Goal: Task Accomplishment & Management: Manage account settings

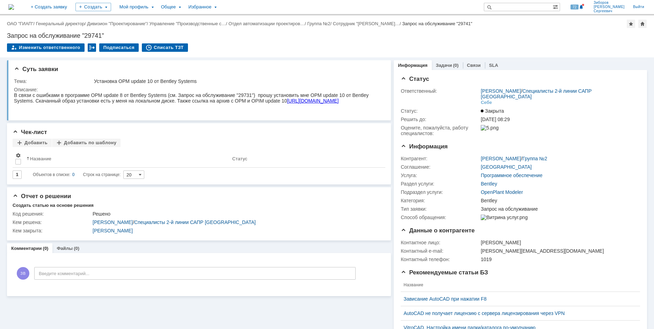
click at [14, 4] on img at bounding box center [11, 7] width 6 height 6
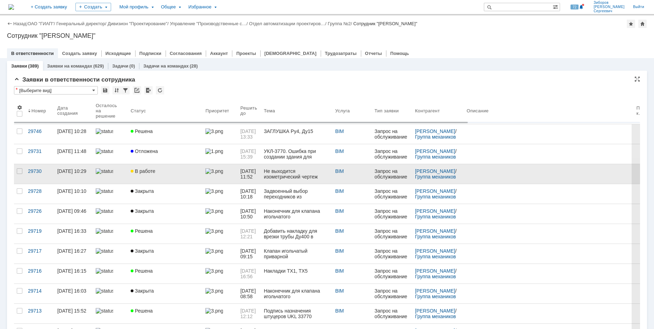
click at [156, 168] on link "В работе" at bounding box center [165, 174] width 75 height 20
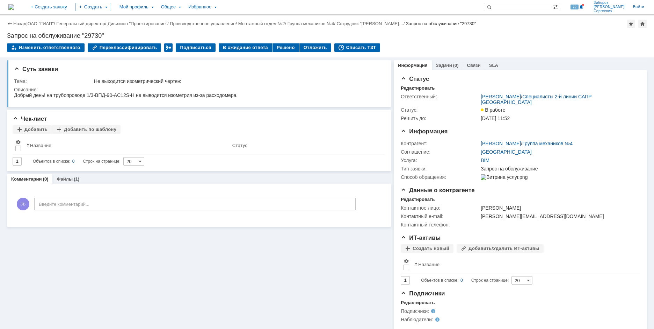
click at [69, 176] on div "Файлы (1)" at bounding box center [67, 179] width 31 height 10
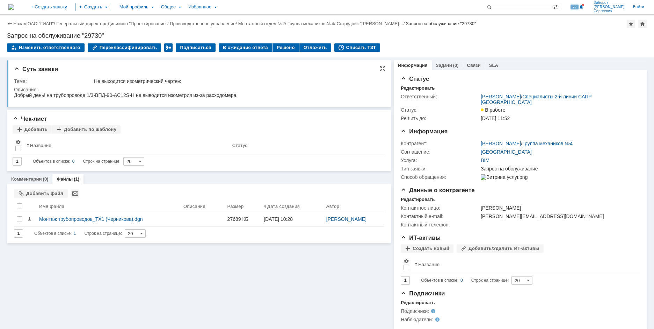
click at [109, 76] on div "Тема: Не выходится изометрический чертеж Описание:" at bounding box center [200, 89] width 372 height 26
drag, startPoint x: 95, startPoint y: 80, endPoint x: 188, endPoint y: 82, distance: 92.3
click at [188, 82] on div "Не выходится изометрический чертеж" at bounding box center [237, 81] width 287 height 6
copy div "Не выходится изометрический чертеж"
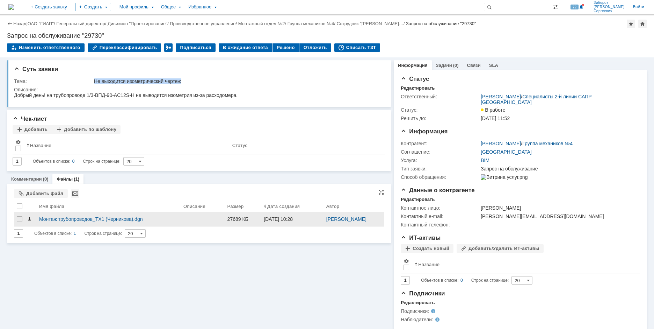
click at [31, 221] on span at bounding box center [30, 219] width 6 height 6
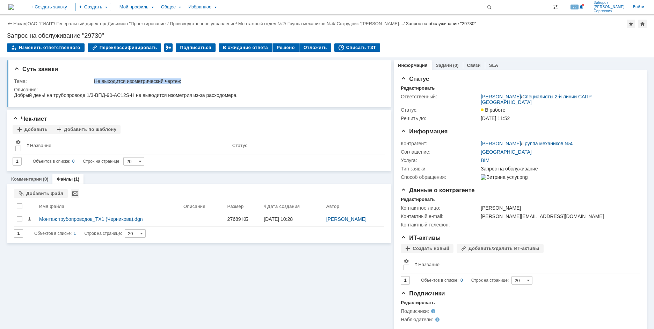
click at [14, 6] on img at bounding box center [11, 7] width 6 height 6
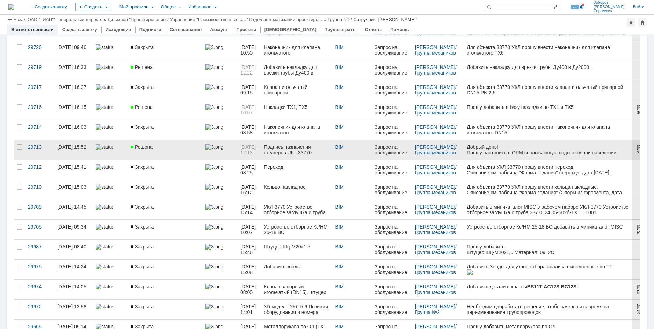
click at [144, 143] on link "Решена" at bounding box center [165, 150] width 75 height 20
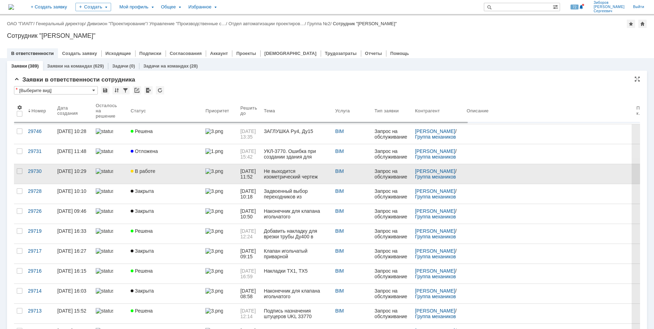
click at [155, 170] on div "В работе" at bounding box center [165, 171] width 69 height 6
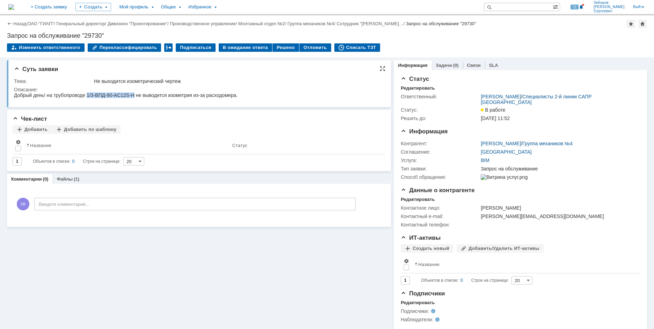
drag, startPoint x: 89, startPoint y: 95, endPoint x: 148, endPoint y: 192, distance: 113.7
click at [135, 94] on div "Добрый день! на трубопроводе 1/3-ВПД-90-AC12S-H не выводится изометрия из-за ра…" at bounding box center [126, 95] width 224 height 6
copy div "1/3-ВПД-90-AC12S-H"
click at [14, 7] on img at bounding box center [11, 7] width 6 height 6
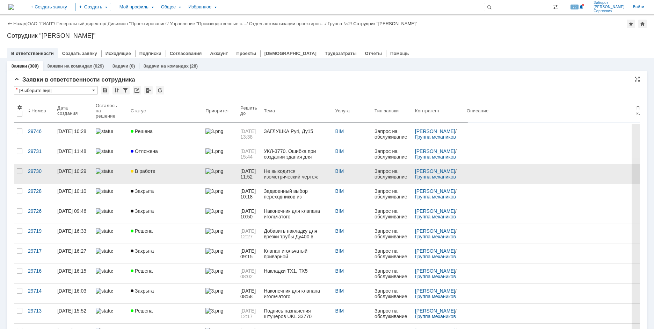
click at [146, 174] on link "В работе" at bounding box center [165, 174] width 75 height 20
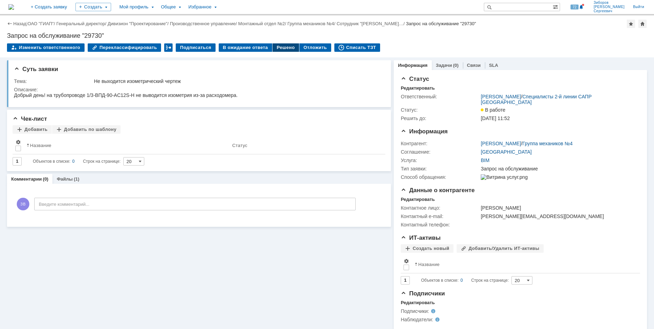
click at [279, 48] on div "Решено" at bounding box center [286, 47] width 27 height 8
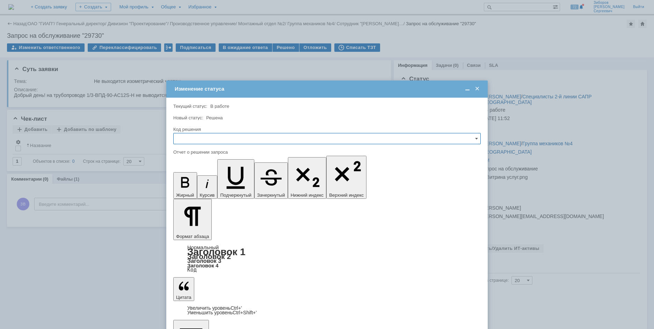
click at [210, 136] on input "text" at bounding box center [327, 138] width 308 height 11
click at [194, 184] on span "Решено" at bounding box center [327, 186] width 299 height 6
type input "Решено"
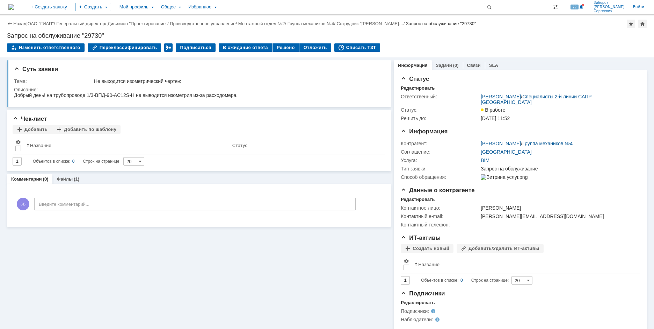
click at [14, 4] on img at bounding box center [11, 7] width 6 height 6
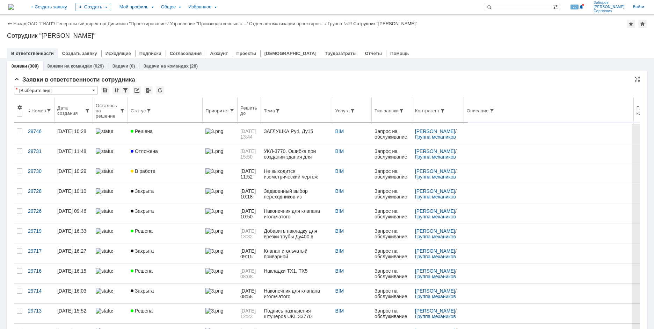
click at [288, 107] on th "Тема" at bounding box center [296, 110] width 71 height 27
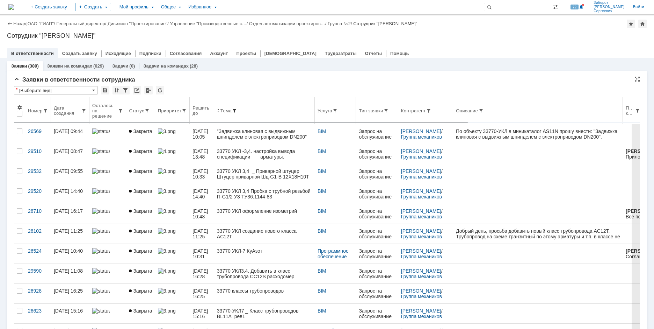
click at [237, 110] on span at bounding box center [235, 111] width 6 height 6
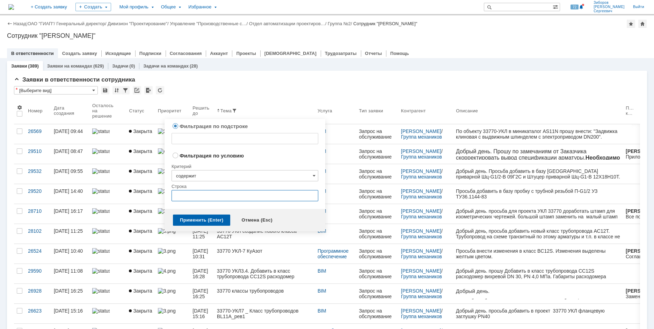
radio input "false"
radio input "true"
click at [189, 196] on input "text" at bounding box center [245, 195] width 147 height 11
type input "Расходомер"
click at [193, 218] on div "Применить (Enter)" at bounding box center [201, 219] width 57 height 11
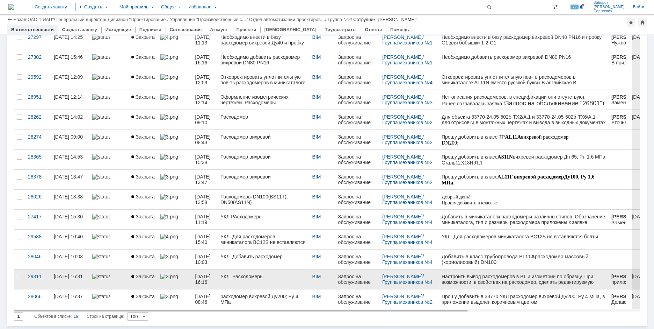
click at [249, 278] on div "УКЛ_Расходомеры" at bounding box center [264, 276] width 86 height 6
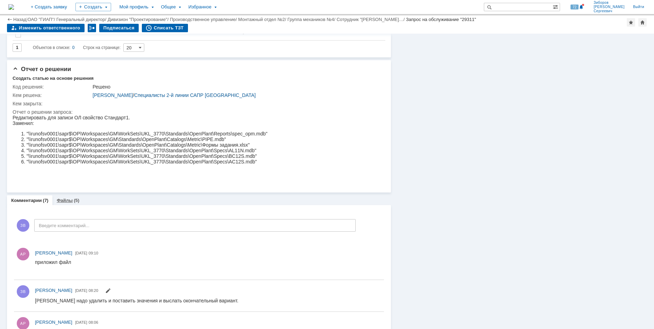
click at [69, 198] on link "Файлы" at bounding box center [65, 200] width 16 height 5
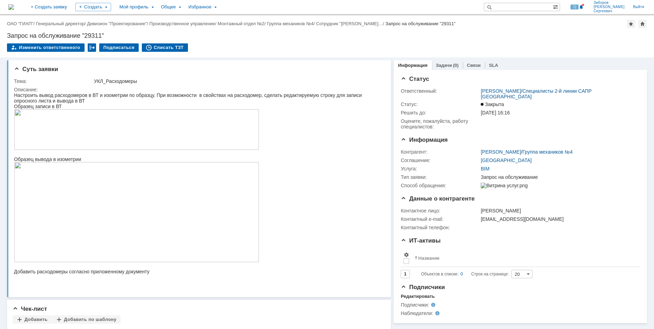
click at [14, 7] on img at bounding box center [11, 7] width 6 height 6
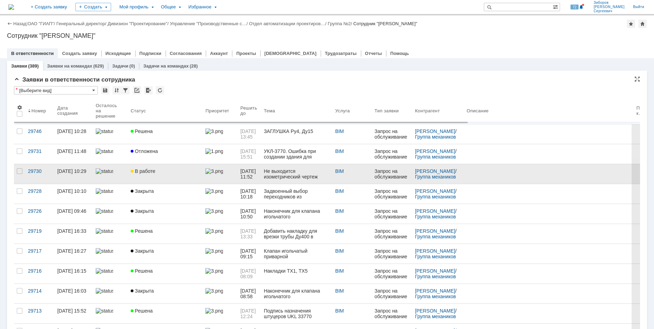
click at [146, 173] on span "В работе" at bounding box center [143, 171] width 24 height 6
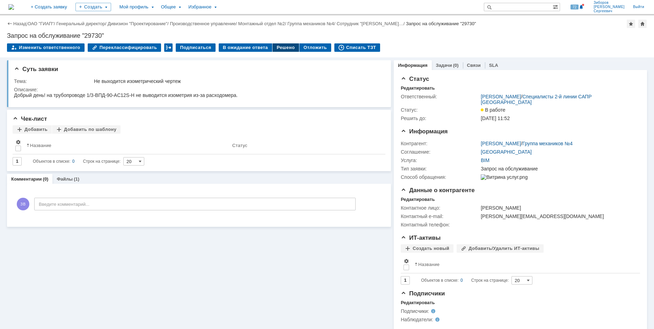
click at [282, 48] on div "Решено" at bounding box center [286, 47] width 27 height 8
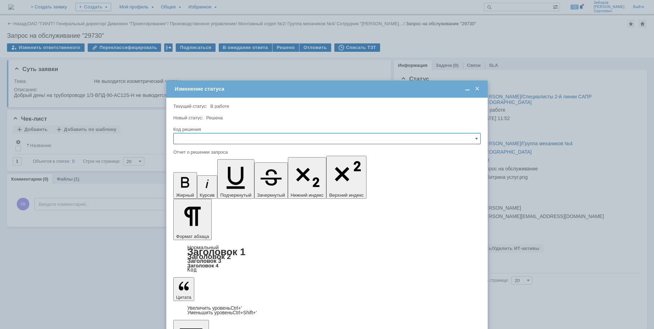
click at [197, 138] on input "text" at bounding box center [327, 138] width 308 height 11
click at [193, 184] on span "Решено" at bounding box center [327, 186] width 299 height 6
type input "Решено"
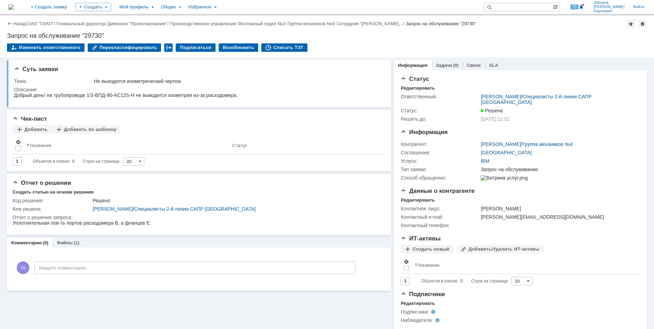
drag, startPoint x: 43, startPoint y: 14, endPoint x: 39, endPoint y: 9, distance: 6.2
click at [41, 11] on div "На домашнюю + Создать заявку Создать Мой профиль Общее Избранное 72 Зиборов Вал…" at bounding box center [327, 7] width 654 height 15
click at [14, 7] on img at bounding box center [11, 7] width 6 height 6
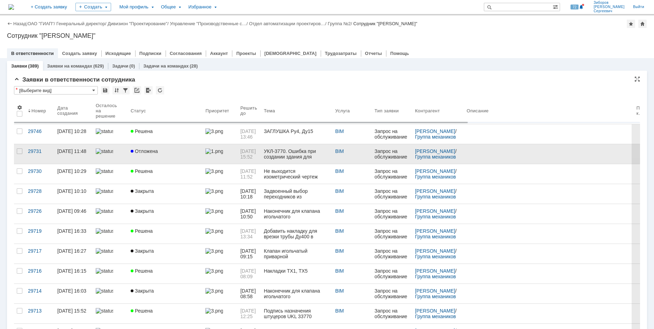
click at [152, 151] on span "Отложена" at bounding box center [144, 151] width 27 height 6
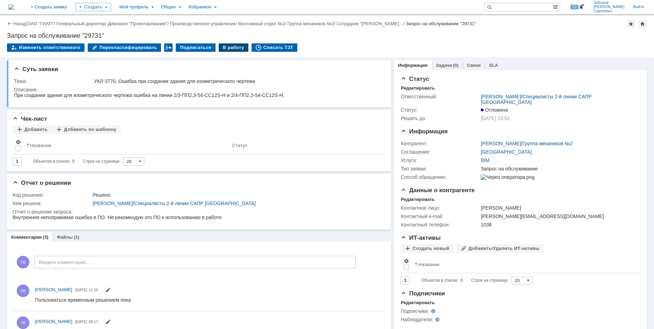
click at [228, 46] on div "В работу" at bounding box center [234, 47] width 30 height 8
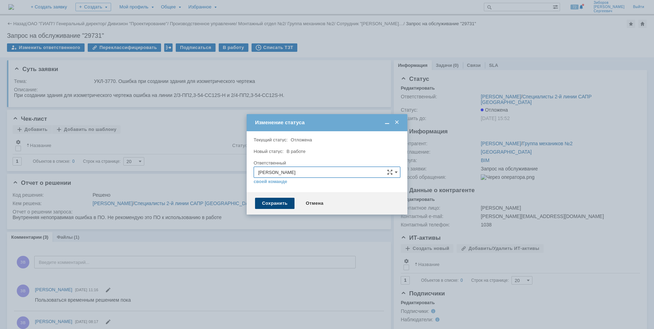
click at [264, 206] on div "Сохранить" at bounding box center [275, 203] width 40 height 11
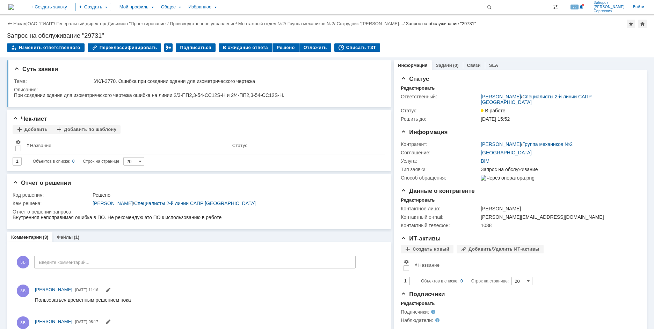
click at [14, 8] on img at bounding box center [11, 7] width 6 height 6
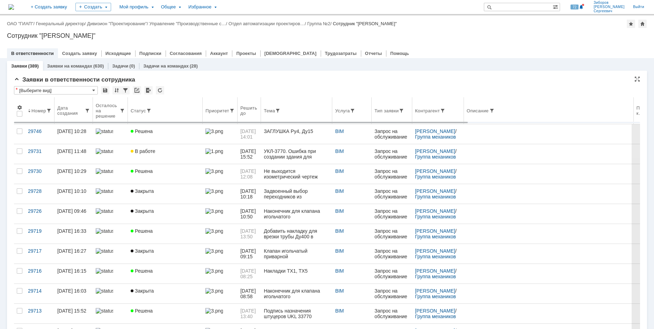
click at [445, 107] on th "Контрагент" at bounding box center [438, 110] width 52 height 27
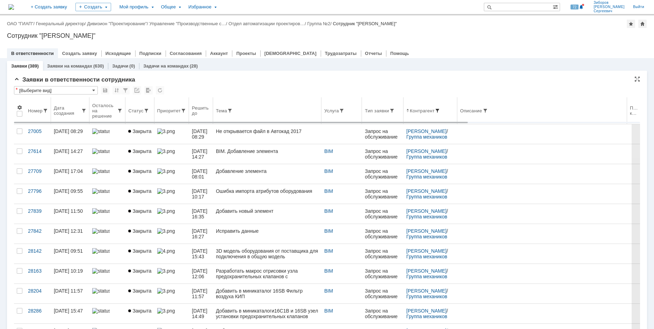
click at [440, 111] on span at bounding box center [438, 111] width 6 height 6
click at [440, 108] on span at bounding box center [438, 111] width 6 height 6
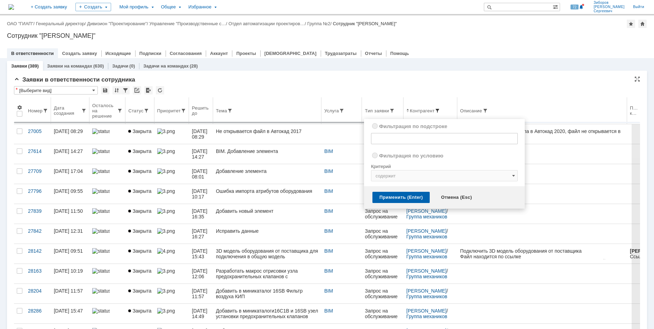
radio input "true"
radio input "false"
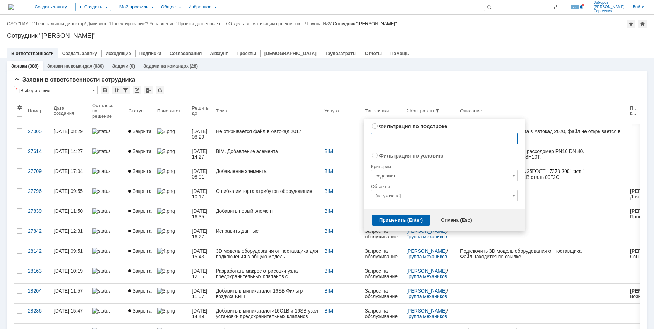
click at [398, 134] on input "text" at bounding box center [444, 138] width 147 height 11
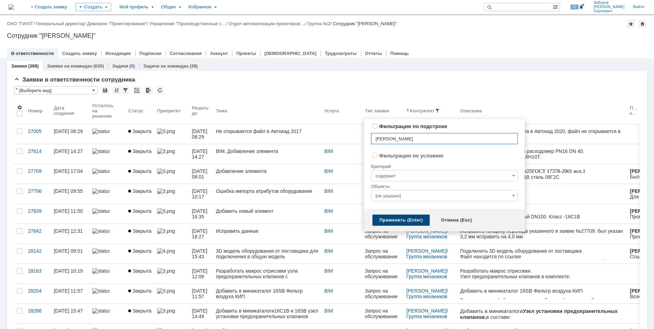
type input "Шварёв"
click at [395, 222] on div "Применить (Enter)" at bounding box center [401, 219] width 57 height 11
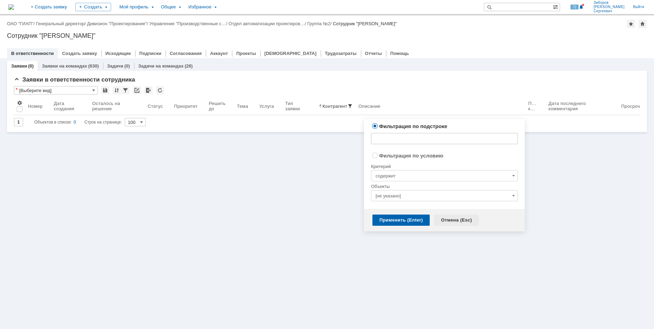
click at [446, 218] on div "Отмена (Esc)" at bounding box center [456, 219] width 45 height 11
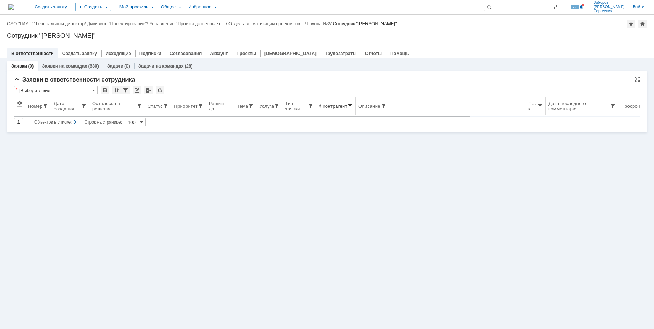
click at [350, 105] on span at bounding box center [350, 106] width 6 height 6
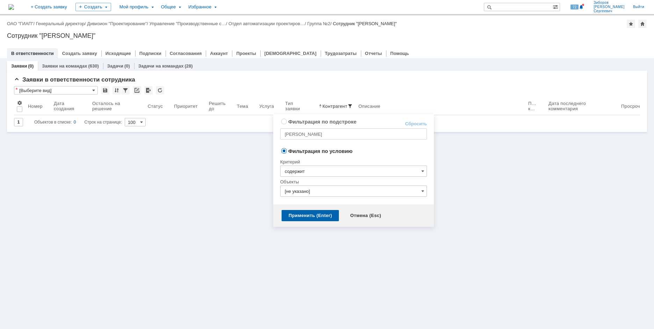
radio input "true"
click at [299, 136] on input "Шварёв" at bounding box center [353, 133] width 147 height 11
click at [298, 132] on input "Шварёв" at bounding box center [353, 133] width 147 height 11
type input "Шварев"
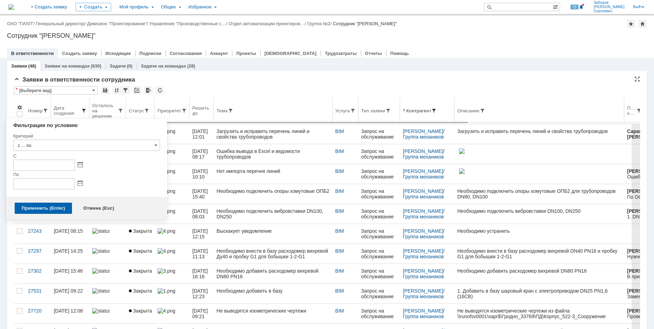
click at [81, 112] on span at bounding box center [84, 111] width 6 height 6
click at [82, 111] on span at bounding box center [84, 111] width 6 height 6
click at [84, 110] on span at bounding box center [84, 111] width 6 height 6
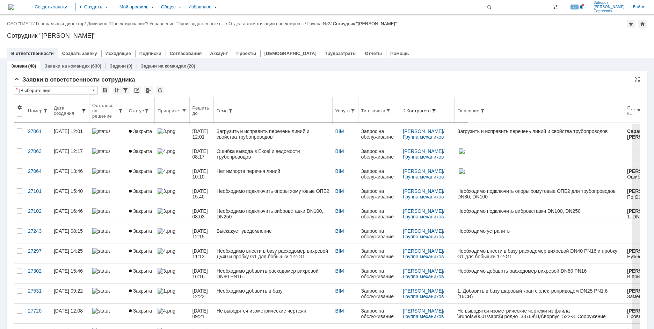
click at [84, 109] on span at bounding box center [84, 111] width 6 height 6
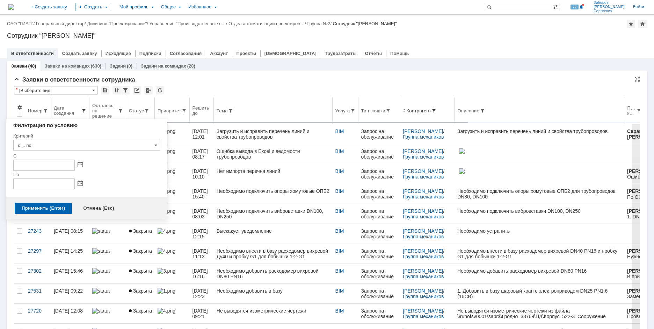
click at [84, 109] on span at bounding box center [84, 111] width 6 height 6
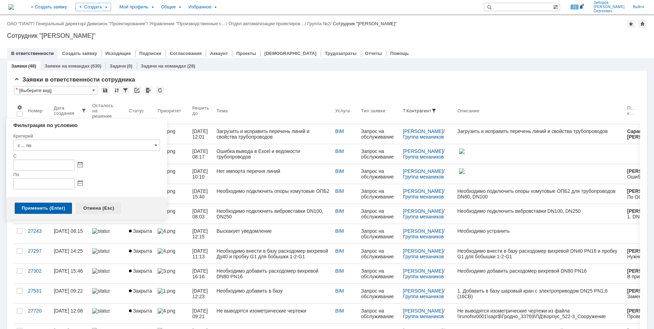
click at [94, 205] on div "Отмена (Esc)" at bounding box center [98, 207] width 45 height 11
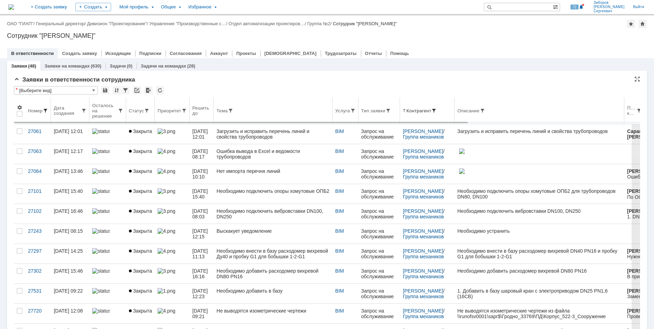
click at [46, 110] on span at bounding box center [46, 111] width 6 height 6
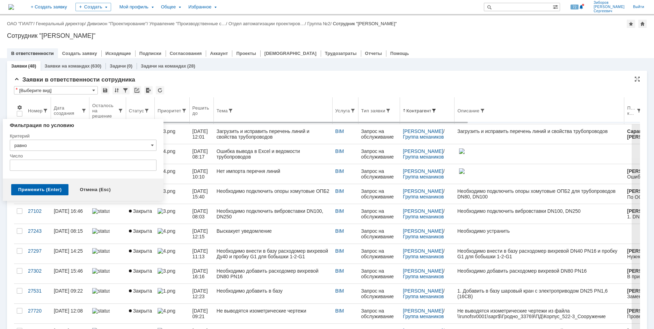
click at [45, 106] on th "Номер" at bounding box center [38, 110] width 26 height 27
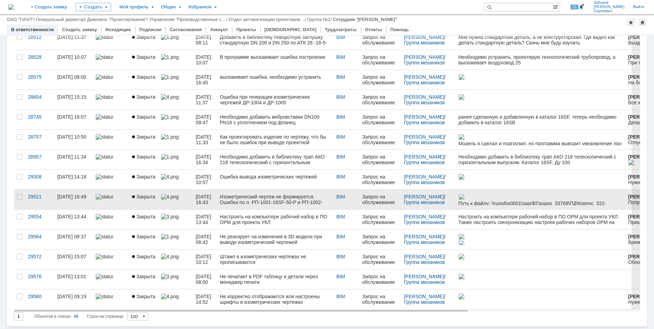
click at [270, 203] on div "Изометрический чертеж не формируется. Ошибка по л. РП-1001-16SF-50-P и РП-1002-…" at bounding box center [275, 199] width 111 height 11
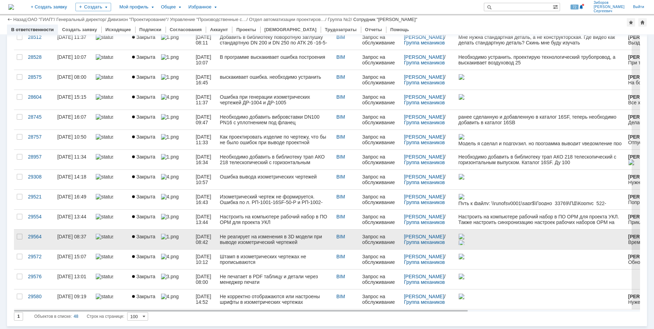
click at [214, 239] on div "[DATE] 08:42" at bounding box center [205, 239] width 19 height 11
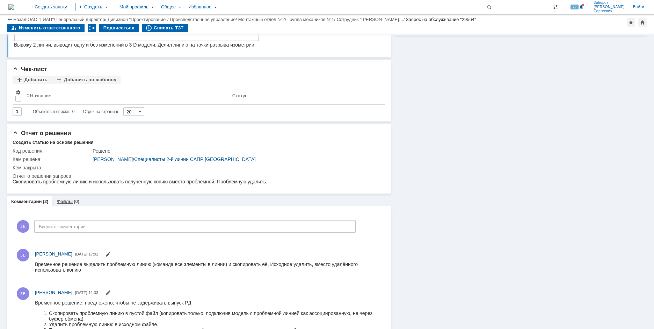
click at [70, 201] on link "Файлы" at bounding box center [65, 201] width 16 height 5
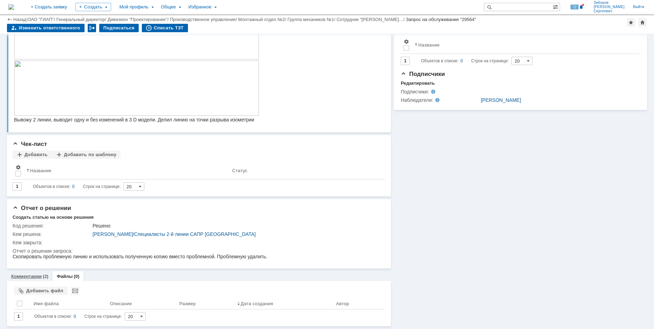
click at [31, 272] on div "Комментарии (2)" at bounding box center [29, 276] width 45 height 10
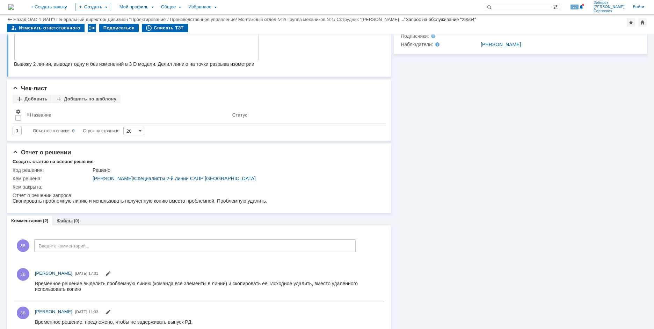
click at [68, 224] on div "Файлы (0)" at bounding box center [67, 220] width 31 height 10
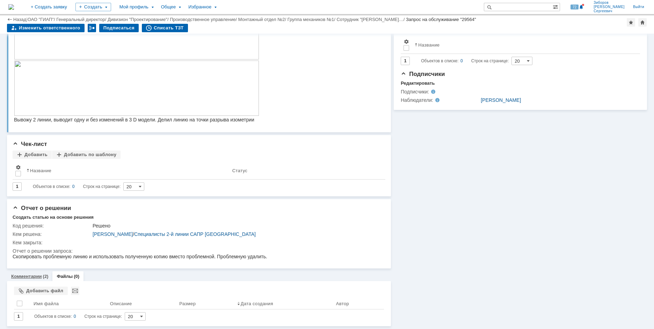
click at [37, 275] on link "Комментарии" at bounding box center [26, 275] width 31 height 5
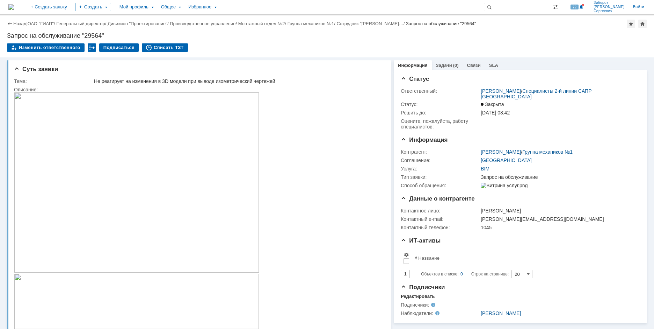
click at [14, 4] on img at bounding box center [11, 7] width 6 height 6
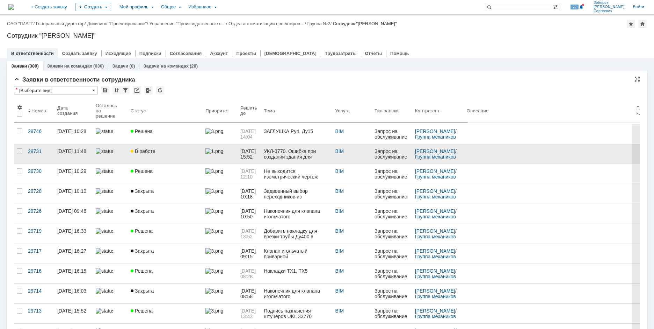
click at [140, 150] on span "В работе" at bounding box center [143, 151] width 24 height 6
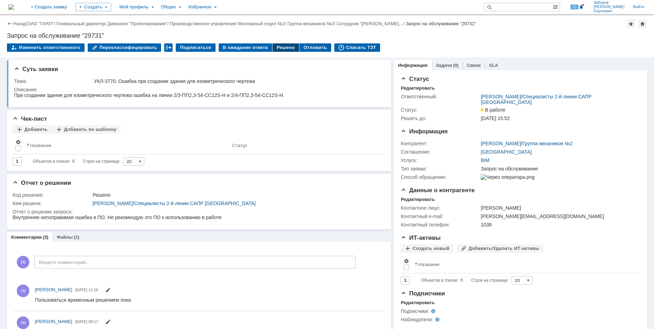
click at [281, 51] on div "Решено" at bounding box center [286, 47] width 27 height 8
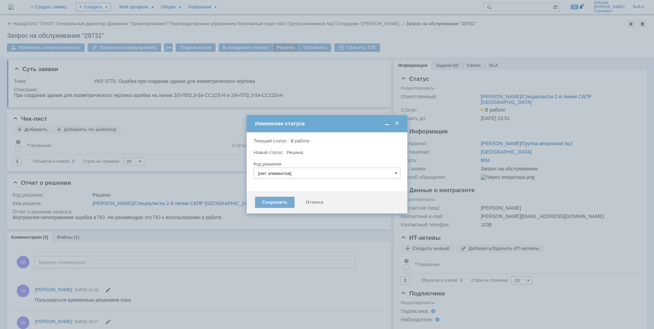
type input "Решено"
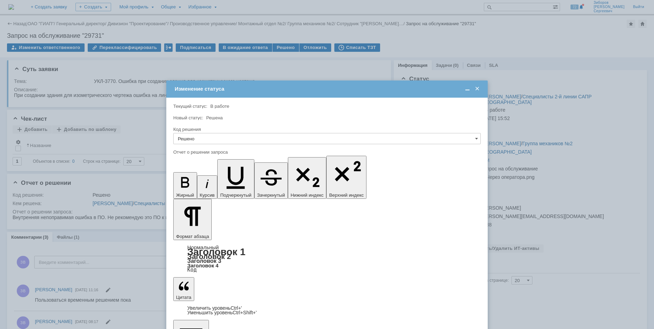
drag, startPoint x: 404, startPoint y: 2032, endPoint x: 304, endPoint y: 2192, distance: 188.7
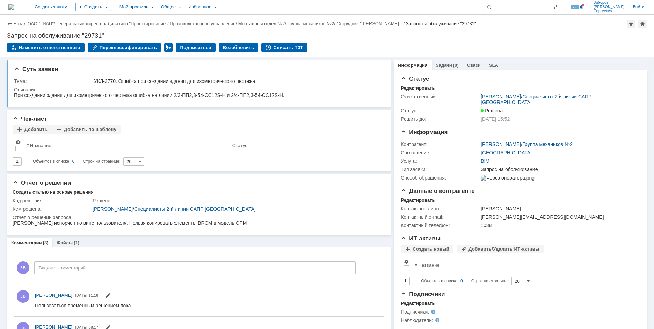
click at [14, 6] on img at bounding box center [11, 7] width 6 height 6
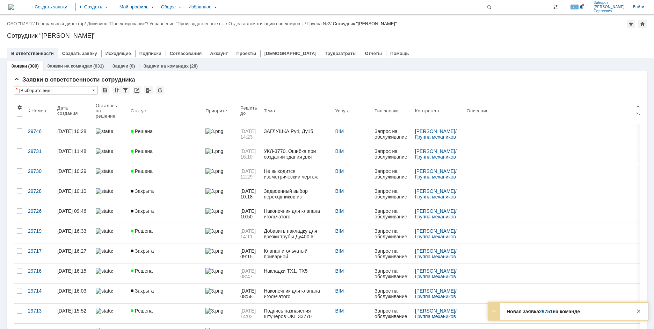
click at [77, 65] on link "Заявки на командах" at bounding box center [69, 65] width 45 height 5
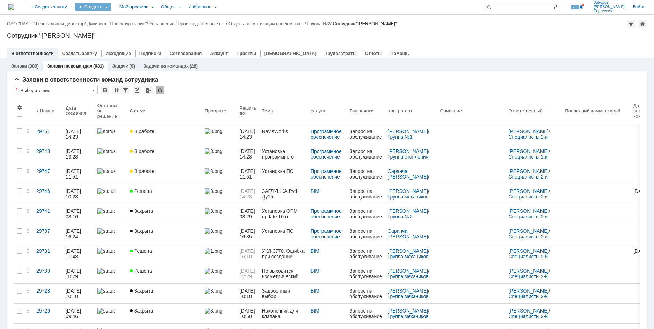
click at [111, 6] on div "Создать" at bounding box center [94, 7] width 36 height 8
click at [119, 40] on link "Заявка" at bounding box center [103, 43] width 53 height 8
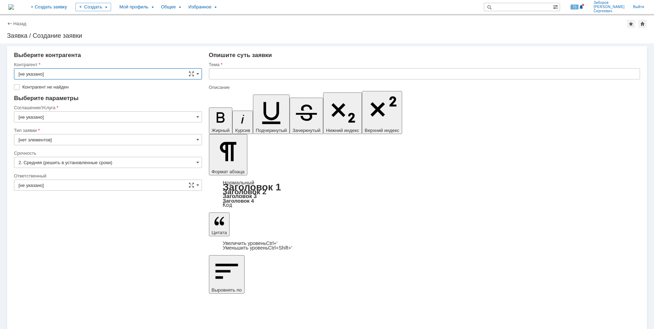
click at [79, 75] on input "[не указано]" at bounding box center [108, 73] width 188 height 11
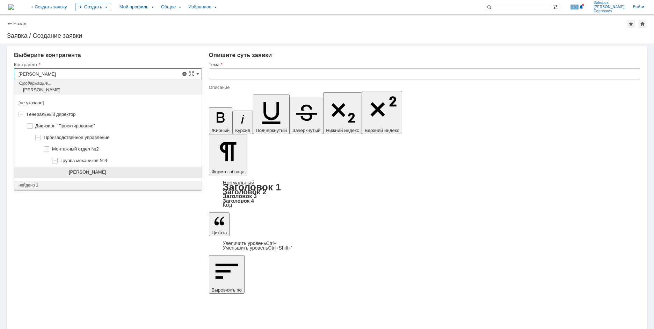
click at [104, 172] on span "[PERSON_NAME]" at bounding box center [87, 171] width 37 height 5
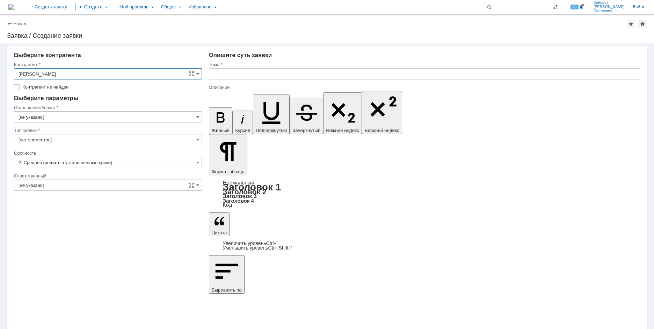
type input "[PERSON_NAME]"
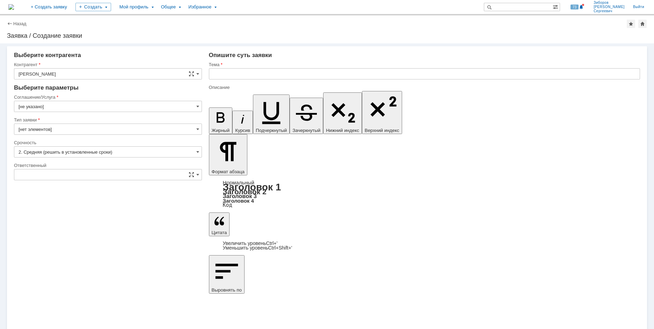
click at [89, 127] on input "[нет элементов]" at bounding box center [108, 128] width 188 height 11
click at [100, 103] on input "[не указано]" at bounding box center [108, 106] width 188 height 11
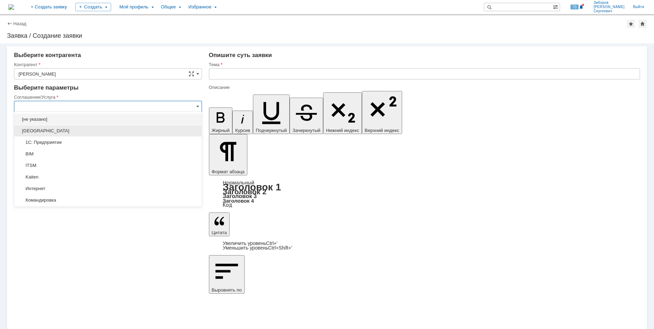
type input "[нет элементов]"
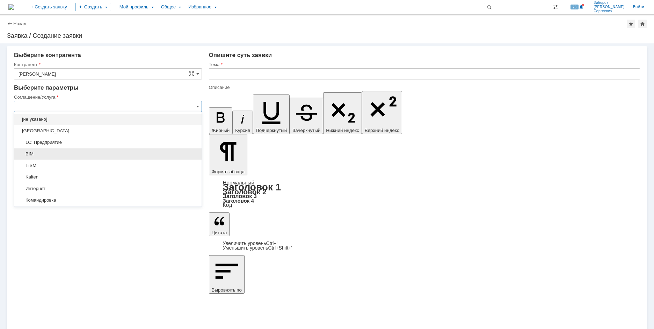
click at [59, 156] on span "BIM" at bounding box center [108, 154] width 179 height 6
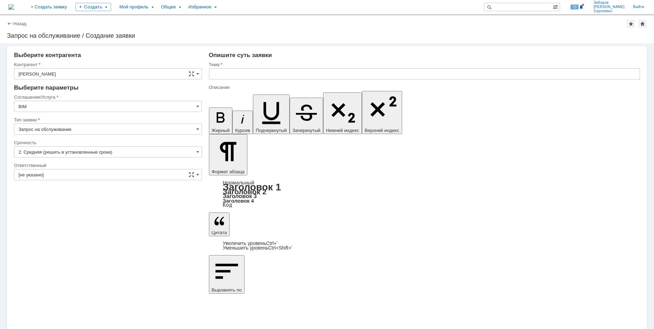
type input "BIM"
click at [197, 173] on span at bounding box center [197, 175] width 3 height 6
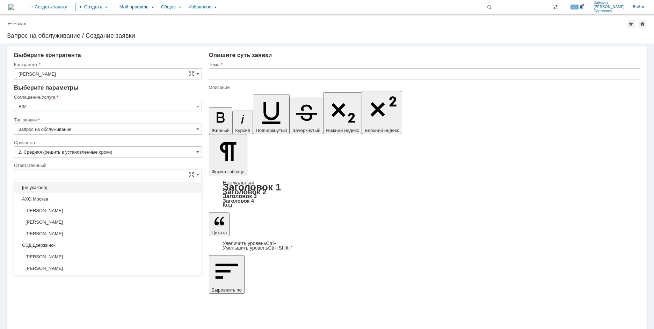
click at [71, 177] on input "text" at bounding box center [108, 174] width 188 height 11
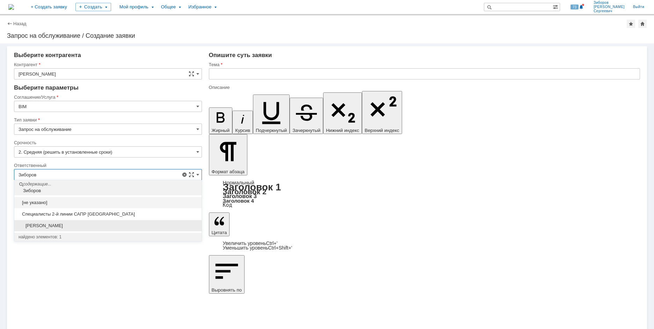
click at [58, 223] on span "[PERSON_NAME]" at bounding box center [108, 226] width 179 height 6
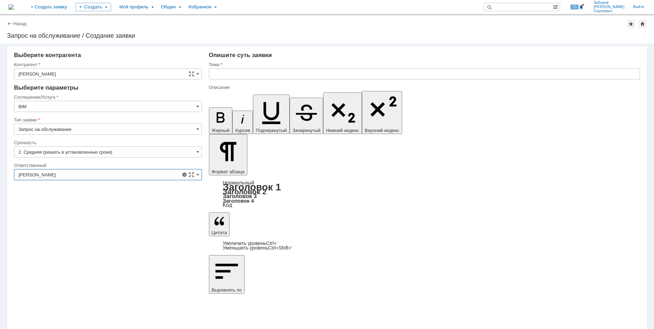
type input "[PERSON_NAME]"
click at [237, 75] on input "text" at bounding box center [424, 73] width 431 height 11
paste input "Добрый день! накладка ТХ1.ТТ012 (720х108) неправильно цепляется."
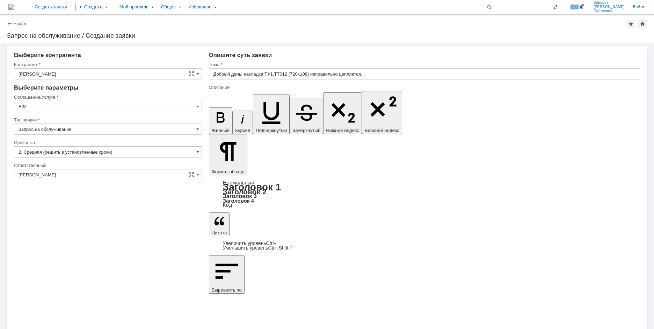
click at [396, 76] on input "Добрый день! накладка ТХ1.ТТ012 (720х108) неправильно цепляется." at bounding box center [424, 73] width 431 height 11
click at [399, 71] on input "Добрый день! накладка ТХ1.ТТ012 (720х108) неправильно цепляется." at bounding box center [424, 73] width 431 height 11
drag, startPoint x: 397, startPoint y: 75, endPoint x: 196, endPoint y: 81, distance: 200.7
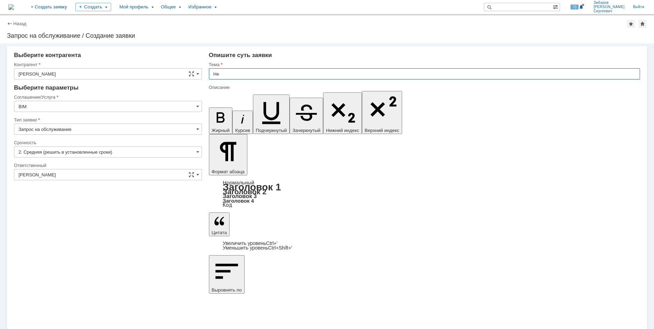
type input "Н"
type input "Неверная геометрия накладки в рабочем наборе UKL-3770"
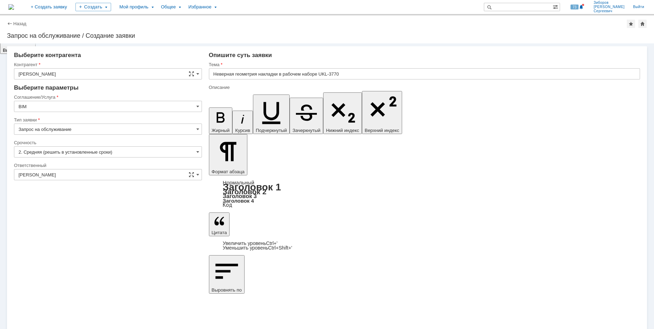
scroll to position [67, 0]
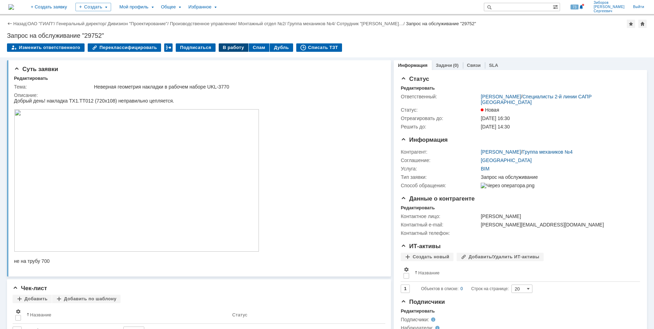
click at [226, 49] on div "В работу" at bounding box center [234, 47] width 30 height 8
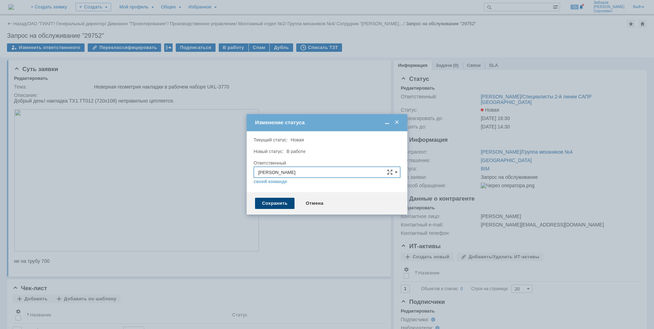
click at [270, 202] on div "Сохранить" at bounding box center [275, 203] width 40 height 11
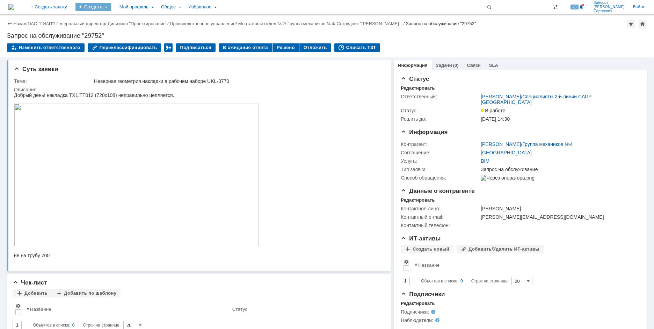
click at [111, 6] on div "Создать" at bounding box center [94, 7] width 36 height 8
click at [129, 42] on link "Заявка" at bounding box center [103, 43] width 53 height 8
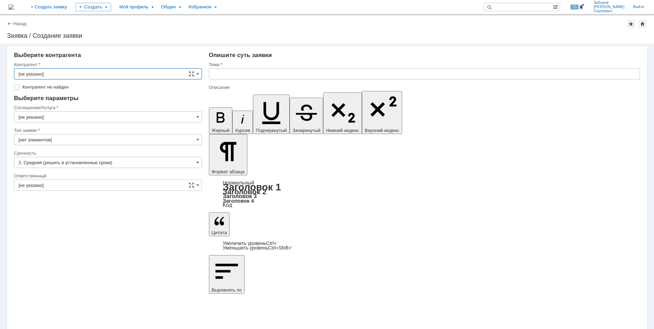
click at [200, 73] on input "[не указано]" at bounding box center [108, 73] width 188 height 11
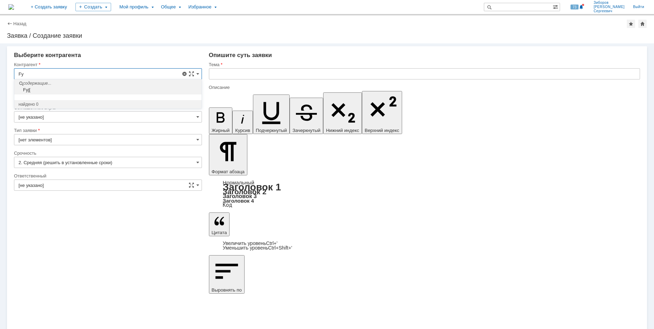
type input "F"
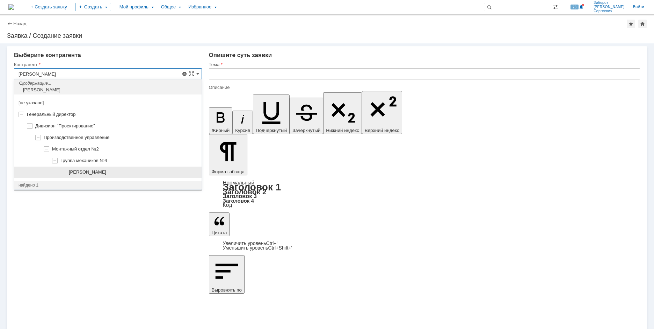
click at [106, 174] on span "[PERSON_NAME]" at bounding box center [87, 171] width 37 height 5
type input "[PERSON_NAME]"
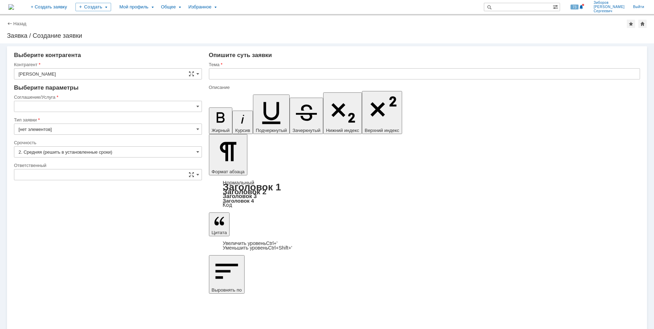
type input "[не указано]"
type input "[нет элементов]"
click at [84, 107] on input "[не указано]" at bounding box center [108, 106] width 188 height 11
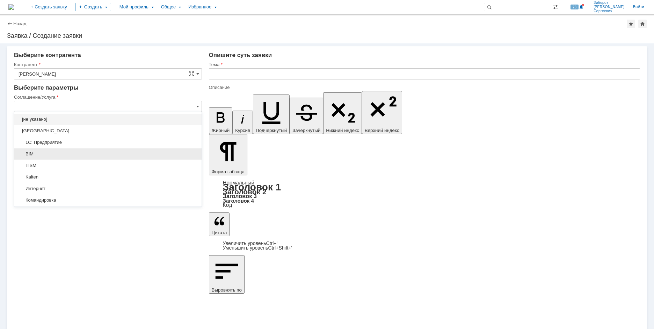
click at [48, 155] on span "BIM" at bounding box center [108, 154] width 179 height 6
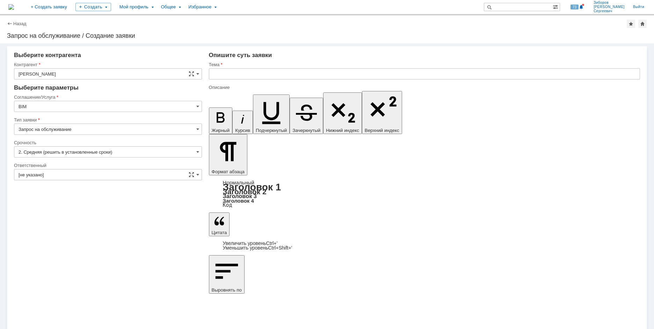
type input "BIM"
click at [154, 174] on input "[не указано]" at bounding box center [108, 174] width 188 height 11
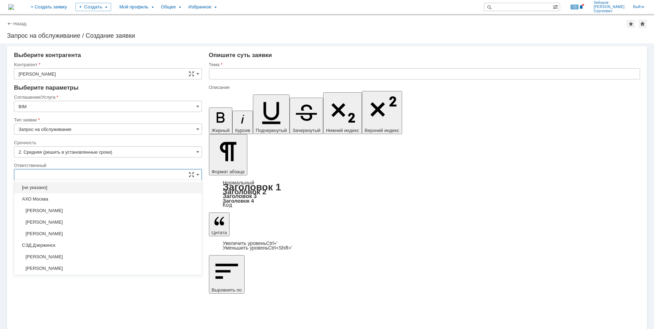
click at [60, 177] on input "text" at bounding box center [108, 174] width 188 height 11
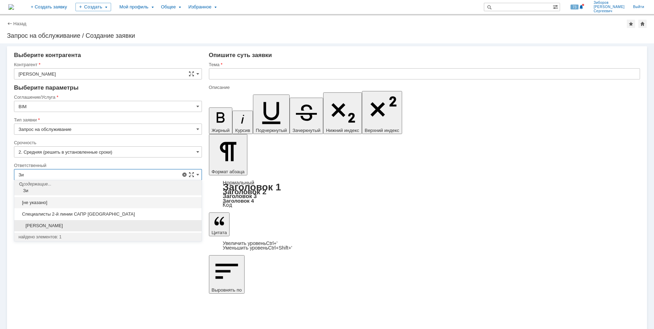
click at [77, 224] on span "[PERSON_NAME]" at bounding box center [108, 226] width 179 height 6
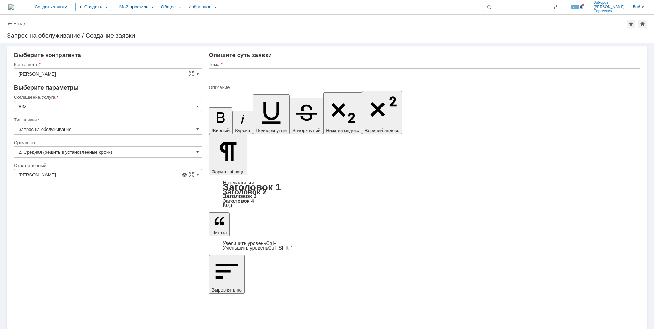
type input "[PERSON_NAME]"
click at [226, 73] on input "text" at bounding box center [424, 73] width 431 height 11
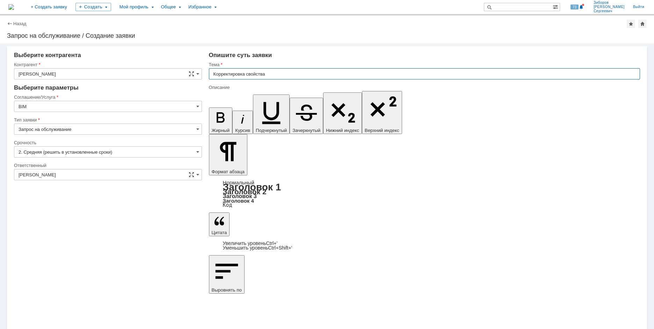
click at [299, 74] on input "Корректировка свойства" at bounding box center [424, 73] width 431 height 11
type input "Корректировка свойства Размер изделия или обозначения по стандарту"
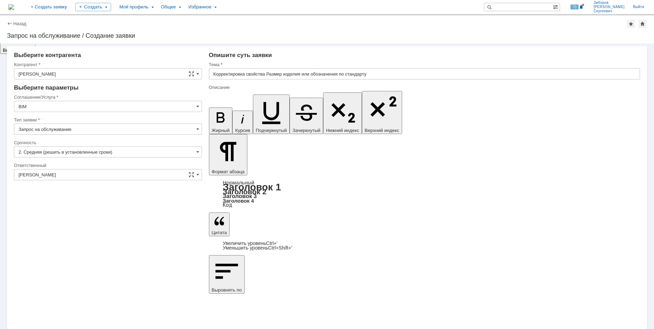
scroll to position [140, 0]
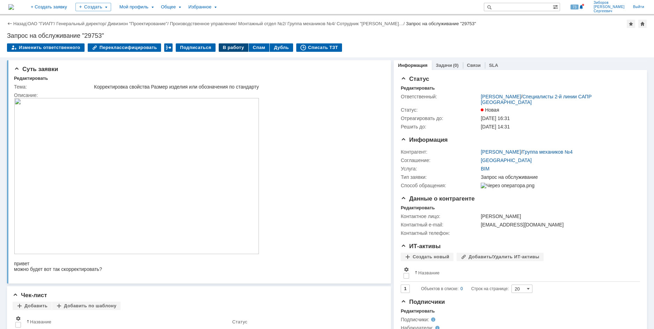
click at [228, 48] on div "В работу" at bounding box center [234, 47] width 30 height 8
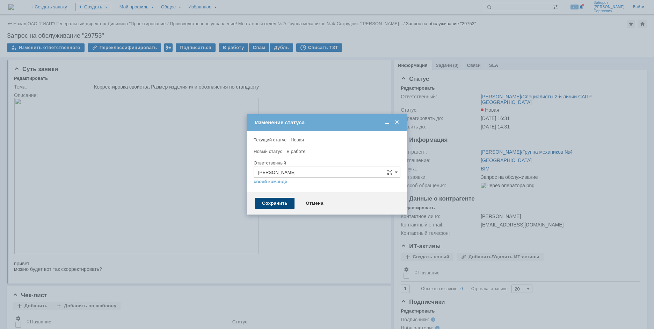
click at [273, 204] on div "Сохранить" at bounding box center [275, 203] width 40 height 11
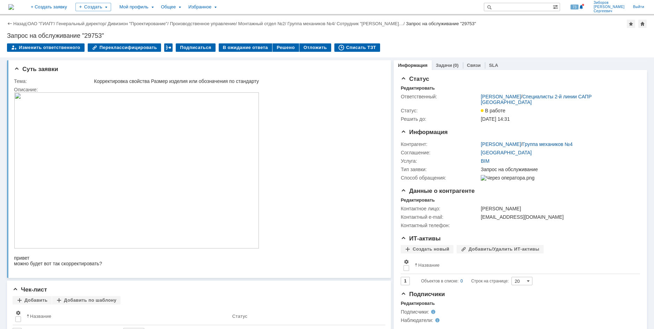
click at [14, 7] on img at bounding box center [11, 7] width 6 height 6
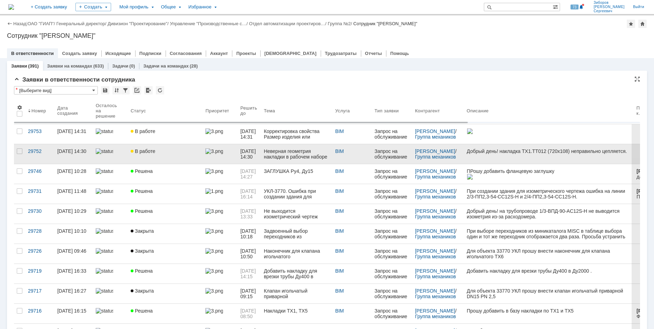
click at [169, 148] on link "В работе" at bounding box center [165, 154] width 75 height 20
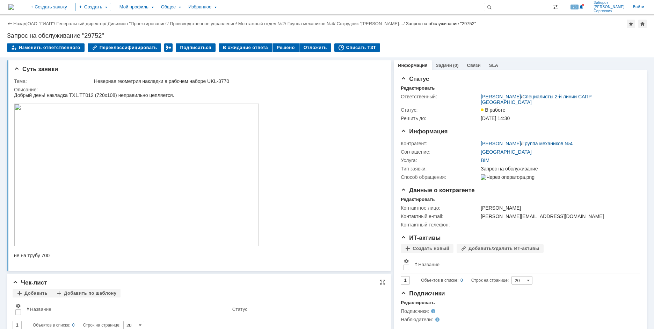
click at [199, 328] on div "1 Объектов в списке: 0 Строк на странице: 20" at bounding box center [199, 325] width 373 height 8
click at [280, 45] on div "Решено" at bounding box center [286, 47] width 27 height 8
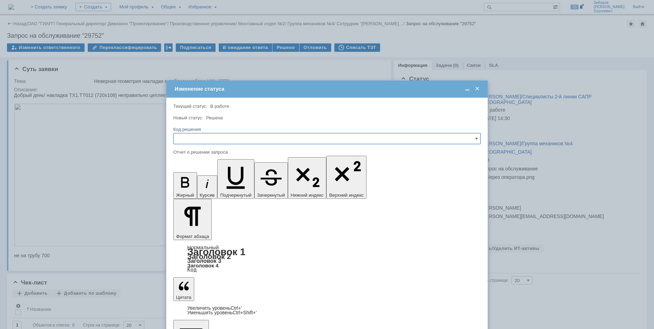
click at [185, 141] on input "text" at bounding box center [327, 138] width 308 height 11
click at [188, 186] on span "Решено" at bounding box center [327, 186] width 299 height 6
type input "Решено"
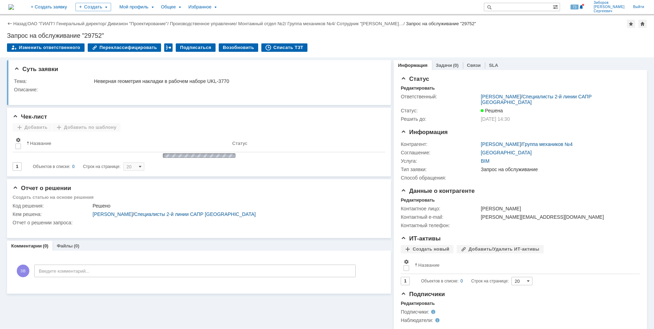
scroll to position [0, 0]
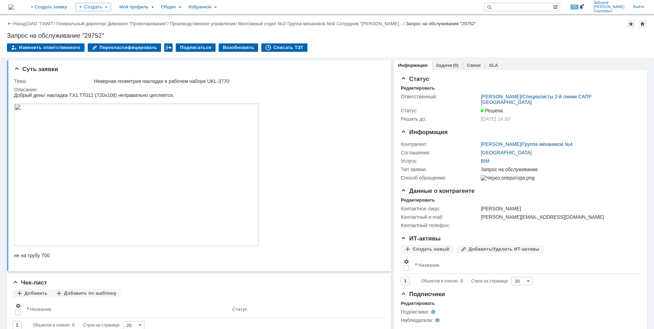
click at [14, 4] on img at bounding box center [11, 7] width 6 height 6
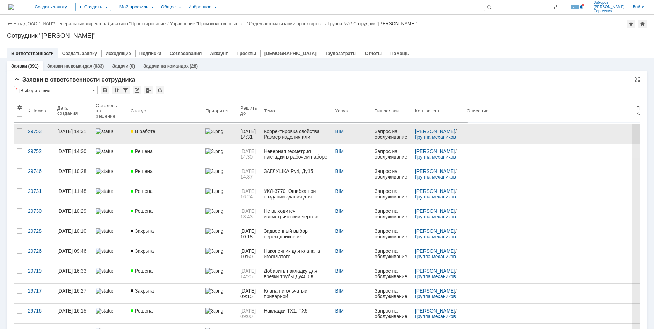
click at [151, 134] on span "В работе" at bounding box center [143, 131] width 24 height 6
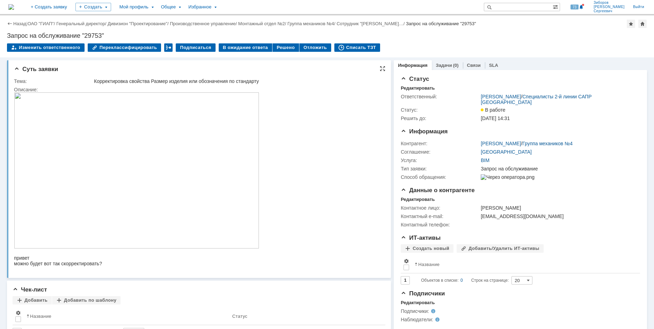
click at [144, 170] on img at bounding box center [136, 170] width 245 height 156
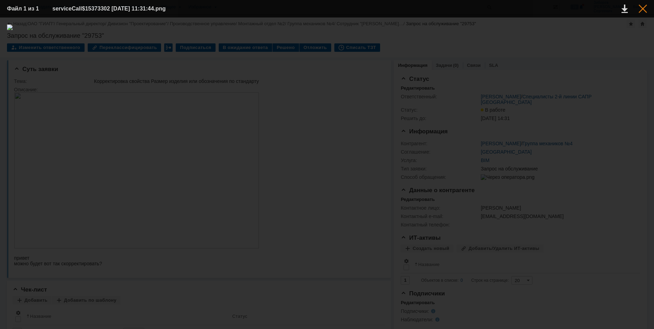
click at [643, 11] on div at bounding box center [643, 9] width 8 height 8
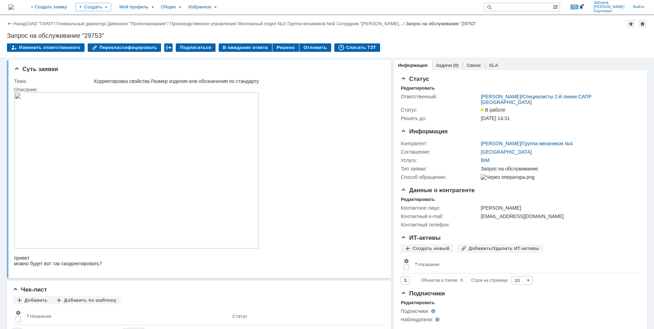
click at [14, 5] on img at bounding box center [11, 7] width 6 height 6
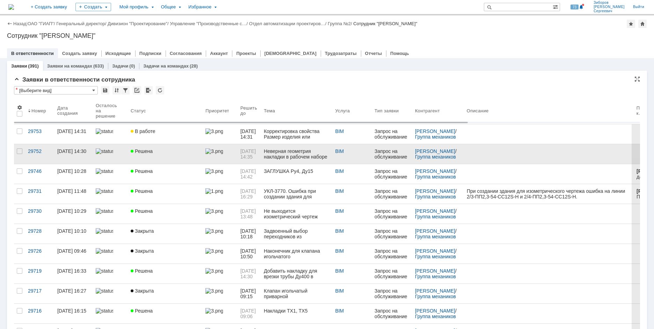
click at [139, 161] on link "Решена" at bounding box center [165, 154] width 75 height 20
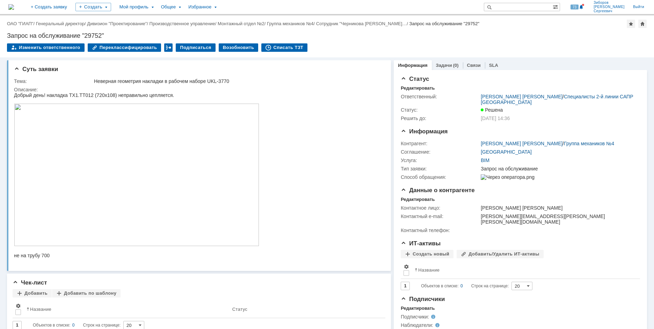
click at [14, 6] on img at bounding box center [11, 7] width 6 height 6
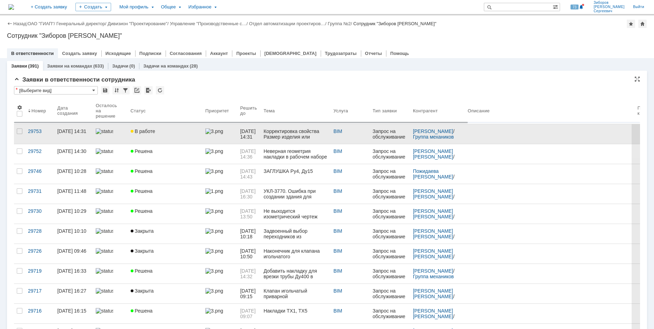
click at [148, 135] on link "В работе" at bounding box center [165, 134] width 75 height 20
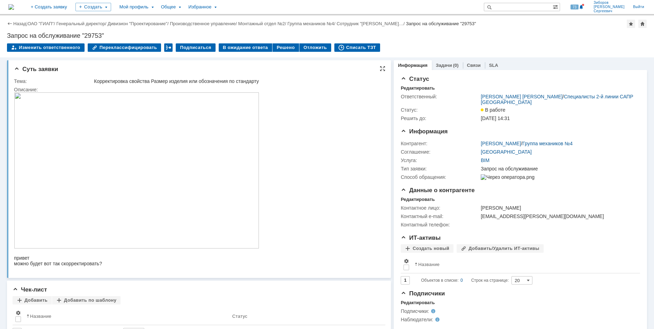
click at [147, 136] on img at bounding box center [136, 170] width 245 height 156
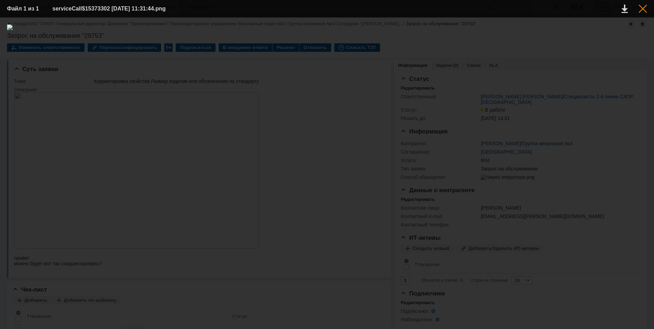
click at [643, 9] on div at bounding box center [643, 9] width 8 height 8
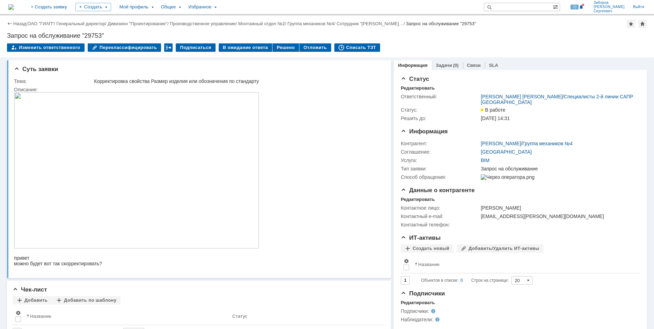
click at [279, 42] on div "Назад | ОАО "ГИАП" / Генеральный директор / Дивизион "Проектирование" / Произво…" at bounding box center [327, 36] width 654 height 42
click at [277, 47] on div "Решено" at bounding box center [286, 47] width 27 height 8
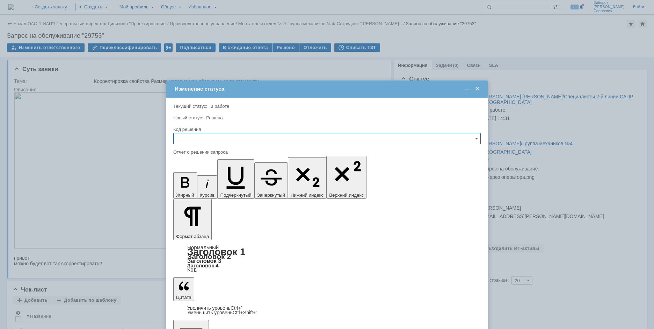
click at [203, 136] on input "text" at bounding box center [327, 138] width 308 height 11
click at [192, 185] on span "Решено" at bounding box center [327, 186] width 299 height 6
type input "Решено"
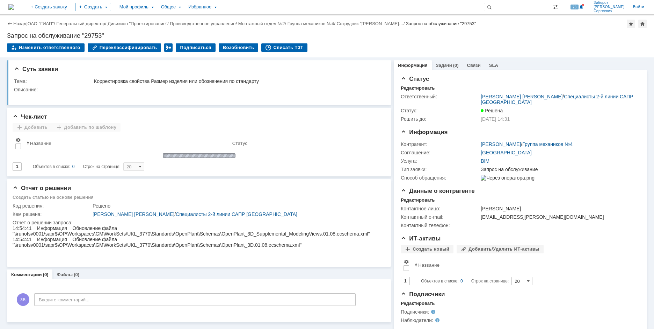
scroll to position [0, 0]
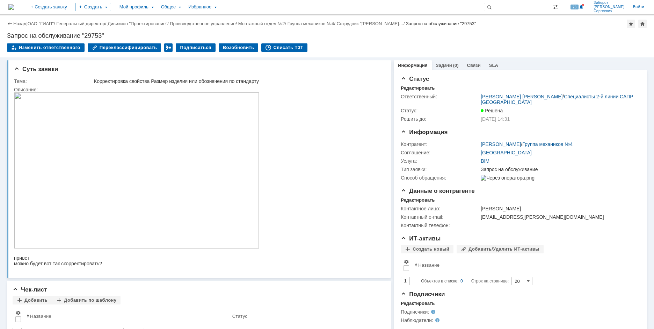
click at [14, 6] on img at bounding box center [11, 7] width 6 height 6
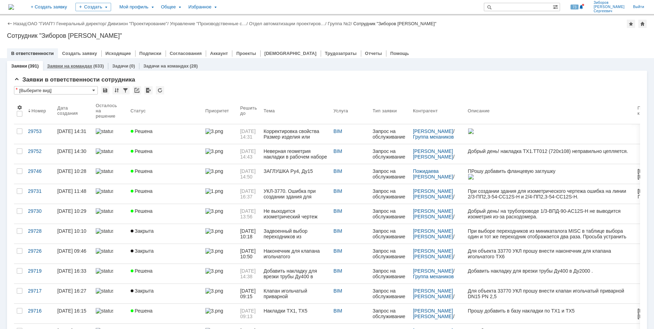
click at [73, 68] on link "Заявки на командах" at bounding box center [69, 65] width 45 height 5
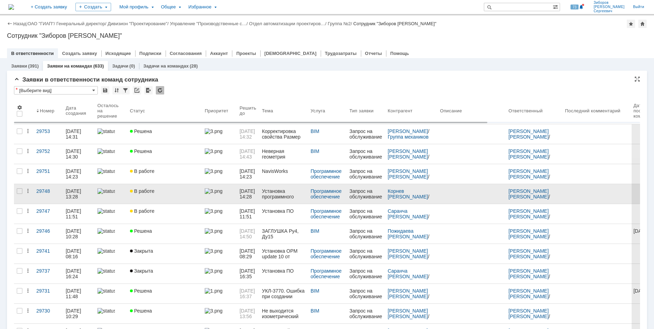
click at [164, 189] on div "В работе" at bounding box center [164, 191] width 69 height 6
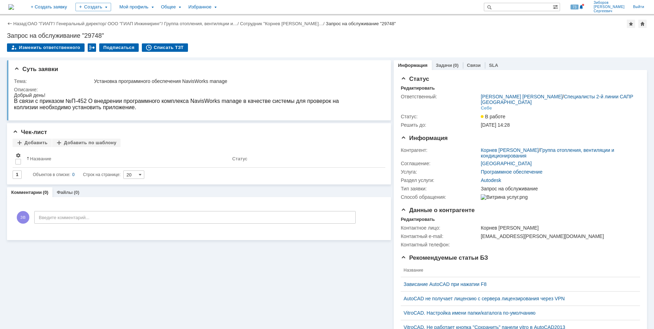
click at [14, 8] on img at bounding box center [11, 7] width 6 height 6
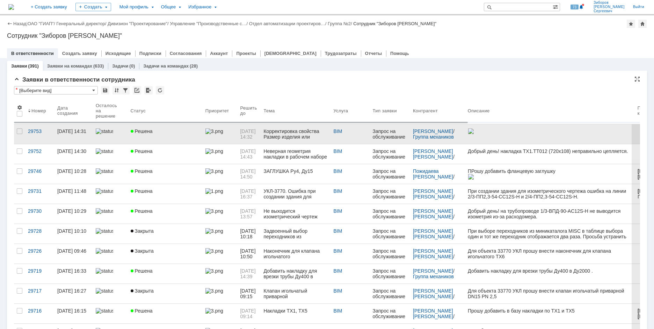
click at [150, 131] on span "Решена" at bounding box center [142, 131] width 22 height 6
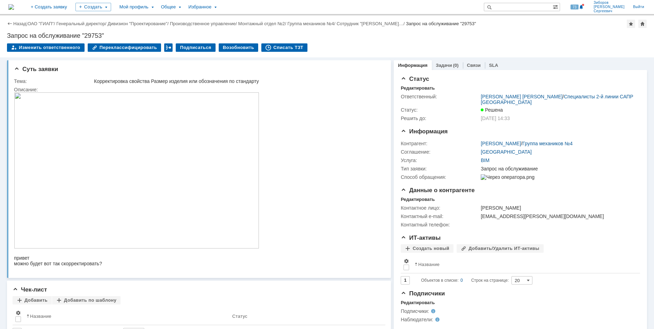
click at [14, 4] on img at bounding box center [11, 7] width 6 height 6
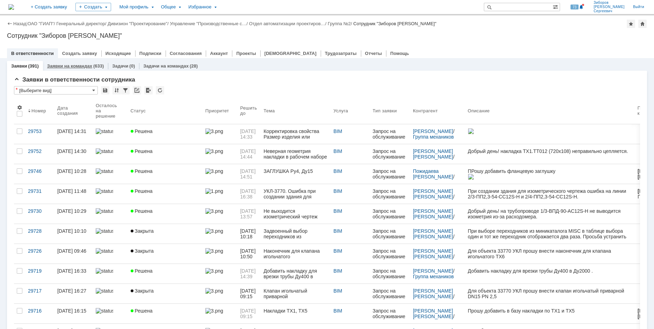
click at [76, 66] on link "Заявки на командах" at bounding box center [69, 65] width 45 height 5
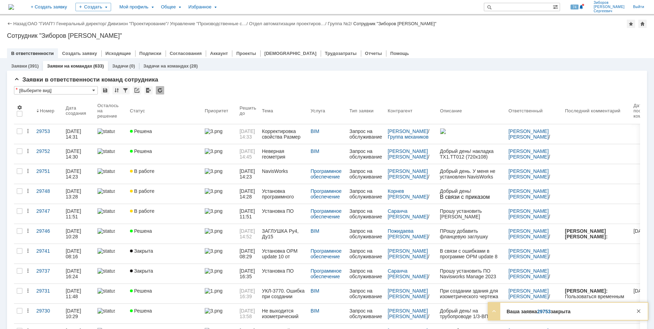
click at [545, 312] on link "29753" at bounding box center [544, 311] width 14 height 6
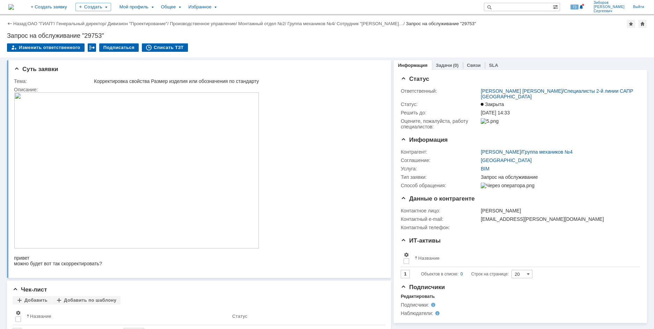
click at [14, 8] on img at bounding box center [11, 7] width 6 height 6
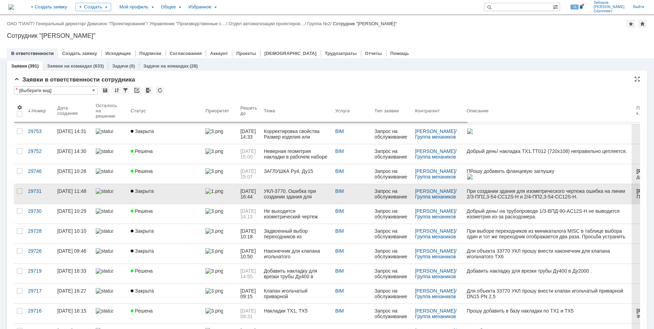
click at [181, 188] on div "Закрыта" at bounding box center [165, 191] width 69 height 6
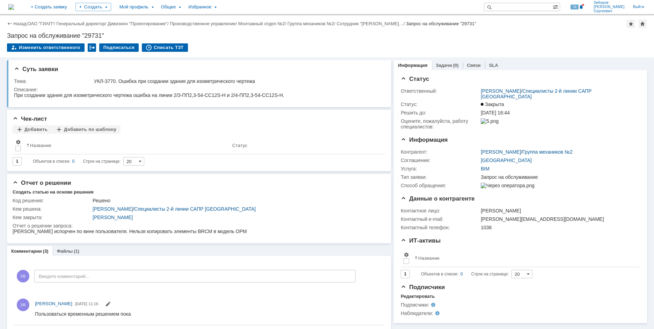
click at [14, 8] on img at bounding box center [11, 7] width 6 height 6
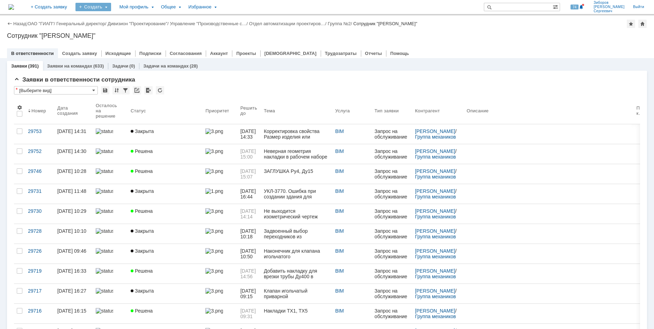
click at [111, 8] on div "Создать" at bounding box center [94, 7] width 36 height 8
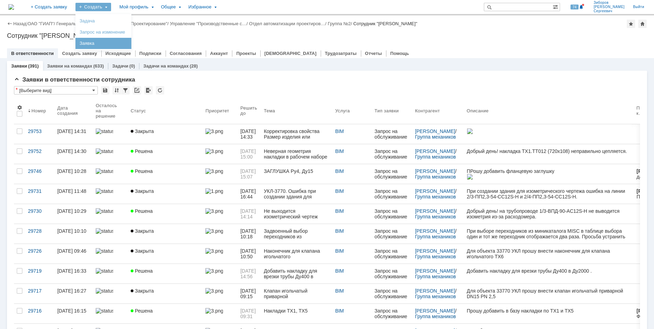
click at [123, 42] on link "Заявка" at bounding box center [103, 43] width 53 height 8
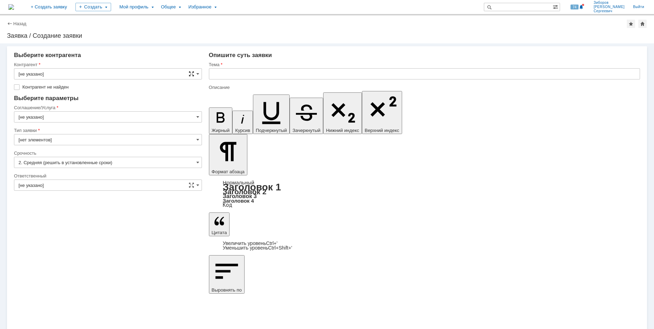
click at [194, 73] on span at bounding box center [192, 74] width 6 height 6
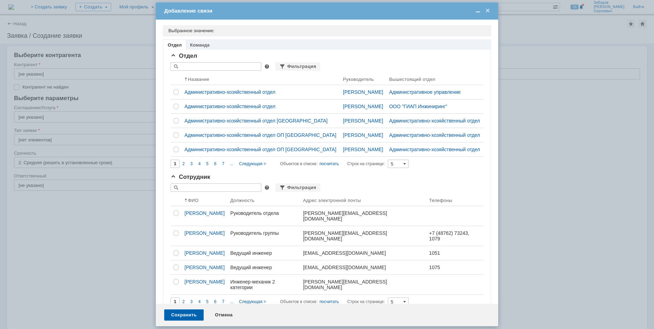
click at [490, 10] on span at bounding box center [488, 11] width 7 height 6
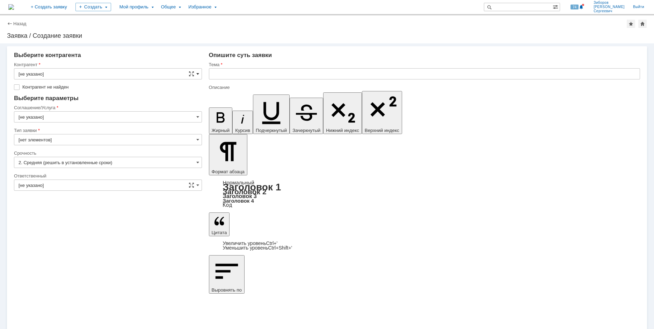
click at [199, 72] on span at bounding box center [197, 74] width 3 height 6
click at [51, 74] on input "text" at bounding box center [108, 73] width 188 height 11
type input "F"
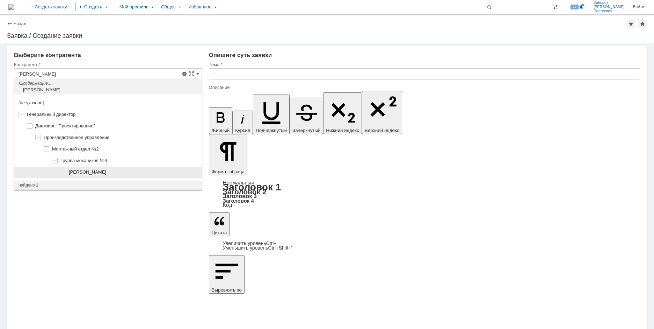
click at [106, 171] on span "[PERSON_NAME]" at bounding box center [87, 171] width 37 height 5
type input "[PERSON_NAME]"
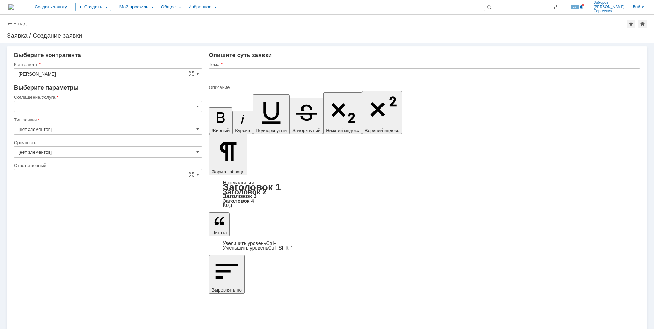
type input "2. Средняя (решить в установленные сроки)"
type input "[не указано]"
type input "[нет элементов]"
click at [199, 106] on input "[не указано]" at bounding box center [108, 106] width 188 height 11
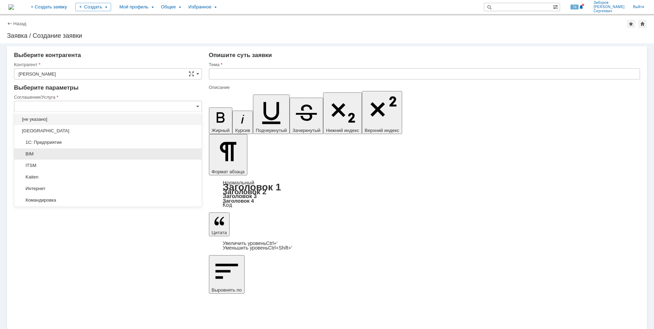
click at [40, 154] on span "BIM" at bounding box center [108, 154] width 179 height 6
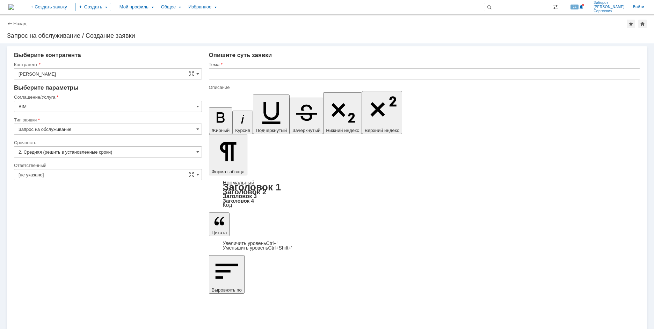
type input "BIM"
click at [91, 175] on input "[не указано]" at bounding box center [108, 174] width 188 height 11
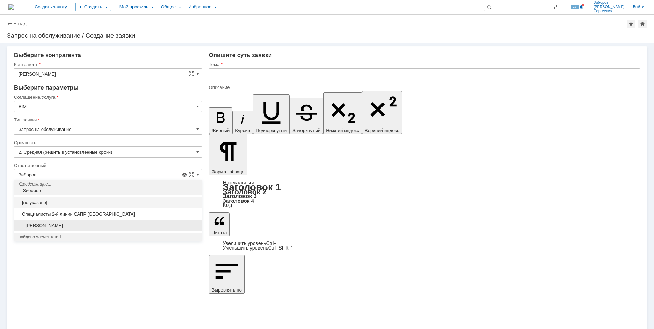
click at [74, 227] on span "[PERSON_NAME]" at bounding box center [108, 226] width 179 height 6
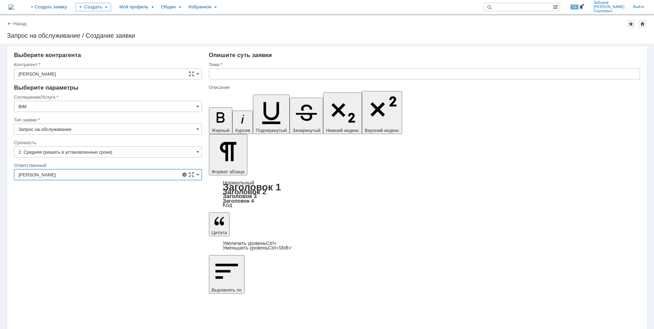
type input "[PERSON_NAME]"
click at [222, 73] on input "text" at bounding box center [424, 73] width 431 height 11
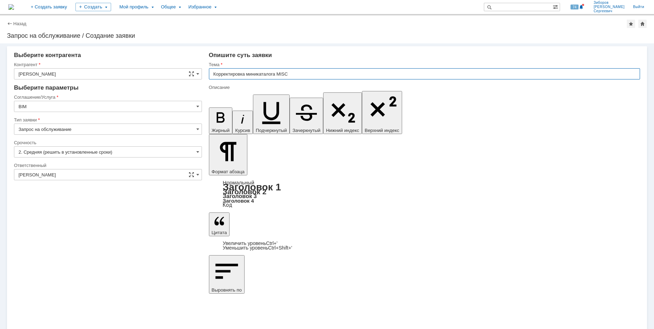
type input "Корректировка миникаталога MISC"
drag, startPoint x: 65, startPoint y: 84, endPoint x: 222, endPoint y: 29, distance: 165.8
click at [222, 29] on div "Назад | Запрос на обслуживание / Создание заявки Запрос на обслуживание / Созда…" at bounding box center [327, 29] width 654 height 28
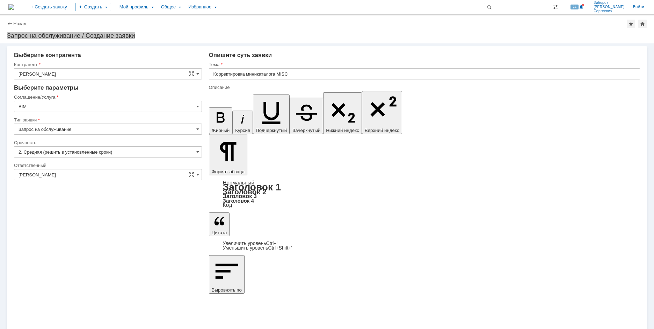
click at [302, 75] on input "Корректировка миникаталога MISC" at bounding box center [424, 73] width 431 height 11
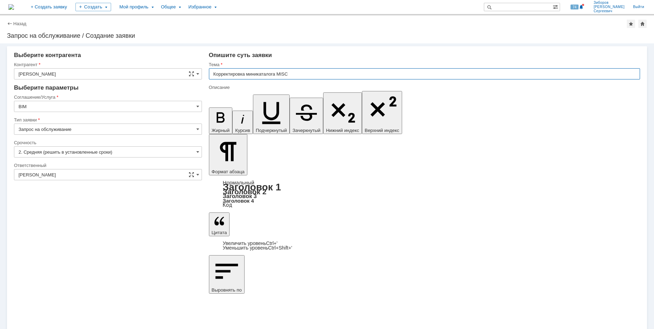
click at [302, 76] on input "Корректировка миникаталога MISC" at bounding box center [424, 73] width 431 height 11
type input "Корректировка миникаталога MISC рабочего набора UKL_3770"
drag, startPoint x: 625, startPoint y: 2460, endPoint x: 858, endPoint y: 2589, distance: 266.0
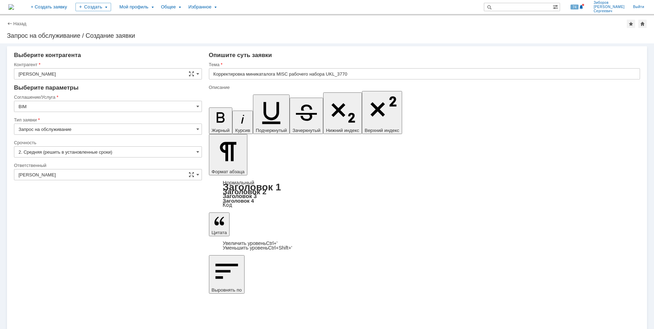
copy span "²"
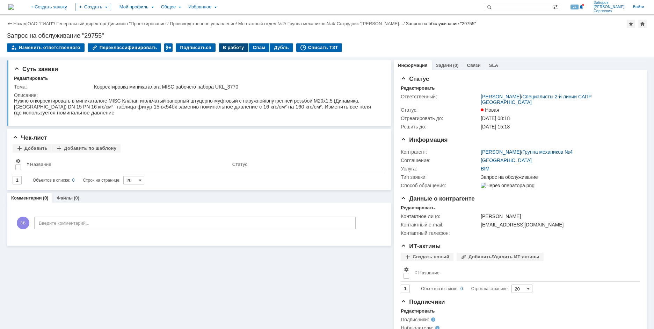
click at [231, 44] on div "В работу" at bounding box center [234, 47] width 30 height 8
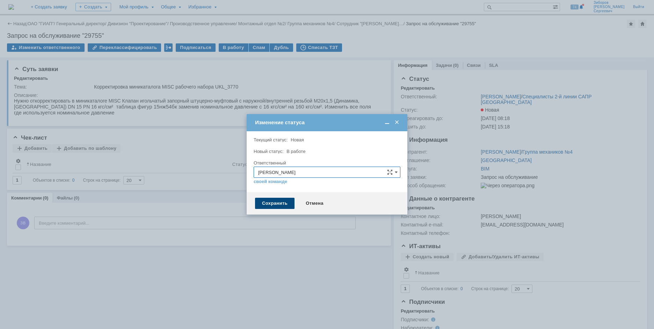
click at [278, 205] on div "Сохранить" at bounding box center [275, 203] width 40 height 11
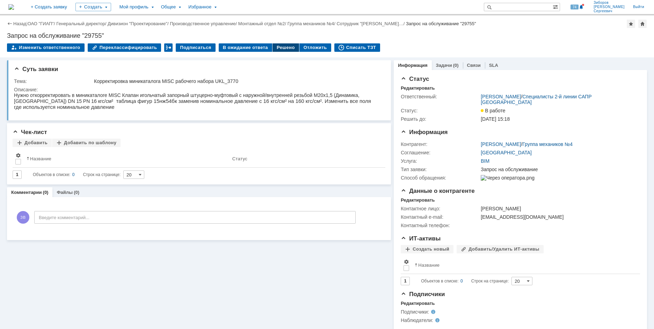
click at [277, 47] on div "Решено" at bounding box center [286, 47] width 27 height 8
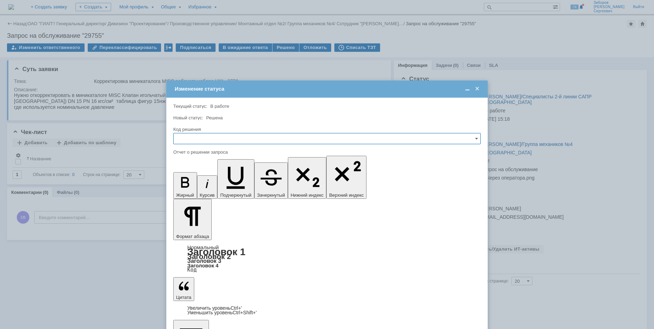
click at [193, 136] on input "text" at bounding box center [327, 138] width 308 height 11
click at [188, 186] on span "Решено" at bounding box center [327, 186] width 299 height 6
type input "Решено"
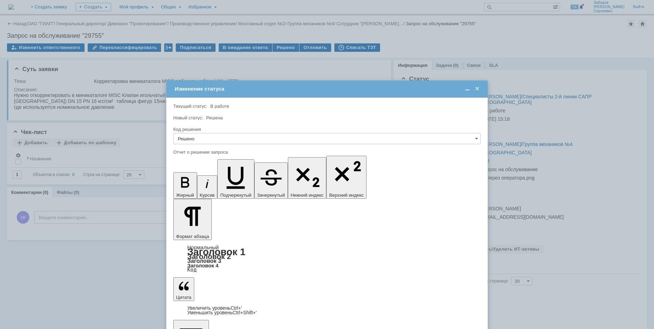
scroll to position [1836, 0]
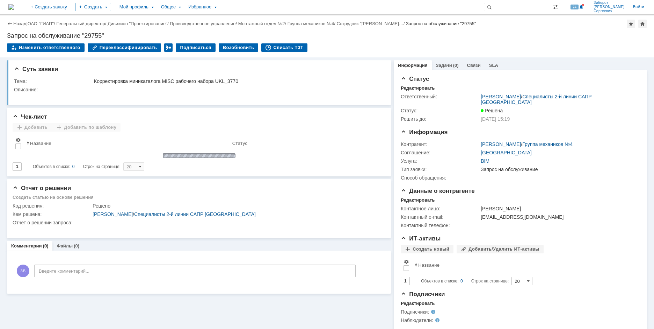
scroll to position [0, 0]
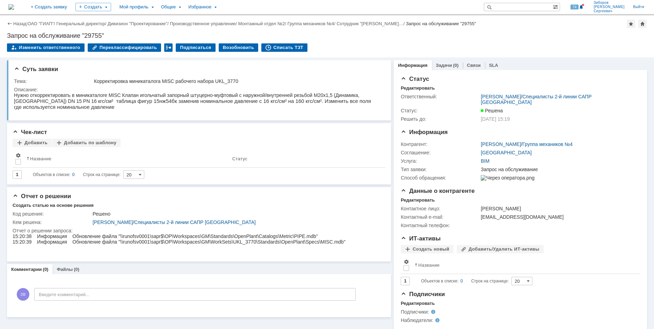
click at [14, 5] on img at bounding box center [11, 7] width 6 height 6
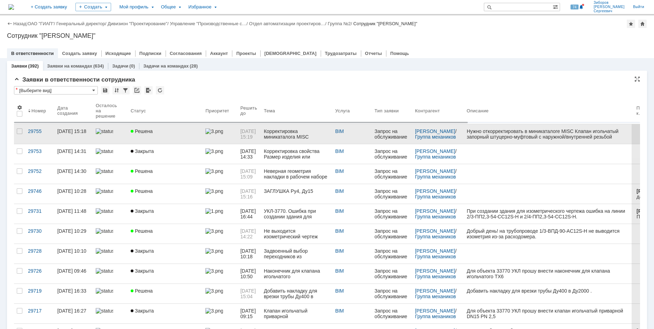
click at [157, 135] on link "Решена" at bounding box center [165, 134] width 75 height 20
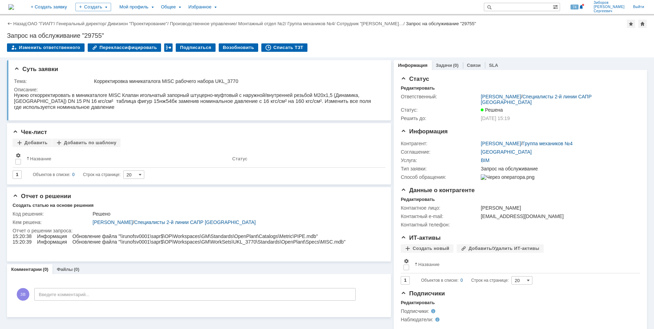
click at [14, 4] on img at bounding box center [11, 7] width 6 height 6
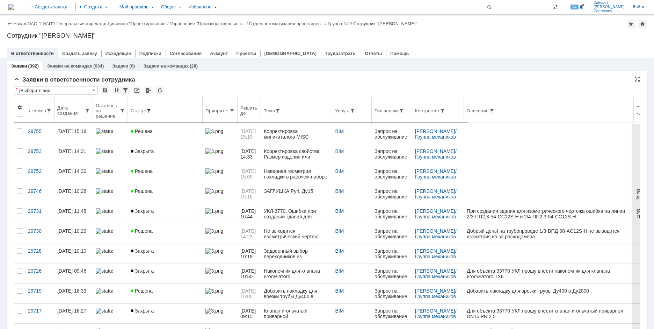
click at [149, 109] on span at bounding box center [149, 111] width 6 height 6
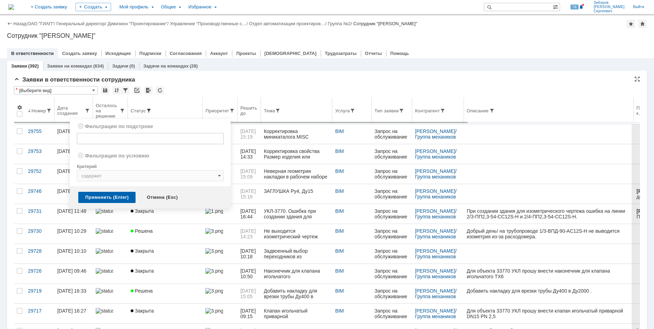
radio input "true"
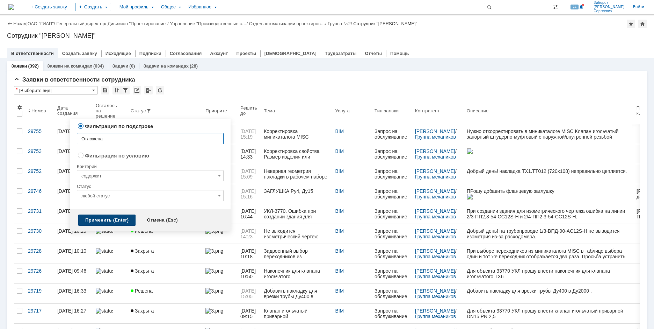
type input "Отложена"
click at [118, 219] on div "Применить (Enter)" at bounding box center [106, 219] width 57 height 11
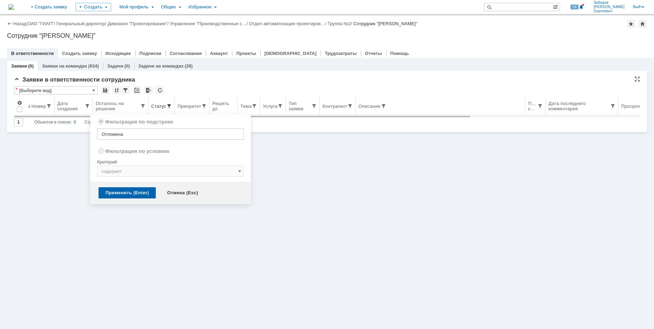
radio input "false"
radio input "true"
click at [166, 106] on span at bounding box center [169, 106] width 6 height 6
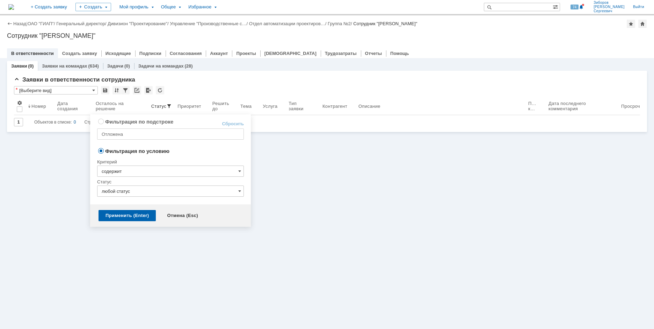
radio input "true"
click at [136, 135] on input "Отложена" at bounding box center [170, 133] width 147 height 11
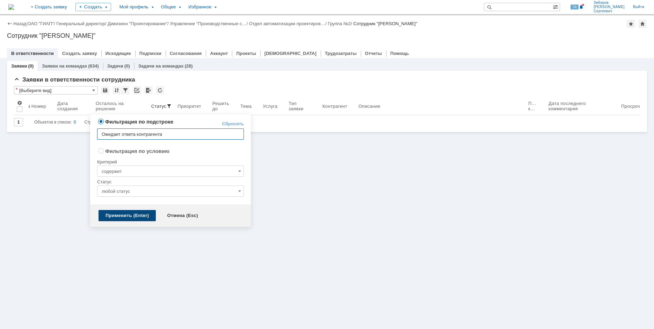
type input "Ожидает ответа контрагента"
click at [118, 216] on div "Применить (Enter)" at bounding box center [127, 215] width 57 height 11
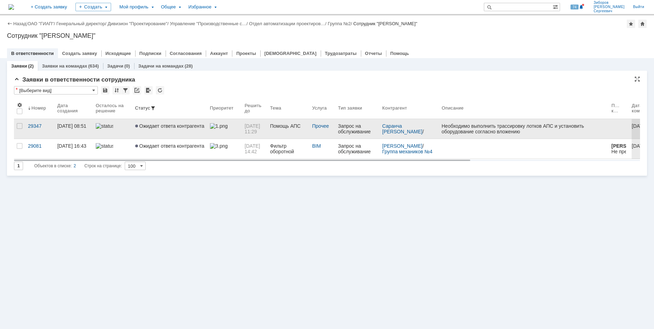
click at [178, 129] on link "Ожидает ответа контрагента" at bounding box center [169, 129] width 75 height 20
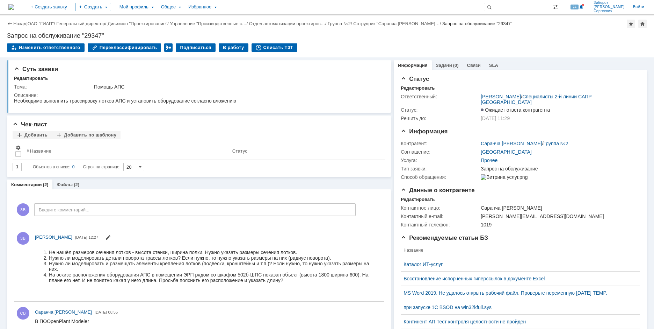
click at [14, 7] on img at bounding box center [11, 7] width 6 height 6
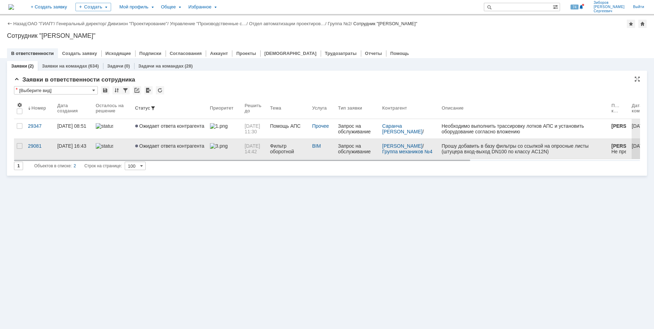
click at [177, 150] on link "Ожидает ответа контрагента" at bounding box center [169, 149] width 75 height 20
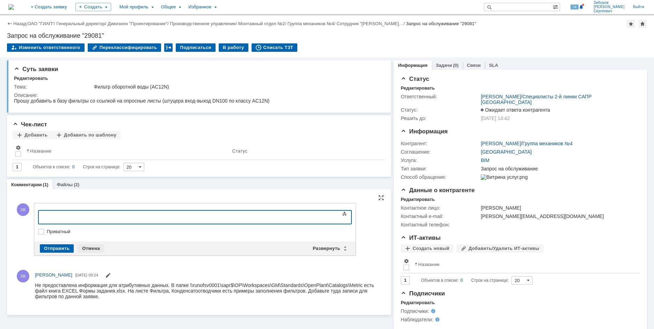
click at [86, 244] on div "Отмена" at bounding box center [91, 248] width 26 height 8
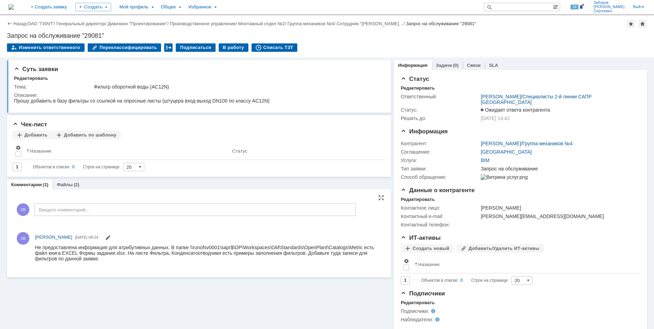
click at [14, 8] on img at bounding box center [11, 7] width 6 height 6
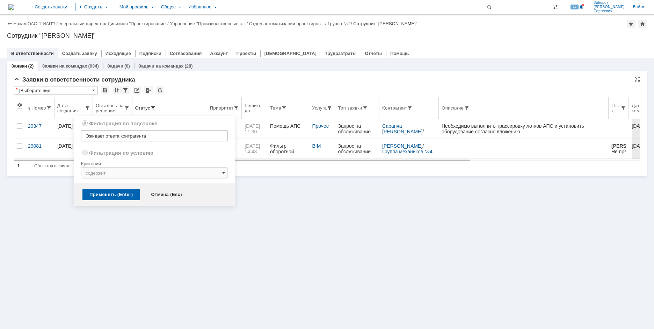
radio input "false"
radio input "true"
click at [151, 107] on span at bounding box center [153, 108] width 6 height 6
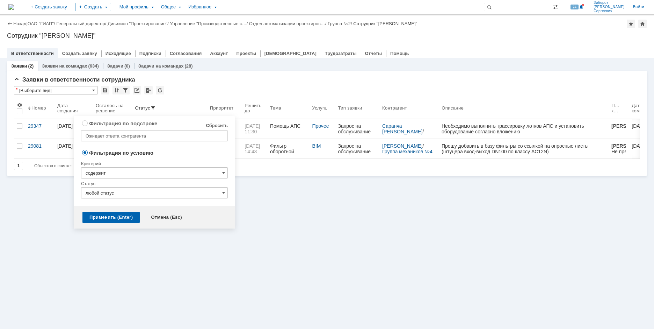
click at [218, 123] on link "Сбросить" at bounding box center [217, 126] width 22 height 6
radio input "true"
click at [111, 217] on div "Применить (Enter)" at bounding box center [110, 216] width 57 height 11
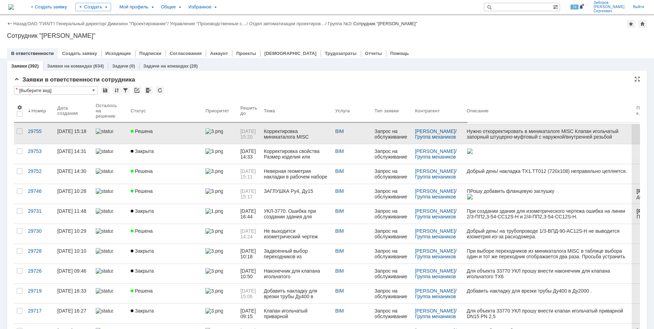
click at [294, 129] on div "Корректировка миникаталога MISC рабочего набора UKL_3770" at bounding box center [297, 133] width 66 height 11
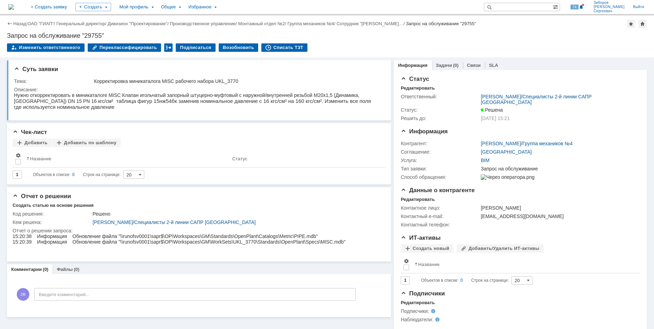
click at [14, 4] on img at bounding box center [11, 7] width 6 height 6
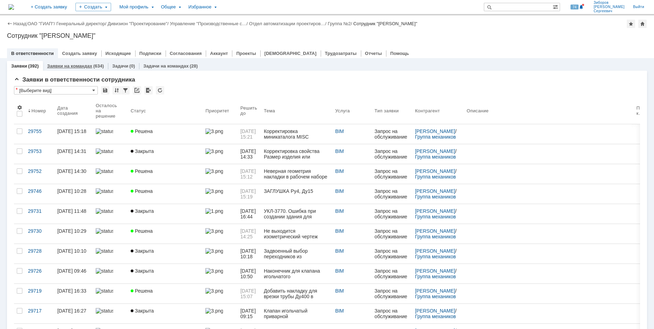
click at [91, 63] on div "Заявки на командах (634)" at bounding box center [75, 66] width 65 height 10
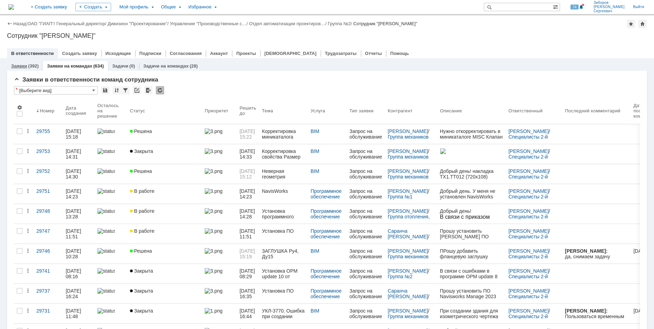
click at [25, 66] on link "Заявки" at bounding box center [19, 65] width 16 height 5
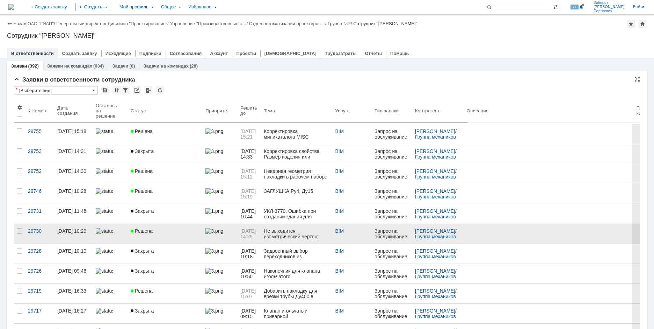
click at [139, 231] on span "Решена" at bounding box center [142, 231] width 22 height 6
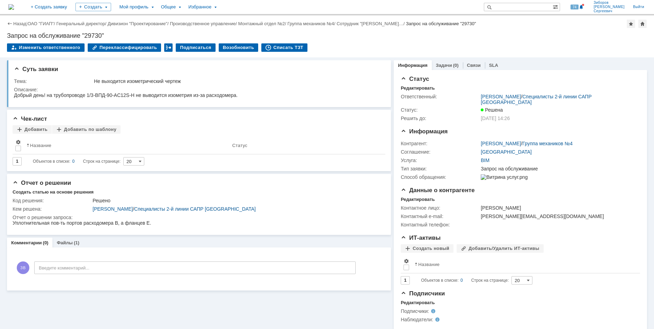
scroll to position [8, 0]
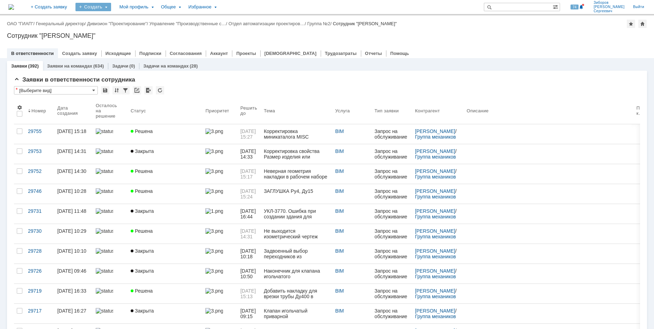
click at [111, 7] on div "Создать" at bounding box center [94, 7] width 36 height 8
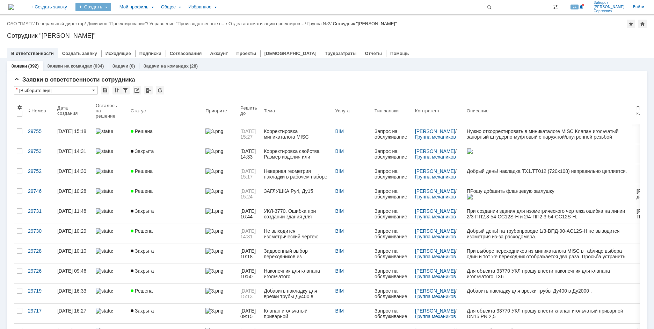
click at [111, 7] on div "Создать" at bounding box center [94, 7] width 36 height 8
click at [122, 41] on link "Заявка" at bounding box center [103, 43] width 53 height 8
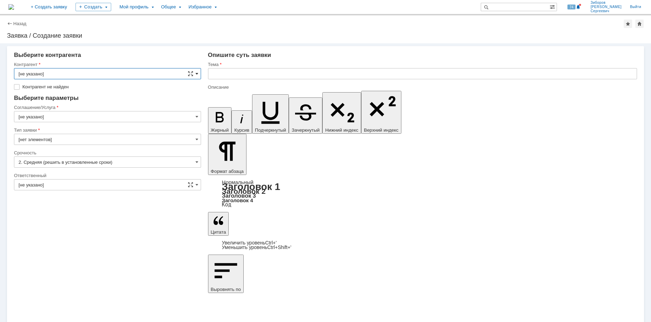
click at [196, 73] on span at bounding box center [196, 74] width 3 height 6
click at [47, 74] on input "text" at bounding box center [107, 73] width 187 height 11
type input "X"
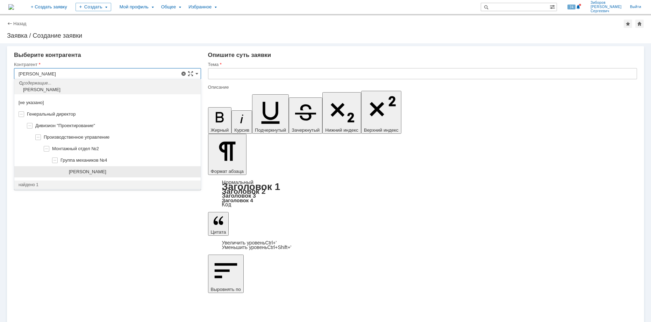
click at [106, 172] on span "[PERSON_NAME]" at bounding box center [87, 171] width 37 height 5
type input "[PERSON_NAME]"
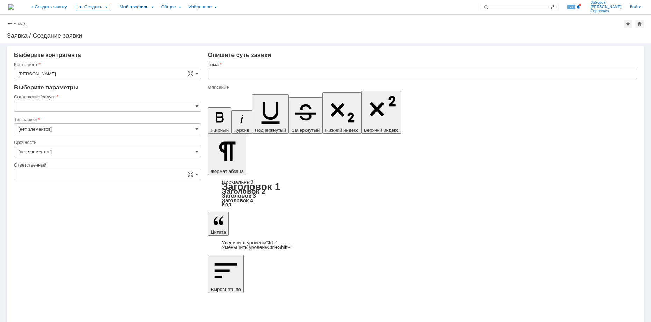
type input "[не указано]"
type input "2. Средняя (решить в установленные сроки)"
click at [116, 105] on input "[не указано]" at bounding box center [107, 106] width 187 height 11
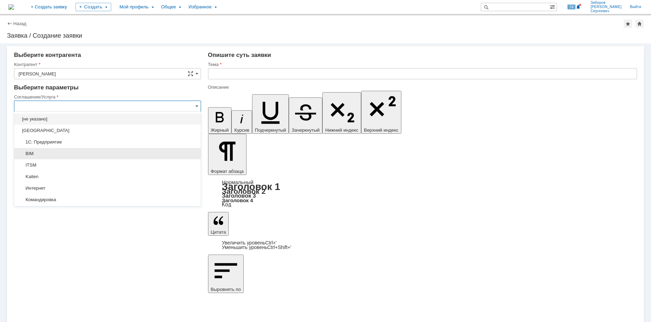
click at [59, 156] on span "BIM" at bounding box center [108, 154] width 178 height 6
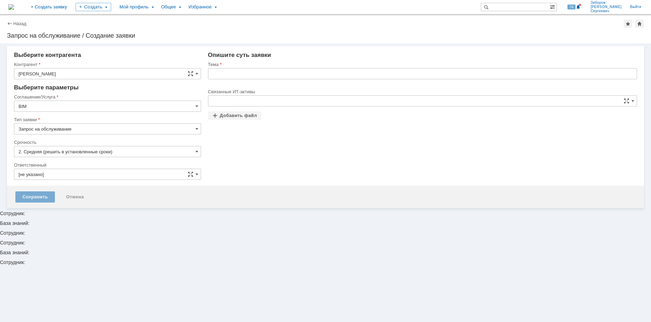
type input "BIM"
type input "[нет элементов]"
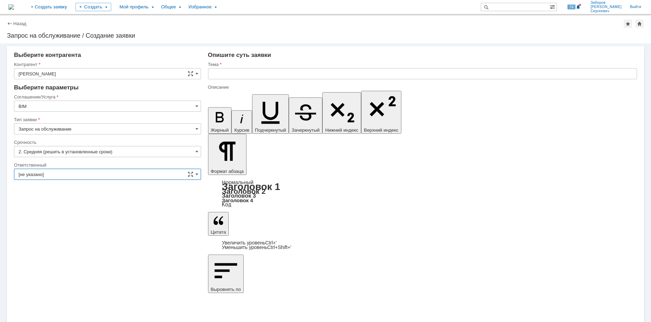
click at [66, 172] on input "[не указано]" at bounding box center [107, 174] width 187 height 11
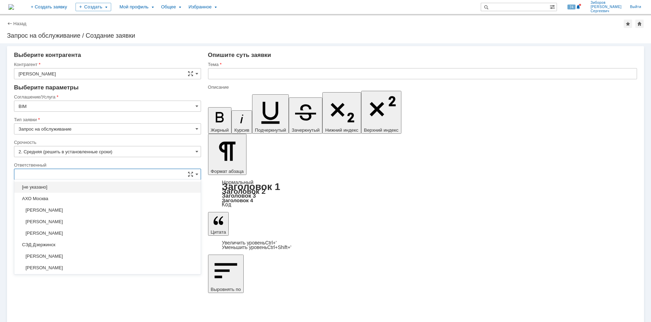
click at [46, 175] on input "text" at bounding box center [107, 174] width 187 height 11
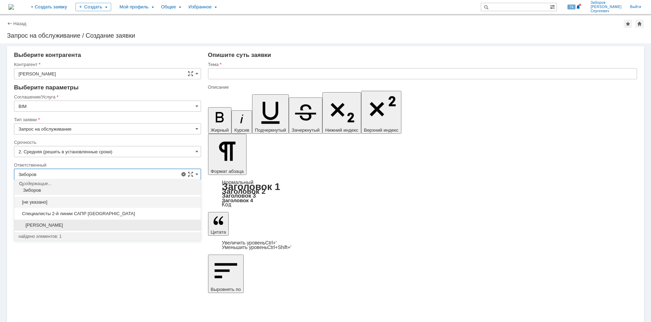
click at [70, 226] on span "[PERSON_NAME]" at bounding box center [108, 226] width 178 height 6
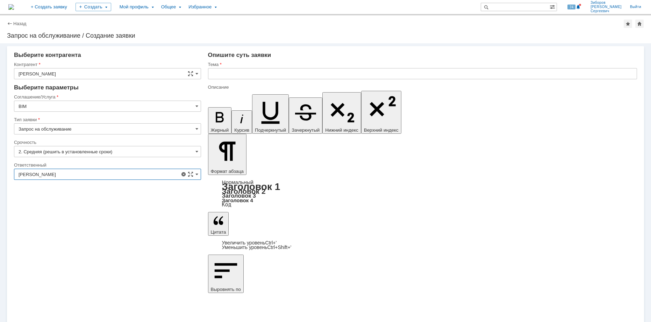
type input "[PERSON_NAME]"
click at [220, 72] on input "text" at bounding box center [422, 73] width 429 height 11
drag, startPoint x: 250, startPoint y: 73, endPoint x: 183, endPoint y: 79, distance: 67.0
click at [282, 74] on input "Корректировка уплотнительную пов-ть для расходомера в классе AC12S" at bounding box center [422, 73] width 429 height 11
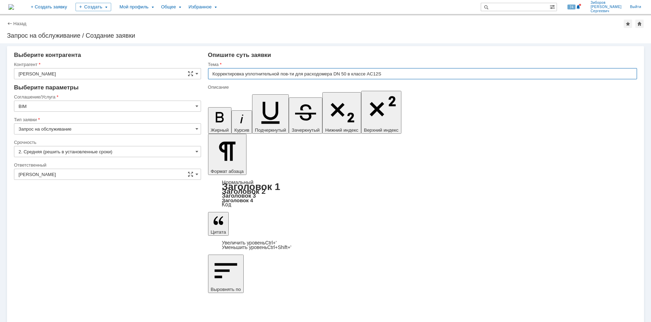
drag, startPoint x: 353, startPoint y: 74, endPoint x: 368, endPoint y: 74, distance: 14.7
click at [368, 74] on input "Корректировка уплотнительной пов-ти для расходомера DN 50 в классе AC12S" at bounding box center [422, 73] width 429 height 11
type input "Корректировка уплотнительной пов-ти для расходомера DN 50 в миникаталоге AC12S"
click at [406, 73] on input "Корректировка уплотнительной пов-ти для расходомера DN 50 в миникаталоге AC12S" at bounding box center [422, 73] width 429 height 11
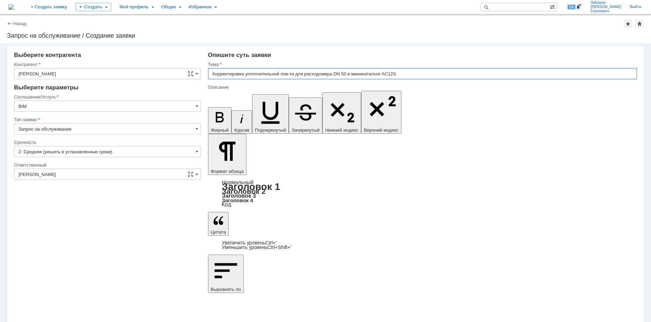
drag, startPoint x: 408, startPoint y: 73, endPoint x: 246, endPoint y: 74, distance: 161.2
click at [246, 74] on input "Корректировка уплотнительной пов-ти для расходомера DN 50 в миникаталоге AC12S" at bounding box center [422, 73] width 429 height 11
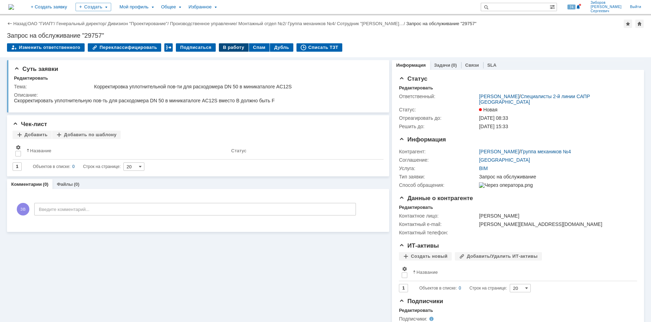
click at [230, 48] on div "В работу" at bounding box center [234, 47] width 30 height 8
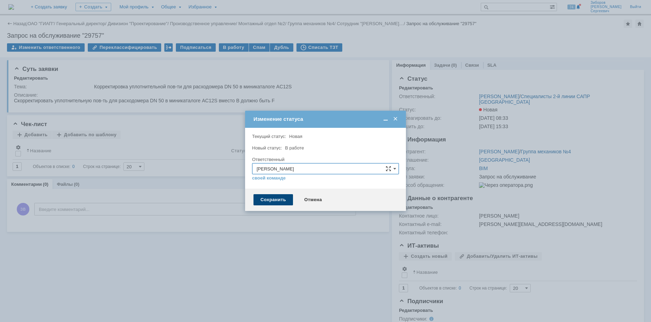
click at [277, 202] on div "Сохранить" at bounding box center [273, 199] width 40 height 11
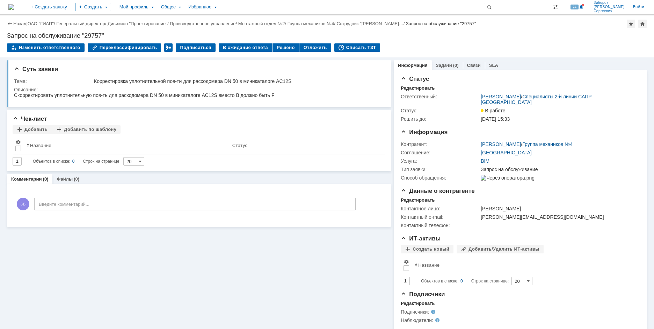
click at [14, 4] on img at bounding box center [11, 7] width 6 height 6
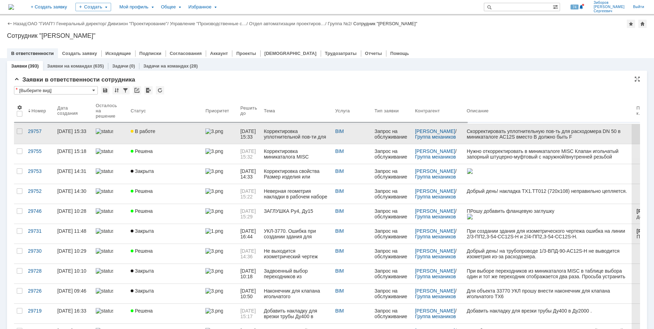
click at [157, 137] on link "В работе" at bounding box center [165, 134] width 75 height 20
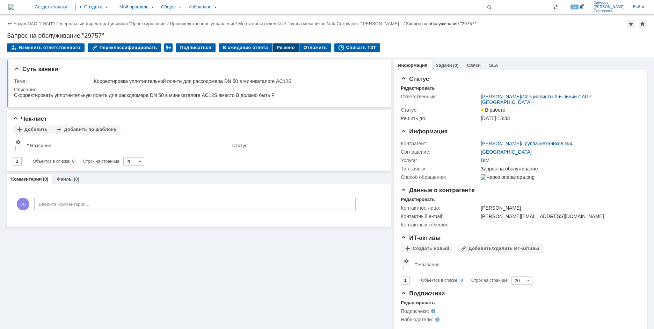
click at [280, 44] on div "Решено" at bounding box center [286, 47] width 27 height 8
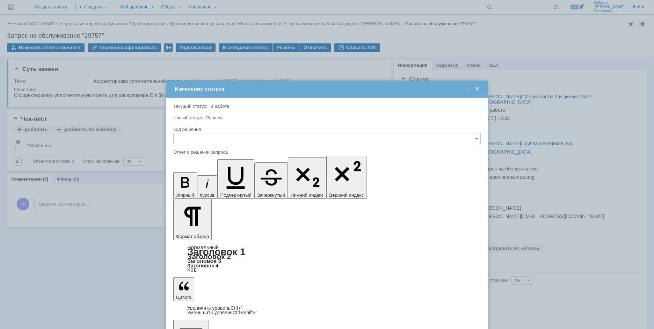
drag, startPoint x: 211, startPoint y: 130, endPoint x: 209, endPoint y: 135, distance: 5.2
click at [210, 131] on div "Код решения" at bounding box center [326, 129] width 306 height 5
drag, startPoint x: 208, startPoint y: 137, endPoint x: 206, endPoint y: 141, distance: 4.1
click at [208, 137] on input "text" at bounding box center [327, 138] width 308 height 11
click at [194, 188] on span "Решено" at bounding box center [327, 186] width 299 height 6
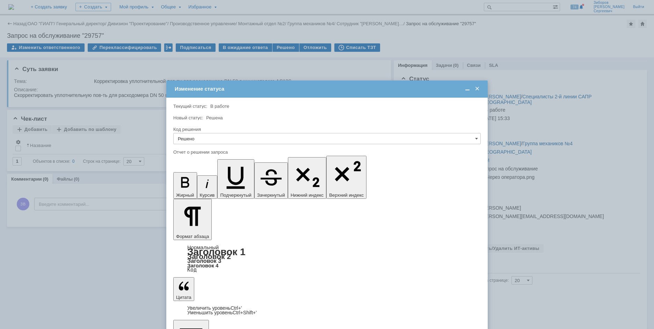
type input "Решено"
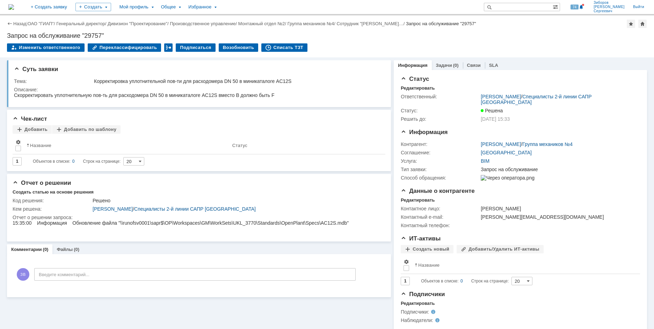
click at [14, 8] on img at bounding box center [11, 7] width 6 height 6
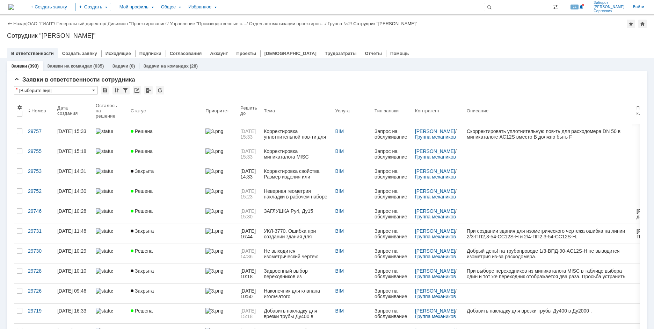
click at [75, 67] on link "Заявки на командах" at bounding box center [69, 65] width 45 height 5
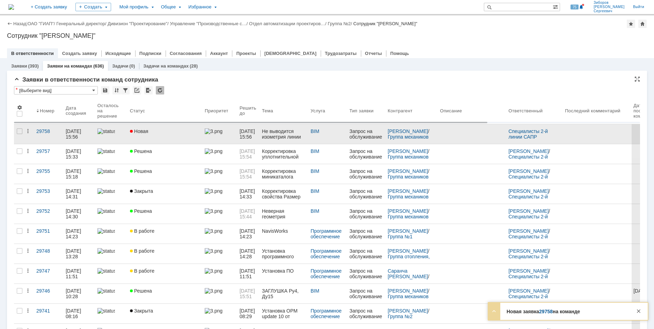
click at [155, 132] on div "Новая" at bounding box center [164, 131] width 69 height 6
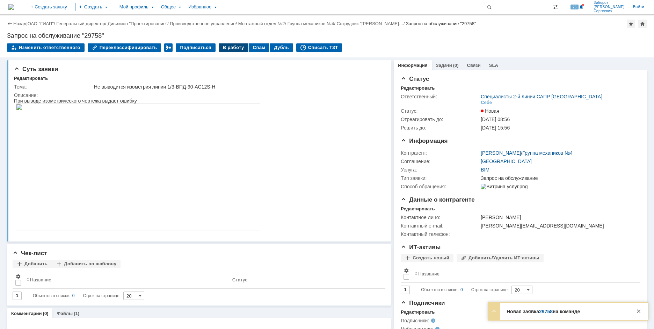
click at [224, 47] on div "В работу" at bounding box center [234, 47] width 30 height 8
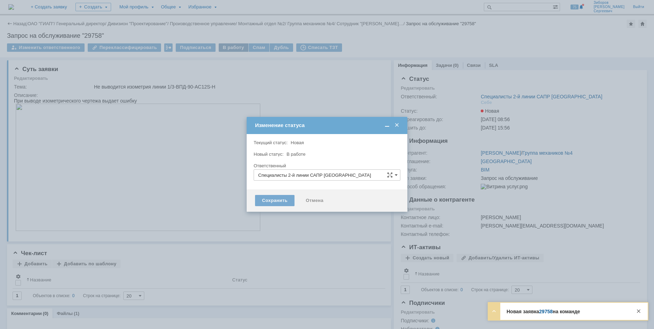
type input "[PERSON_NAME]"
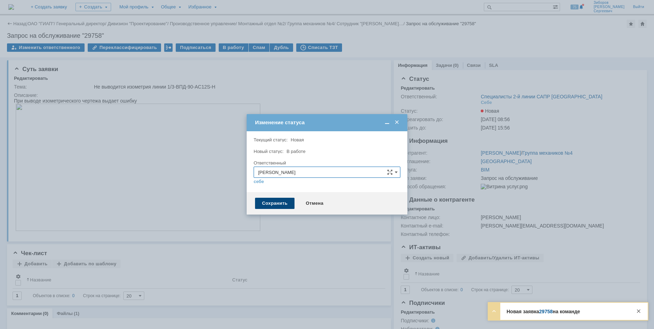
click at [274, 201] on div "Сохранить" at bounding box center [275, 203] width 40 height 11
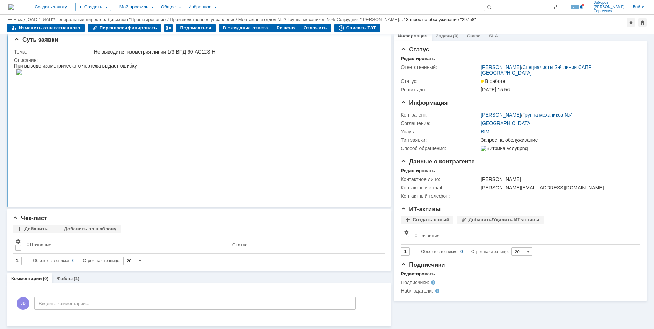
scroll to position [6, 0]
click at [70, 276] on link "Файлы" at bounding box center [65, 277] width 16 height 5
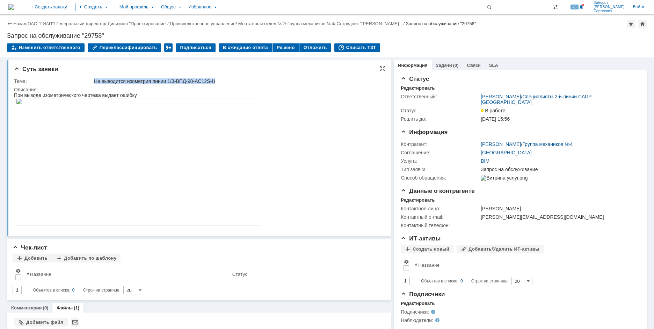
drag, startPoint x: 95, startPoint y: 81, endPoint x: 228, endPoint y: 82, distance: 132.8
click at [228, 82] on div "Не выводится изометрия линии 1/3-ВПД-90-AC12S-H" at bounding box center [237, 81] width 287 height 6
copy div "Не выводится изометрия линии 1/3-ВПД-90-AC12S-H"
drag, startPoint x: 8, startPoint y: 35, endPoint x: 140, endPoint y: 34, distance: 132.1
click at [140, 34] on div "Запрос на обслуживание "29758"" at bounding box center [327, 35] width 640 height 7
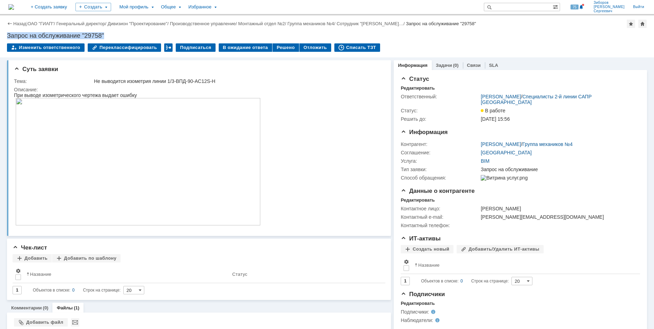
copy div "Запрос на обслуживание "29758""
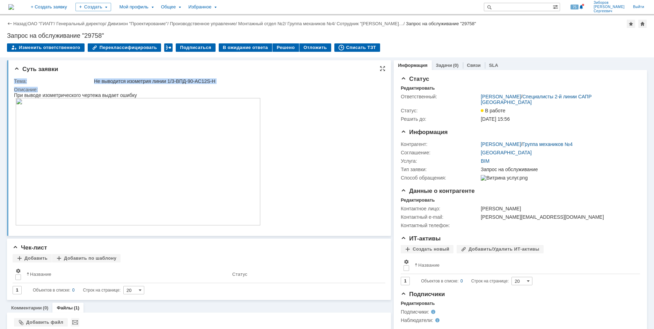
drag, startPoint x: 15, startPoint y: 79, endPoint x: 60, endPoint y: 88, distance: 46.7
click at [60, 88] on tbody "Тема: Не выводится изометрия линии 1/3-ВПД-90-AC12S-H Описание:" at bounding box center [198, 153] width 368 height 153
copy tbody "Тема: Не выводится изометрия линии 1/3-ВПД-90-AC12S-H Описание:"
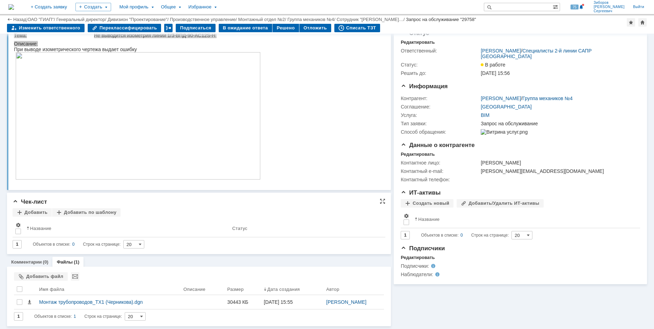
scroll to position [22, 0]
click at [28, 261] on link "Комментарии" at bounding box center [26, 261] width 31 height 5
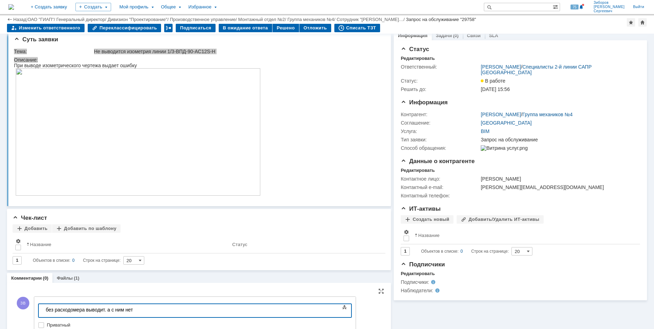
click at [45, 307] on body "без расходомера выводит. а с ним нет" at bounding box center [95, 310] width 105 height 12
click at [145, 312] on div "Комментарий пользователя: без расходомера выводит. а с ним нет" at bounding box center [95, 312] width 99 height 11
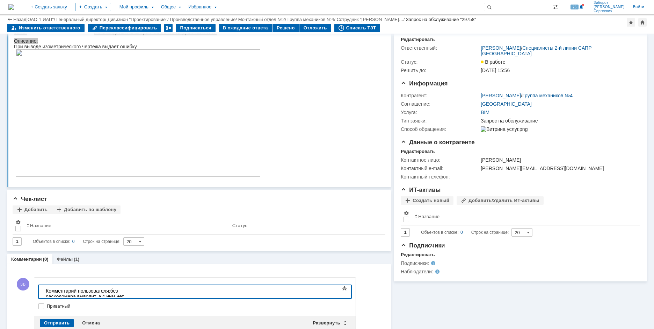
scroll to position [41, 0]
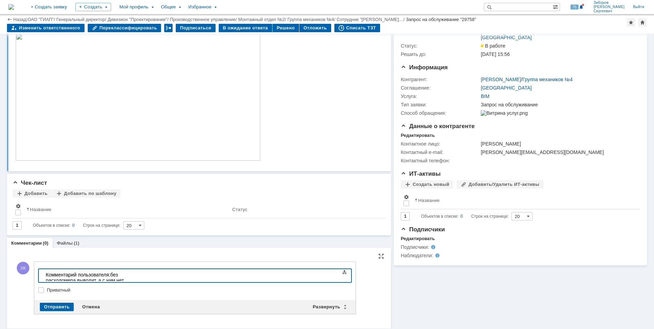
click at [113, 274] on div "Комментарий пользователя: без расходомера выводит. а с ним нет" at bounding box center [95, 277] width 99 height 11
click at [145, 274] on div "Комментарий пользователя: " без расходомера выводит. а с ним нет" at bounding box center [95, 277] width 99 height 11
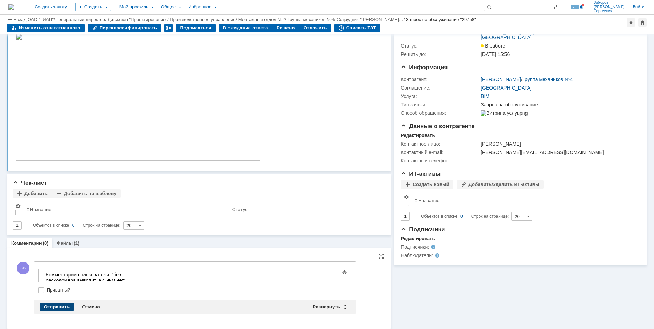
click at [57, 306] on div "Отправить" at bounding box center [57, 306] width 34 height 8
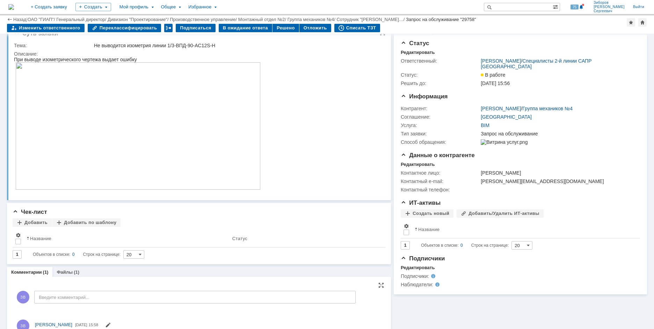
scroll to position [0, 0]
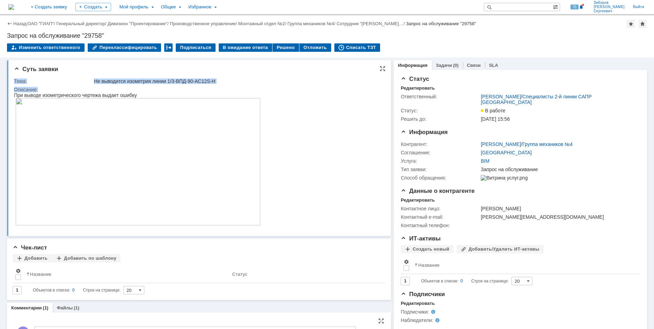
drag, startPoint x: 15, startPoint y: 80, endPoint x: 54, endPoint y: 90, distance: 39.8
click at [54, 90] on div "Суть заявки Тема: Не выводится изометрия линии 1/3-ВПД-90-AC12S-H Описание:" at bounding box center [199, 147] width 384 height 175
copy table "Тема: Не выводится изометрия линии 1/3-ВПД-90-AC12S-H Описание:"
click at [135, 94] on div "При выводе изометрического чертежа выдает ошибку" at bounding box center [137, 95] width 247 height 6
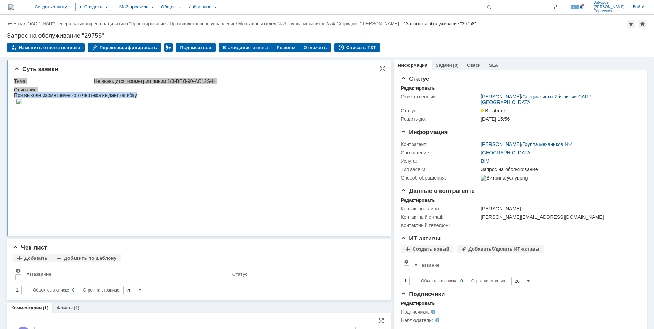
drag, startPoint x: 15, startPoint y: 97, endPoint x: 155, endPoint y: 98, distance: 140.2
click at [155, 98] on div "При выводе изометрического чертежа выдает ошибку" at bounding box center [137, 95] width 247 height 6
copy div "При выводе изометрического чертежа выдает ошибку"
click at [160, 177] on img at bounding box center [137, 161] width 245 height 127
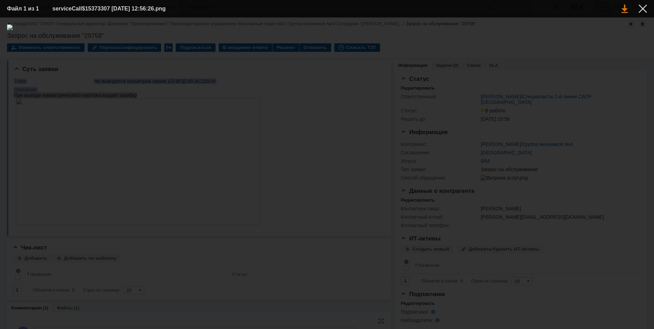
click at [625, 11] on link at bounding box center [625, 9] width 6 height 8
click at [641, 8] on div at bounding box center [643, 9] width 8 height 8
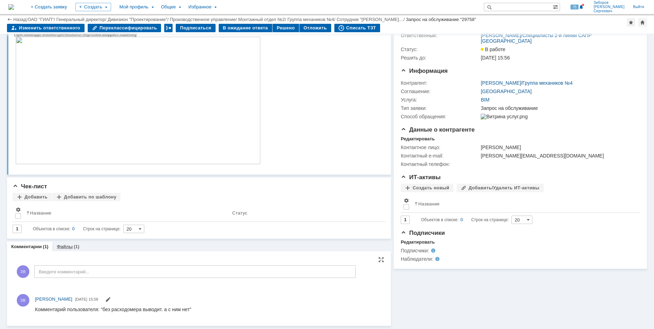
click at [69, 247] on link "Файлы" at bounding box center [65, 246] width 16 height 5
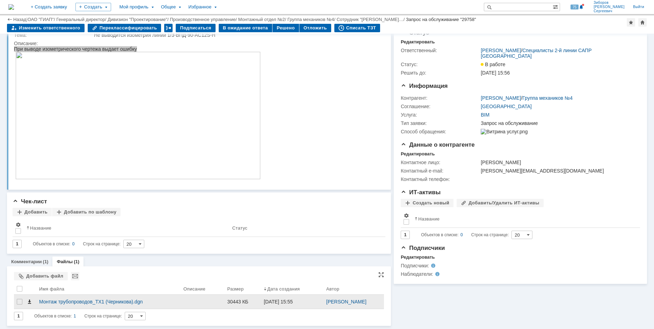
click at [30, 301] on span at bounding box center [30, 302] width 6 height 6
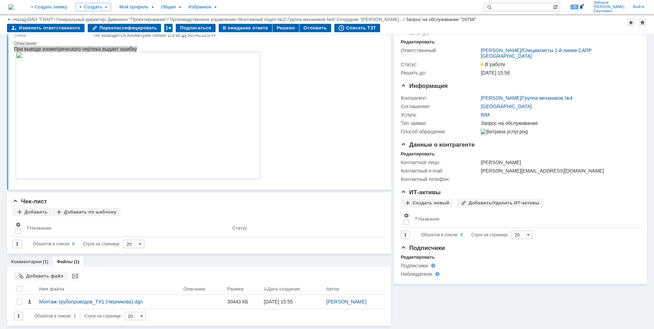
scroll to position [0, 0]
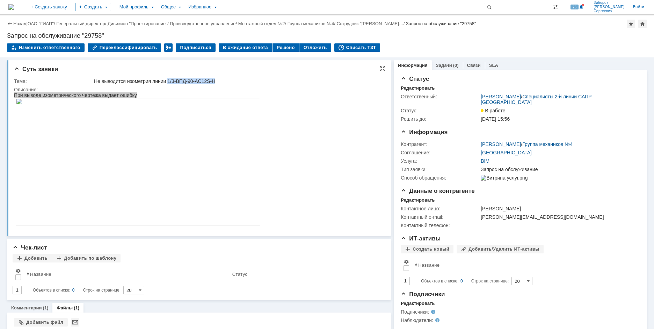
drag, startPoint x: 170, startPoint y: 80, endPoint x: 220, endPoint y: 79, distance: 49.6
click at [220, 79] on div "Не выводится изометрия линии 1/3-ВПД-90-AC12S-H" at bounding box center [237, 81] width 287 height 6
click at [188, 82] on div "Не выводится изометрия линии 1/3-ВПД-90-AC12S-H" at bounding box center [237, 81] width 287 height 6
drag, startPoint x: 170, startPoint y: 79, endPoint x: 215, endPoint y: 80, distance: 45.8
click at [215, 80] on div "Не выводится изометрия линии 1/3-ВПД-90-AC12S-H" at bounding box center [237, 81] width 287 height 6
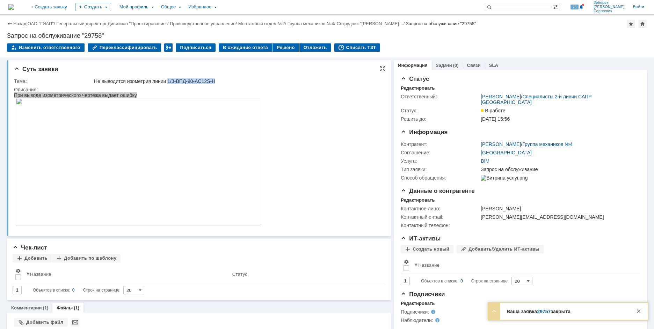
copy div "1/3-ВПД-90-AC12S-H"
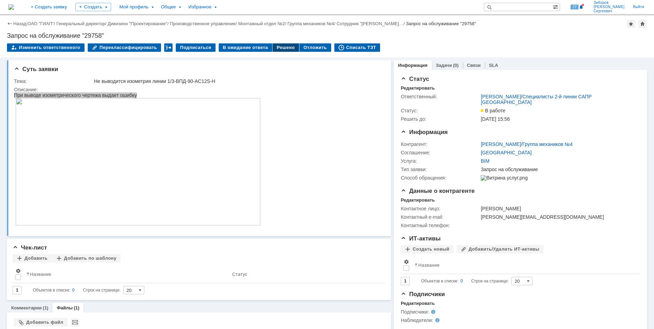
click at [278, 48] on div "Решено" at bounding box center [286, 47] width 27 height 8
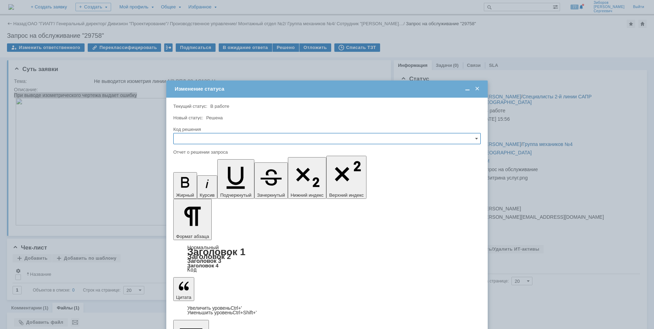
click at [206, 135] on input "text" at bounding box center [327, 138] width 308 height 11
click at [192, 186] on span "Решено" at bounding box center [327, 186] width 299 height 6
type input "Решено"
click at [478, 89] on span at bounding box center [477, 89] width 7 height 6
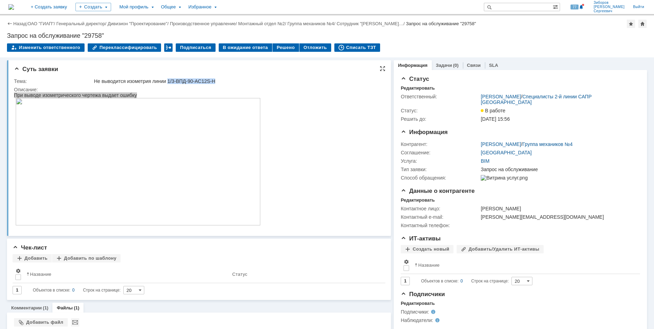
drag, startPoint x: 169, startPoint y: 79, endPoint x: 220, endPoint y: 79, distance: 50.7
click at [220, 79] on div "Не выводится изометрия линии 1/3-ВПД-90-AC12S-H" at bounding box center [237, 81] width 287 height 6
copy div "1/3-ВПД-90-AC12S-H"
click at [14, 6] on img at bounding box center [11, 7] width 6 height 6
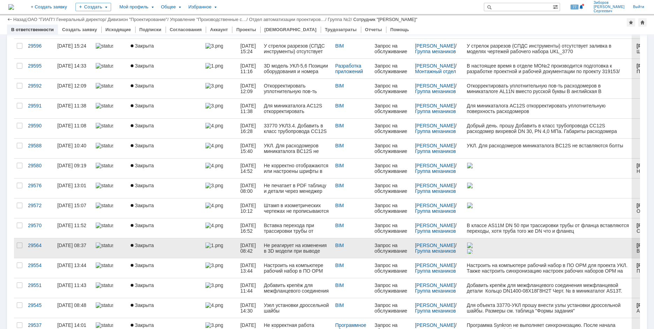
click at [292, 241] on link "Не реагирует на изменения в 3D модели при выводе изометрический чертежей" at bounding box center [296, 248] width 71 height 20
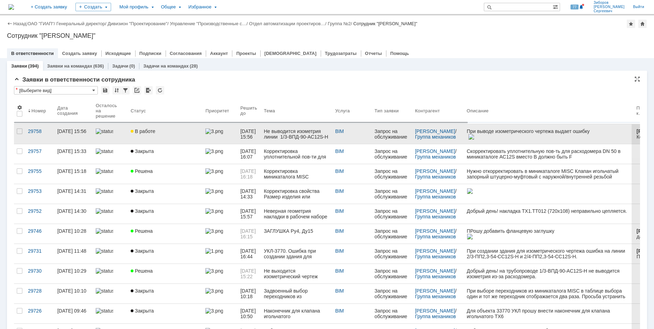
click at [147, 130] on span "В работе" at bounding box center [143, 131] width 24 height 6
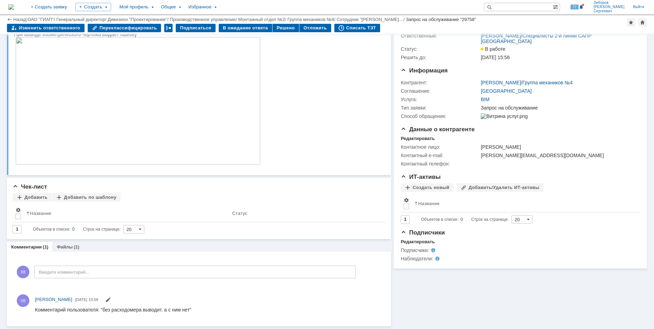
scroll to position [37, 0]
click at [59, 246] on link "Файлы" at bounding box center [65, 246] width 16 height 5
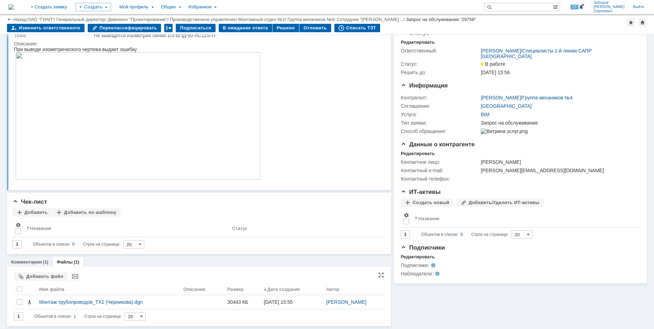
scroll to position [22, 0]
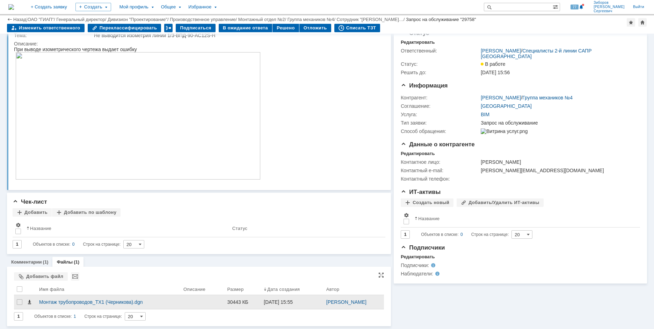
click at [30, 301] on span at bounding box center [30, 302] width 6 height 6
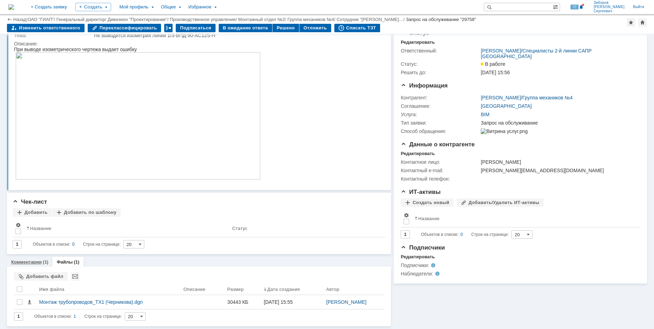
click at [24, 263] on link "Комментарии" at bounding box center [26, 261] width 31 height 5
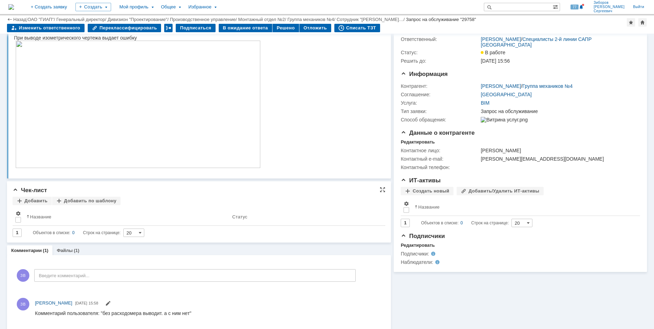
scroll to position [37, 0]
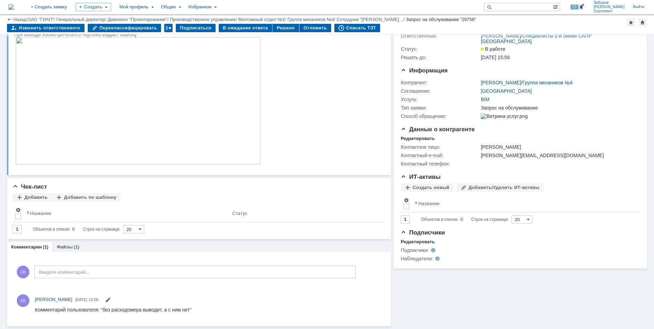
click at [14, 7] on img at bounding box center [11, 7] width 6 height 6
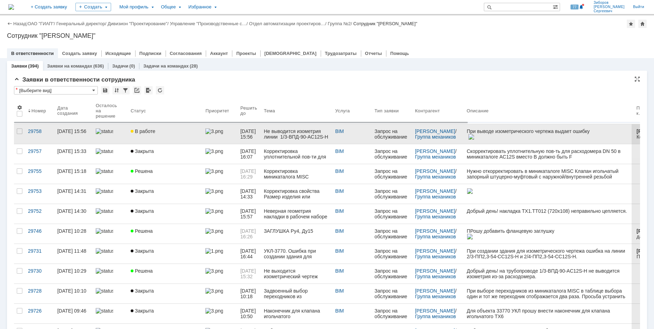
click at [147, 131] on span "В работе" at bounding box center [143, 131] width 24 height 6
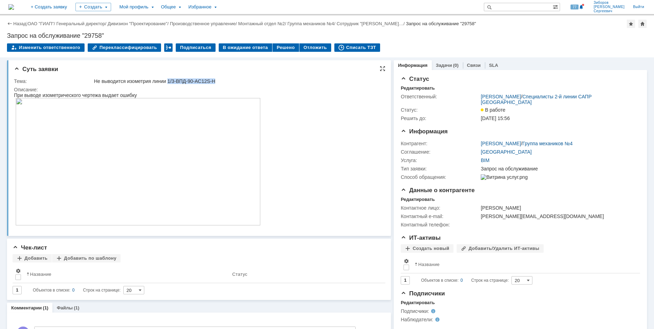
drag, startPoint x: 170, startPoint y: 81, endPoint x: 227, endPoint y: 82, distance: 57.3
click at [227, 82] on div "Не выводится изометрия линии 1/3-ВПД-90-AC12S-H" at bounding box center [237, 81] width 287 height 6
copy div "1/3-ВПД-90-AC12S-H"
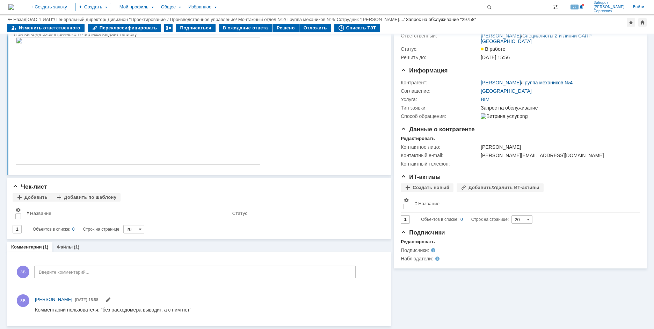
scroll to position [37, 0]
click at [433, 261] on span at bounding box center [433, 259] width 0 height 6
click at [429, 253] on span at bounding box center [429, 250] width 0 height 6
click at [410, 244] on div "Редактировать" at bounding box center [418, 242] width 34 height 6
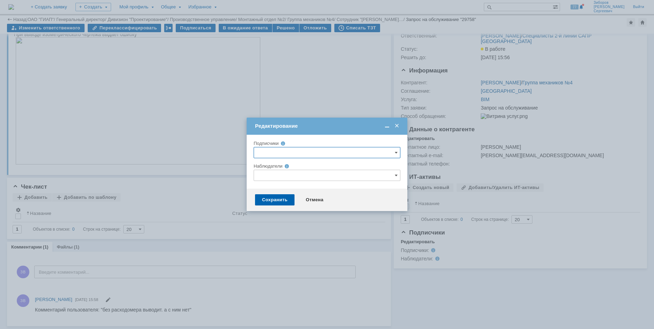
click at [398, 126] on span at bounding box center [397, 126] width 7 height 6
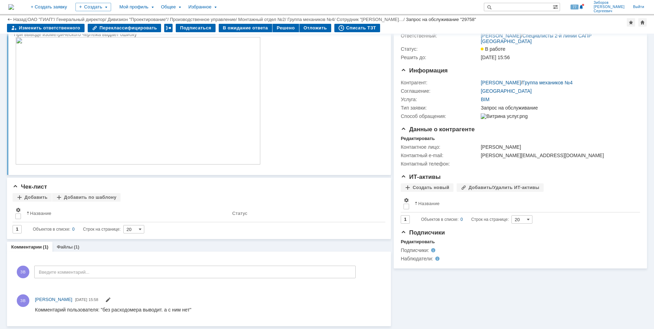
scroll to position [0, 0]
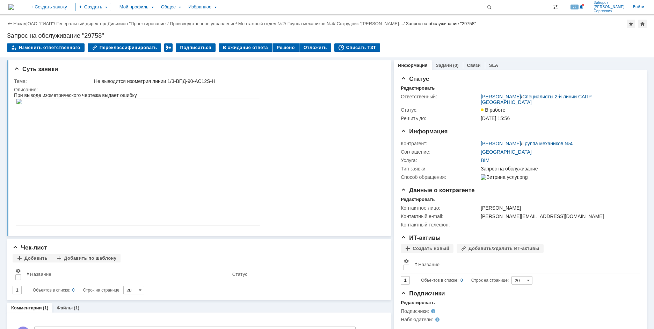
click at [14, 7] on img at bounding box center [11, 7] width 6 height 6
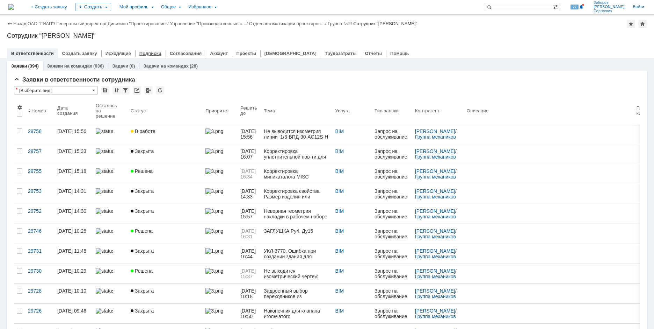
click at [150, 54] on link "Подписки" at bounding box center [150, 53] width 22 height 5
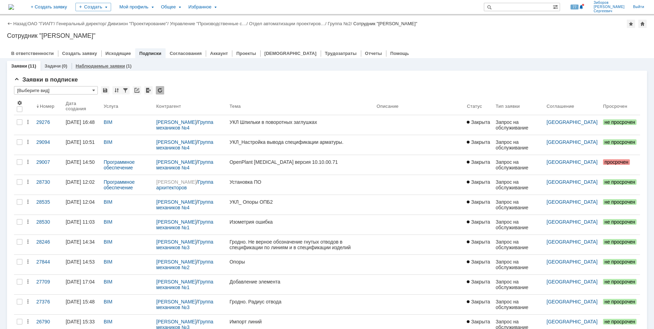
click at [101, 66] on link "Наблюдаемые заявки" at bounding box center [100, 65] width 49 height 5
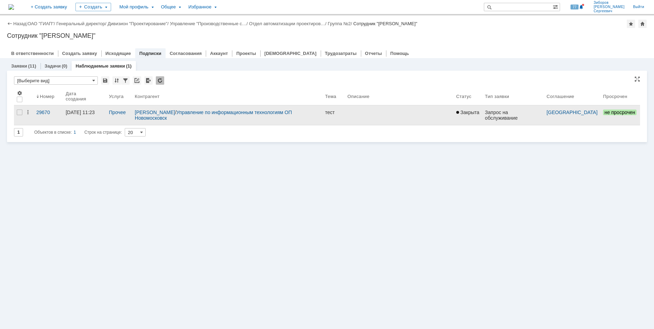
click at [227, 120] on div "Тюрин Виталий Валериевич / Управление по информационным технологиям ОП Новомоск…" at bounding box center [227, 114] width 185 height 11
click at [91, 119] on link "06.10.2025 11:23" at bounding box center [84, 115] width 43 height 20
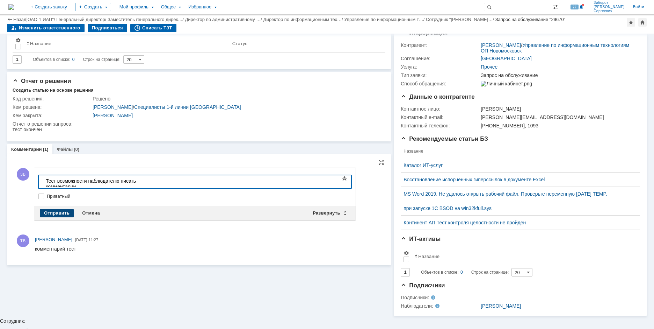
click at [58, 213] on div "Отправить" at bounding box center [57, 213] width 34 height 8
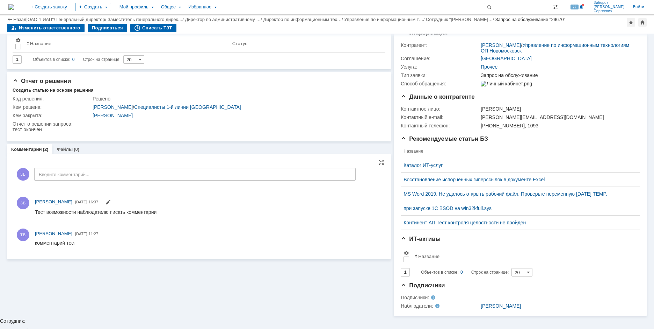
click at [14, 8] on img at bounding box center [11, 7] width 6 height 6
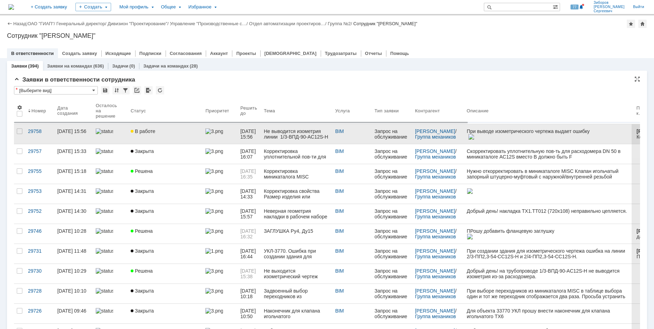
click at [138, 127] on link "В работе" at bounding box center [165, 134] width 75 height 20
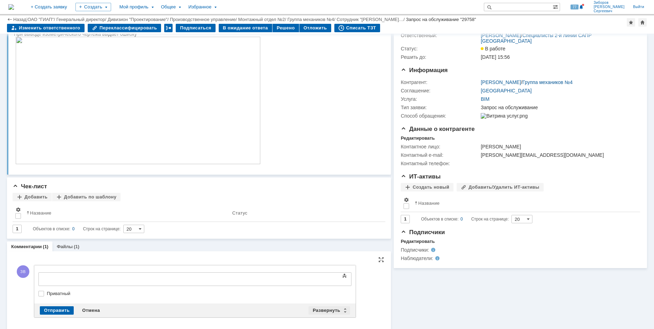
click at [333, 308] on div "Развернуть" at bounding box center [330, 310] width 42 height 8
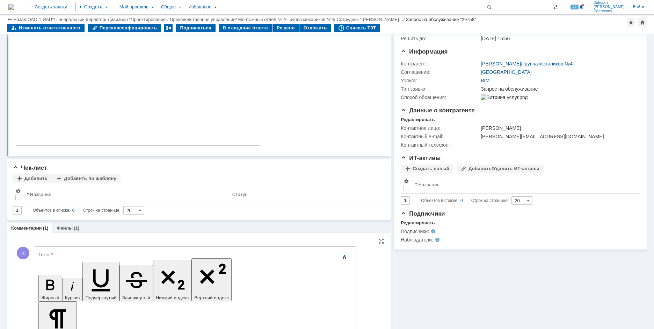
scroll to position [107, 0]
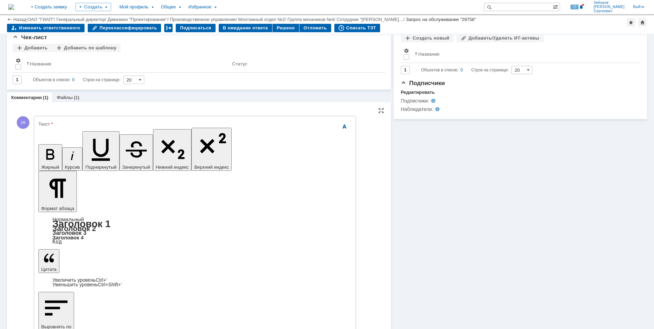
scroll to position [182, 0]
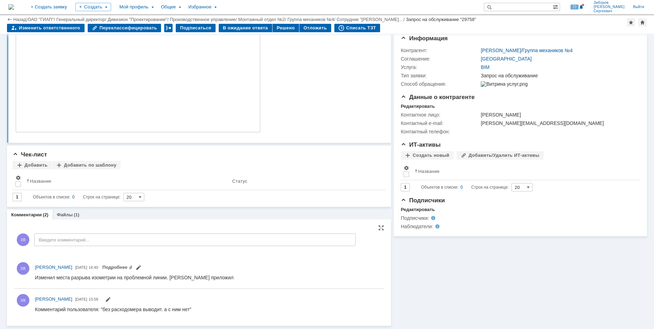
scroll to position [0, 0]
click at [279, 28] on div "Решено" at bounding box center [286, 28] width 27 height 8
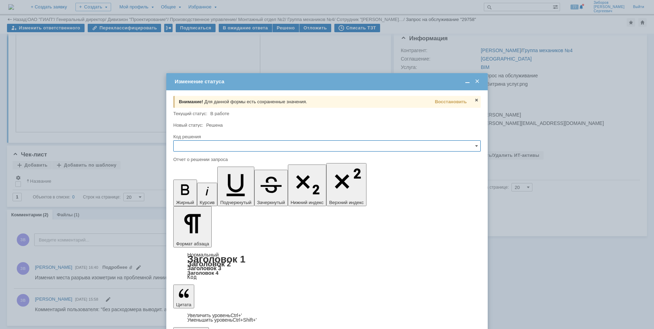
click at [206, 145] on input "text" at bounding box center [327, 145] width 308 height 11
click at [191, 193] on span "Решено" at bounding box center [327, 194] width 299 height 6
drag, startPoint x: 198, startPoint y: 2038, endPoint x: 201, endPoint y: 2036, distance: 3.6
type input "Решено"
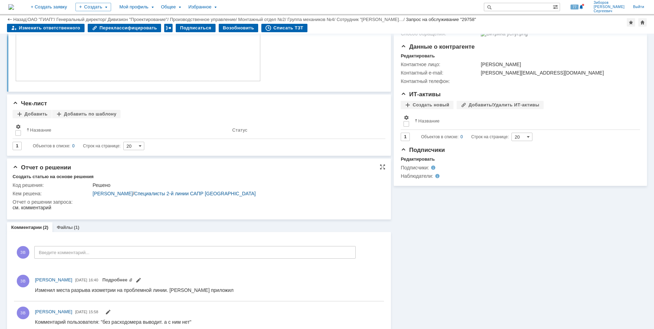
scroll to position [133, 0]
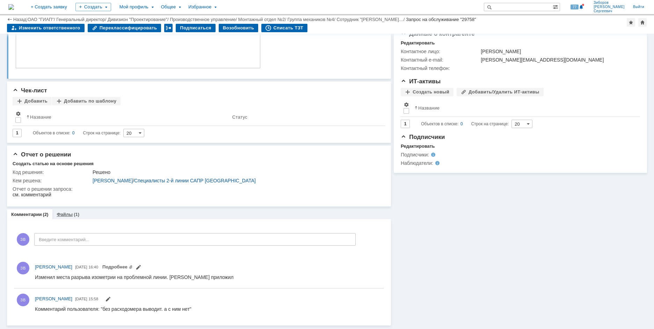
click at [67, 213] on link "Файлы" at bounding box center [65, 213] width 16 height 5
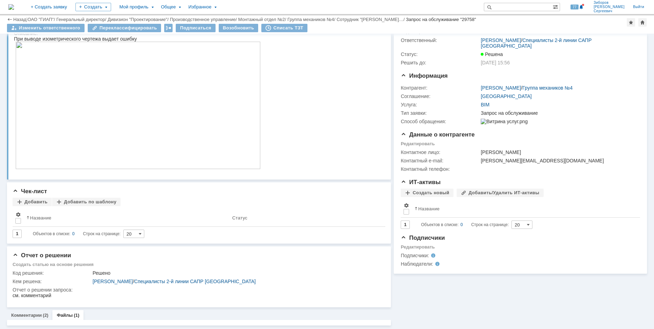
scroll to position [101, 0]
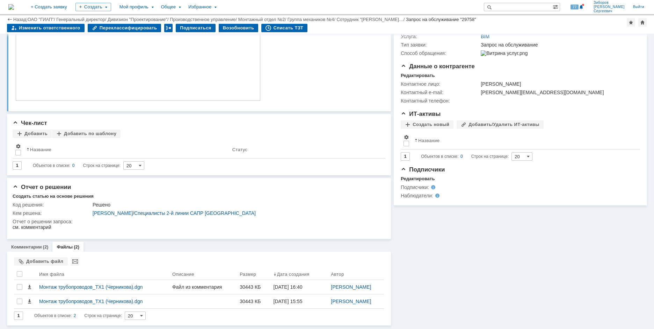
click at [14, 7] on img at bounding box center [11, 7] width 6 height 6
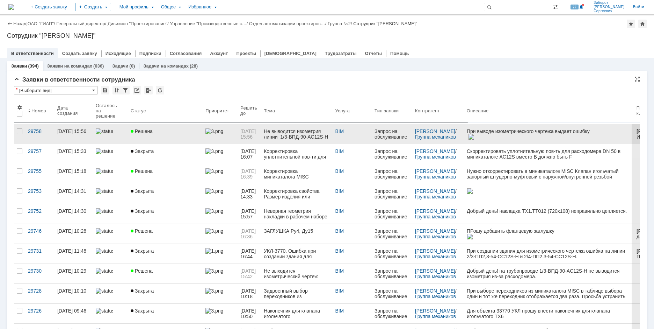
click at [311, 135] on div "Не выводится изометрия линии 1/3-ВПД-90-AC12S-H" at bounding box center [297, 133] width 66 height 11
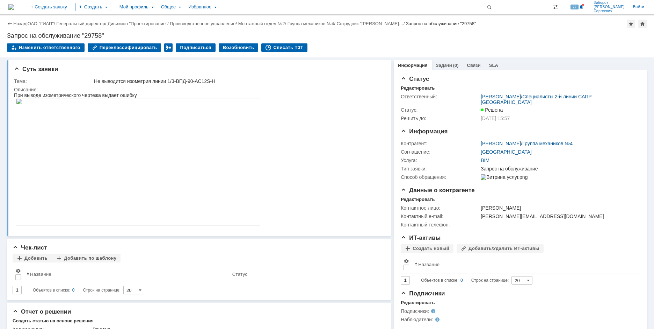
click at [14, 5] on img at bounding box center [11, 7] width 6 height 6
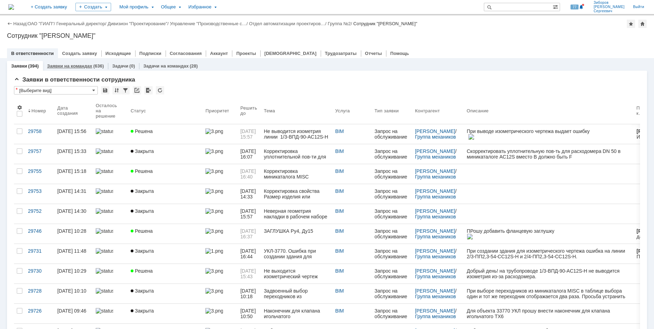
click at [88, 67] on link "Заявки на командах" at bounding box center [69, 65] width 45 height 5
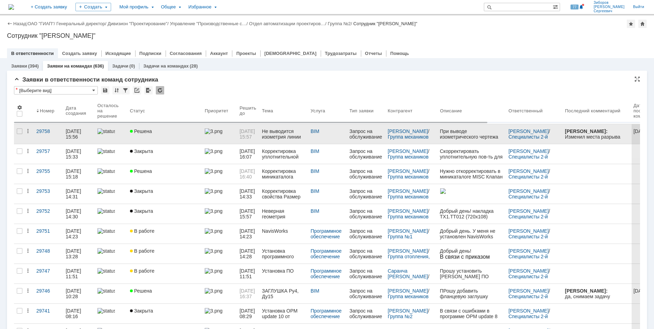
click at [117, 130] on div at bounding box center [111, 131] width 27 height 6
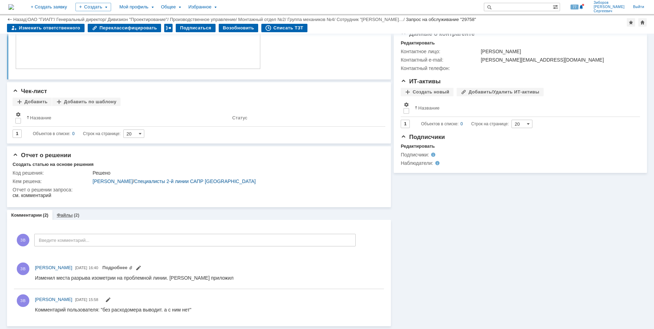
click at [66, 211] on div "Файлы (2)" at bounding box center [67, 215] width 31 height 10
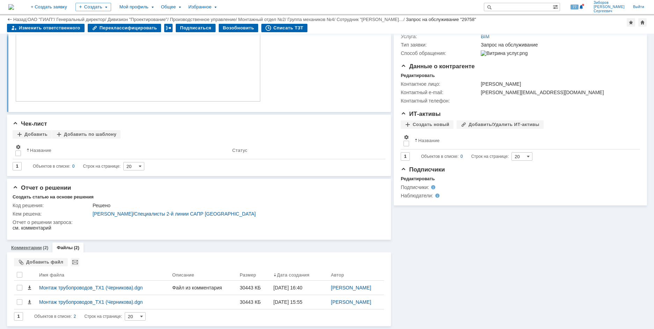
click at [36, 247] on link "Комментарии" at bounding box center [26, 247] width 31 height 5
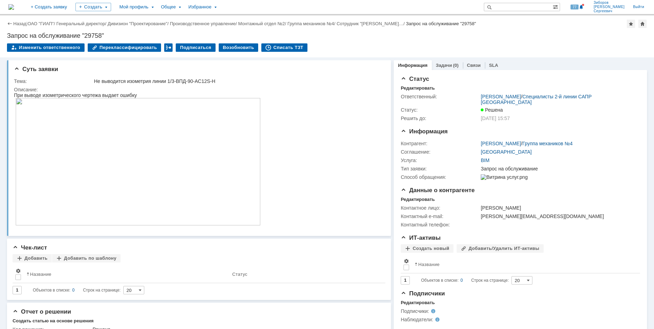
click at [14, 7] on img at bounding box center [11, 7] width 6 height 6
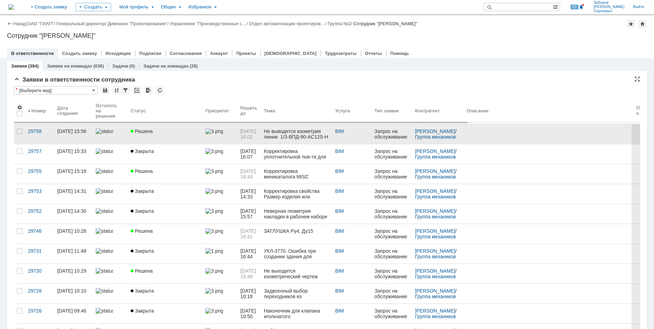
click at [158, 134] on link "Решена" at bounding box center [165, 134] width 75 height 20
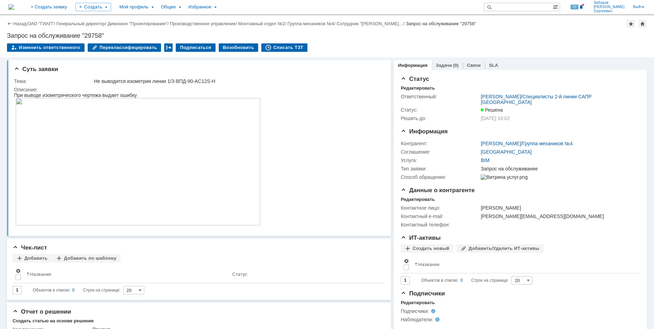
click at [14, 8] on img at bounding box center [11, 7] width 6 height 6
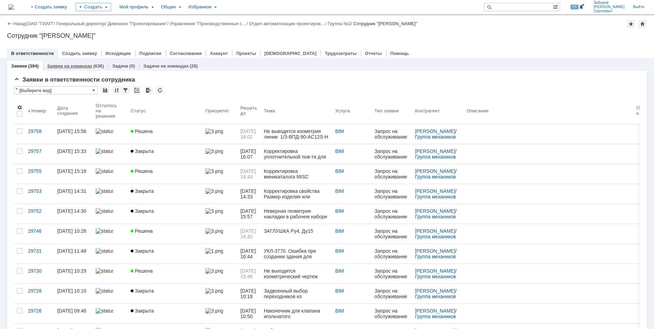
click at [75, 66] on link "Заявки на командах" at bounding box center [69, 65] width 45 height 5
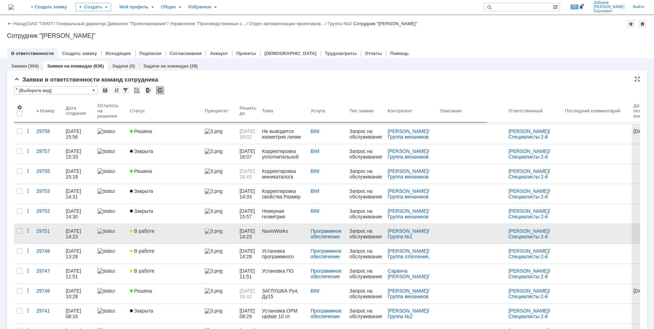
click at [162, 232] on div "В работе" at bounding box center [164, 231] width 69 height 6
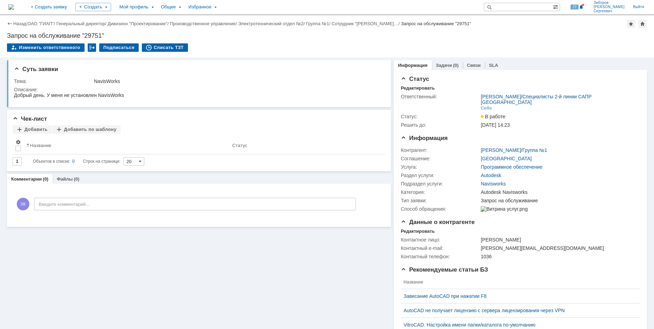
click at [14, 7] on img at bounding box center [11, 7] width 6 height 6
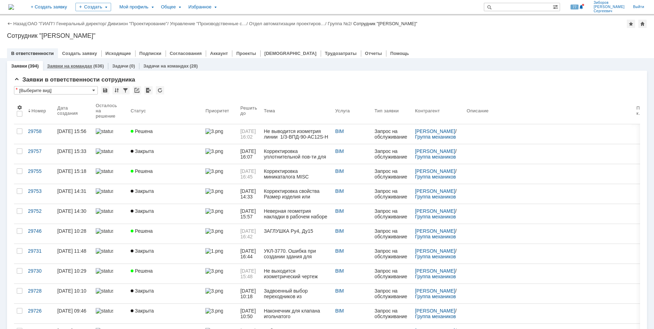
click at [78, 63] on div "Заявки на командах (636)" at bounding box center [75, 66] width 65 height 10
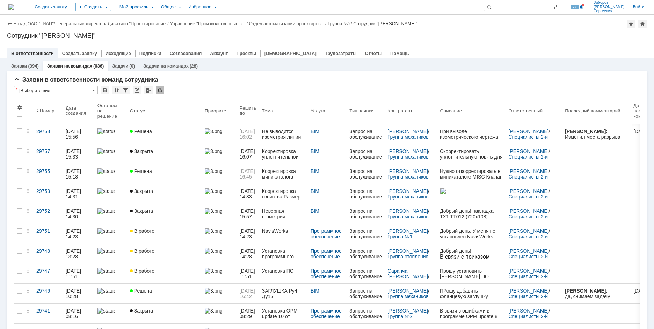
drag, startPoint x: 20, startPoint y: 65, endPoint x: 29, endPoint y: 128, distance: 63.2
click at [20, 65] on link "Заявки" at bounding box center [19, 65] width 16 height 5
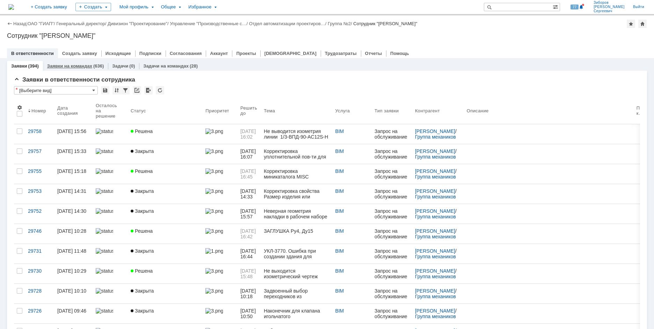
click at [78, 65] on link "Заявки на командах" at bounding box center [69, 65] width 45 height 5
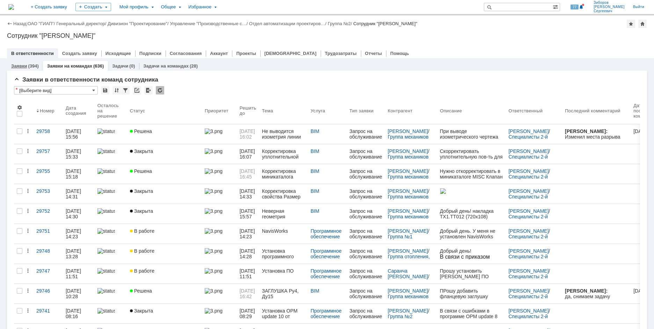
click at [31, 66] on div "(394)" at bounding box center [33, 65] width 10 height 5
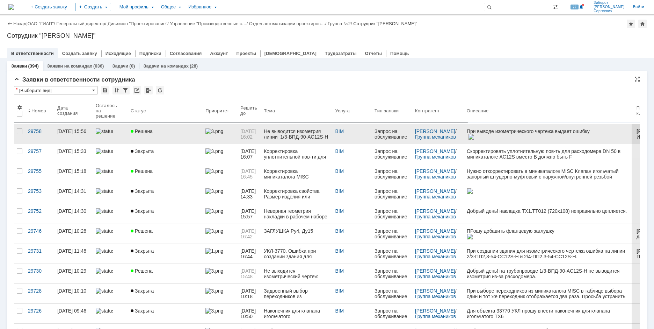
click at [146, 132] on span "Решена" at bounding box center [142, 131] width 22 height 6
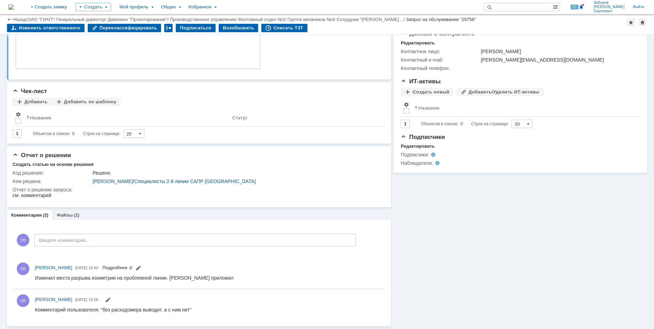
scroll to position [133, 0]
click at [69, 215] on link "Файлы" at bounding box center [65, 214] width 16 height 5
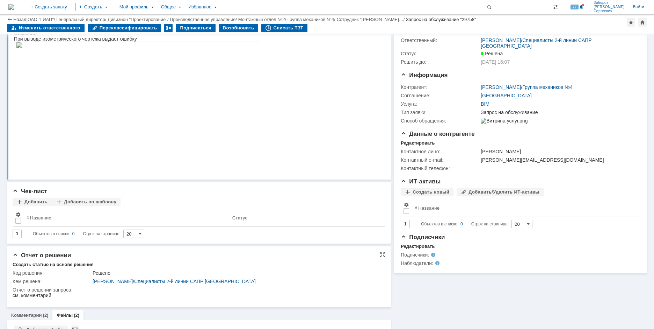
scroll to position [101, 0]
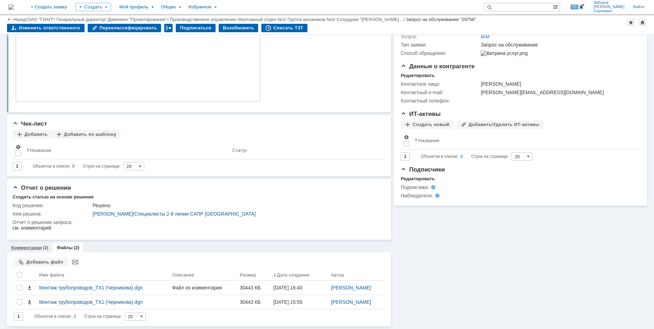
click at [22, 246] on link "Комментарии" at bounding box center [26, 247] width 31 height 5
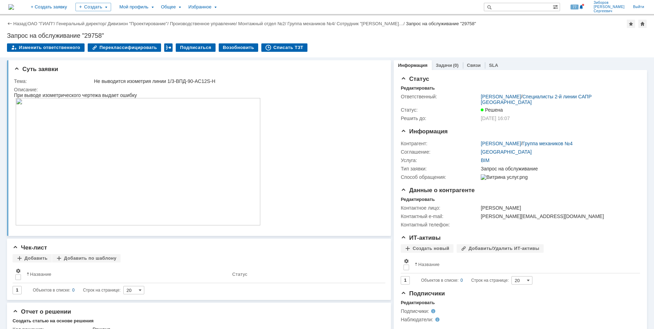
click at [14, 4] on img at bounding box center [11, 7] width 6 height 6
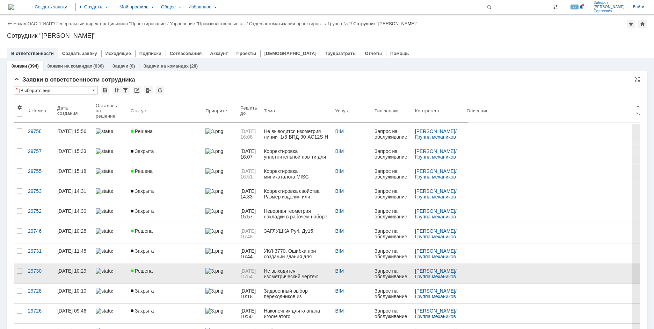
click at [179, 268] on div "Решена" at bounding box center [165, 271] width 69 height 6
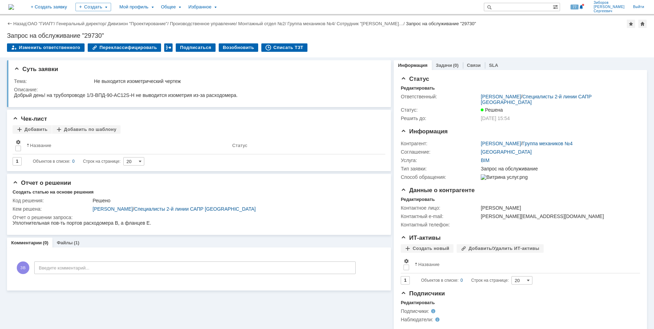
click at [14, 8] on img at bounding box center [11, 7] width 6 height 6
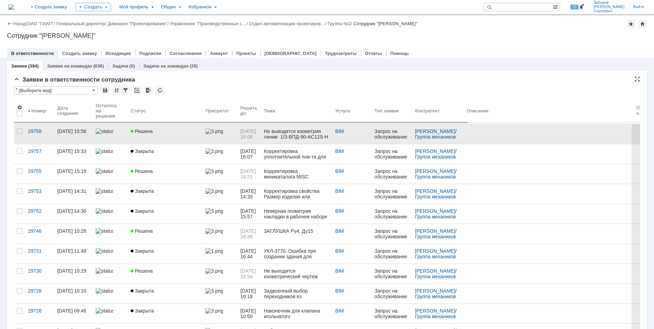
click at [151, 134] on link "Решена" at bounding box center [165, 134] width 75 height 20
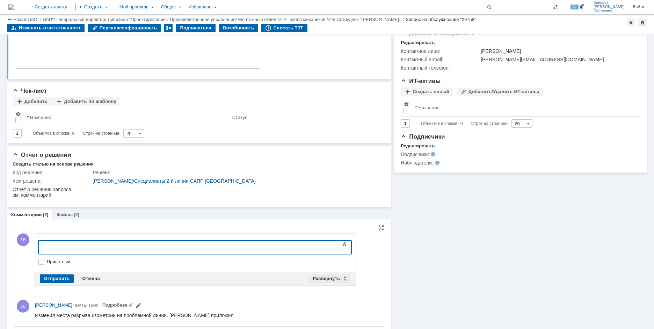
click at [336, 277] on div "Развернуть" at bounding box center [330, 278] width 42 height 8
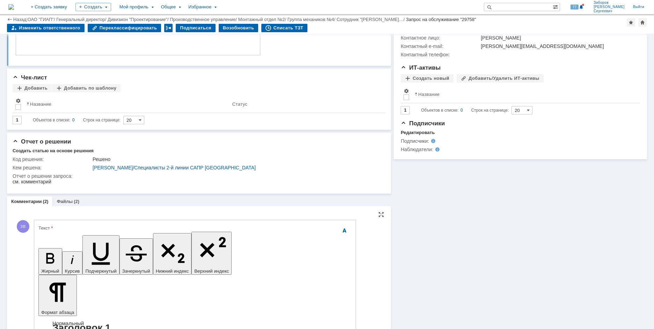
scroll to position [168, 0]
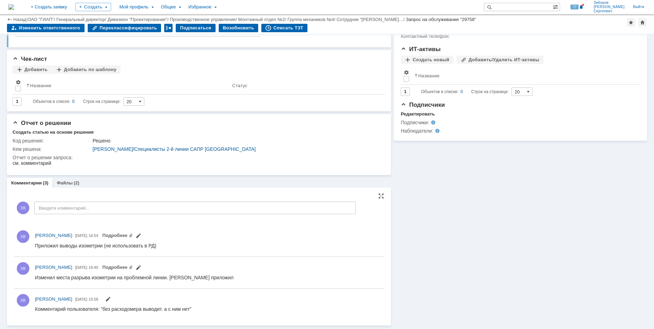
scroll to position [0, 0]
click at [133, 235] on link "Подробнее" at bounding box center [117, 234] width 30 height 5
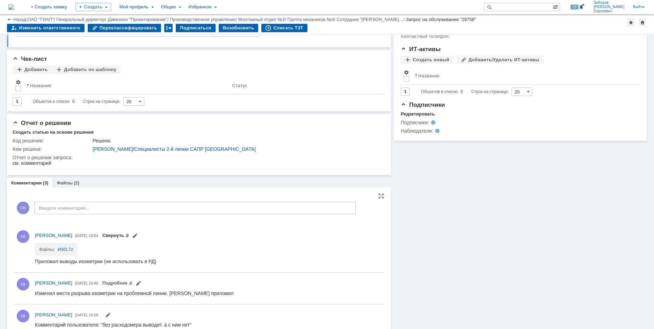
scroll to position [180, 0]
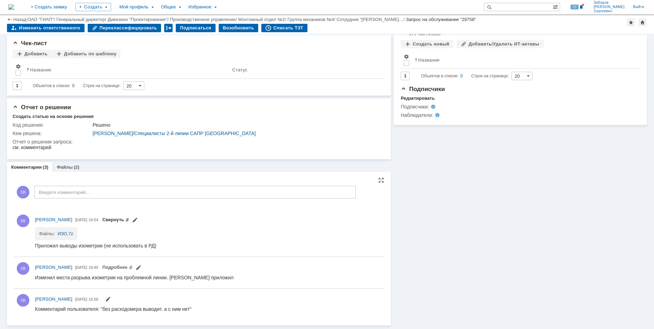
click at [129, 220] on link "Свернуть" at bounding box center [115, 219] width 27 height 5
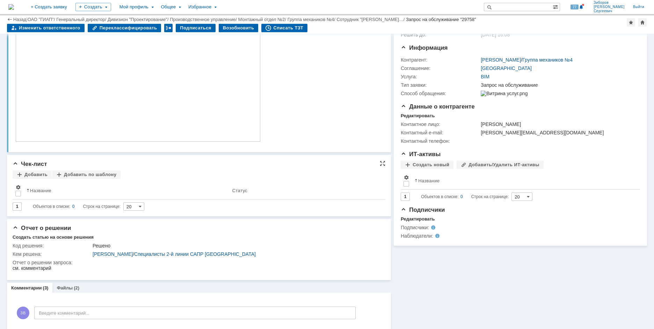
scroll to position [0, 0]
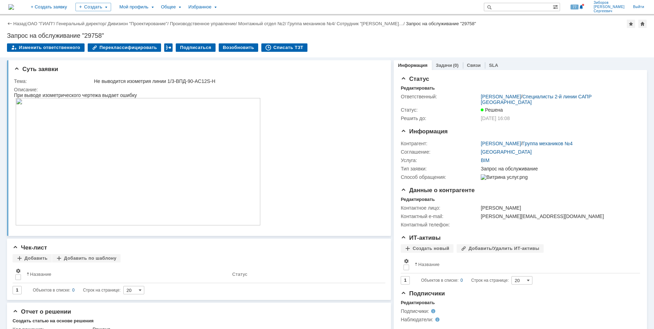
click at [14, 9] on img at bounding box center [11, 7] width 6 height 6
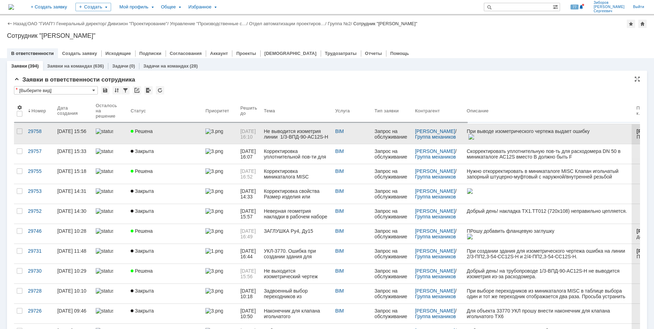
click at [149, 130] on span "Решена" at bounding box center [142, 131] width 22 height 6
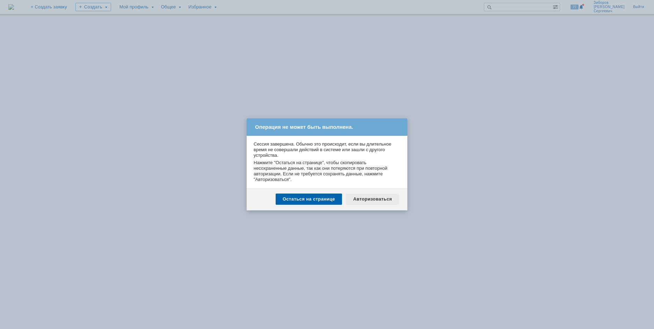
click at [381, 198] on div "Авторизоваться" at bounding box center [372, 198] width 53 height 11
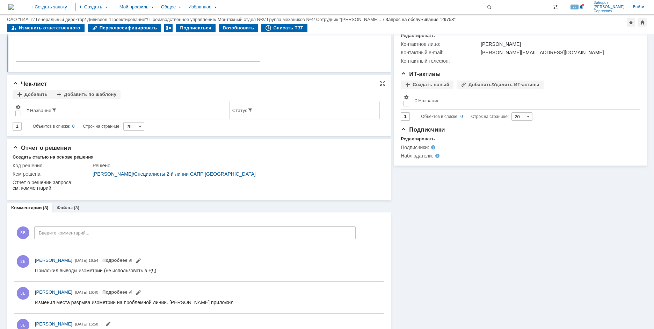
scroll to position [165, 0]
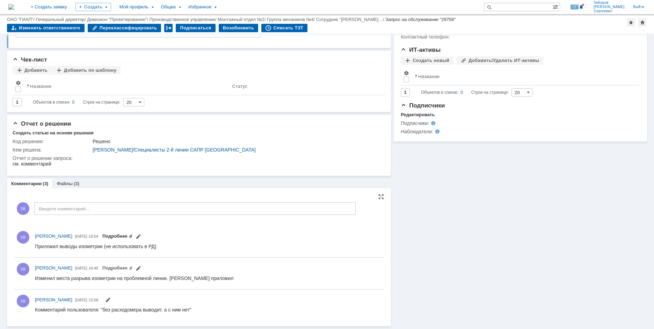
click at [133, 235] on link "Подробнее" at bounding box center [117, 235] width 30 height 5
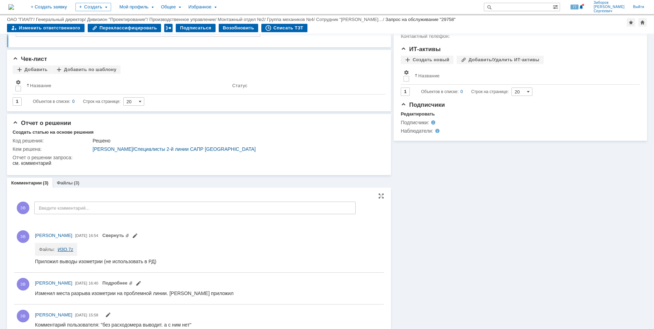
click at [64, 250] on link "ИЗО.7z" at bounding box center [66, 248] width 16 height 5
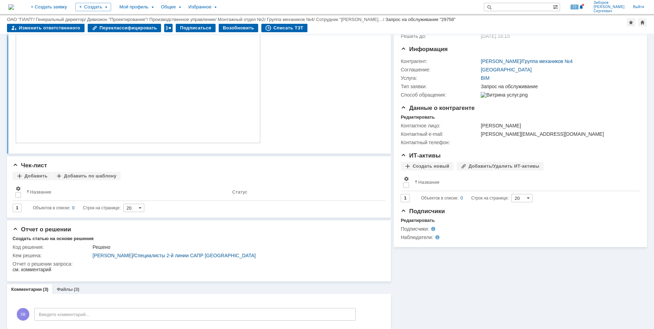
scroll to position [0, 0]
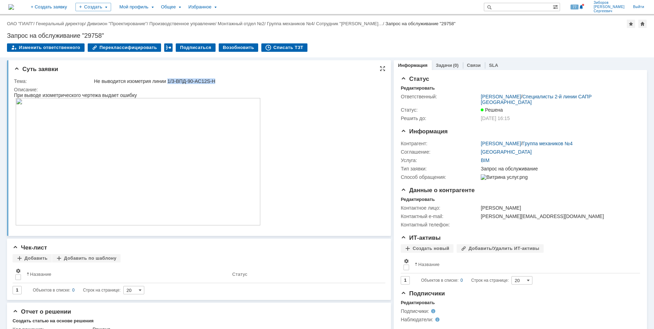
drag, startPoint x: 170, startPoint y: 80, endPoint x: 231, endPoint y: 80, distance: 61.2
click at [231, 80] on div "Не выводится изометрия линии 1/3-ВПД-90-AC12S-H" at bounding box center [237, 81] width 287 height 6
copy div "1/3-ВПД-90-AC12S-H"
click at [216, 80] on div "Не выводится изометрия линии 1/3-ВПД-90-AC12S-H" at bounding box center [237, 81] width 287 height 6
click at [172, 81] on div "Не выводится изометрия линии 1/3-ВПД-90-AC12S-H" at bounding box center [237, 81] width 287 height 6
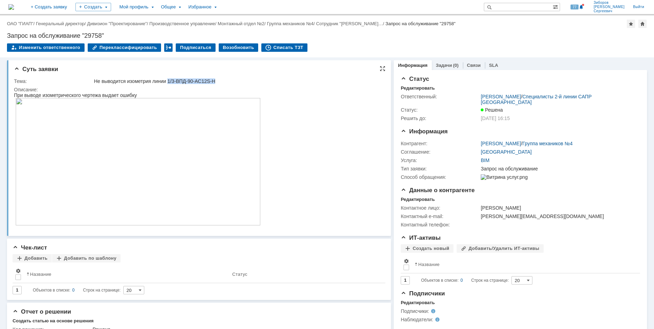
drag, startPoint x: 170, startPoint y: 80, endPoint x: 218, endPoint y: 79, distance: 48.3
click at [218, 79] on div "Не выводится изометрия линии 1/3-ВПД-90-AC12S-H" at bounding box center [237, 81] width 287 height 6
copy div "1/3-ВПД-90-AC12S-H"
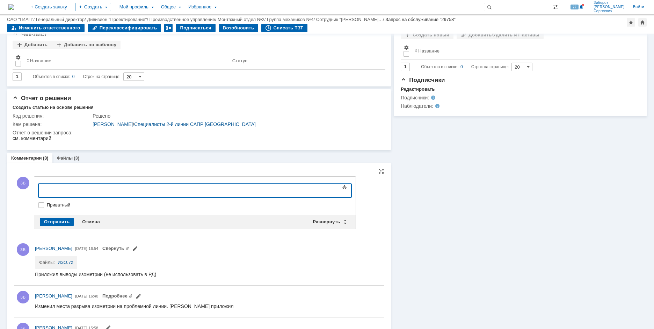
scroll to position [217, 0]
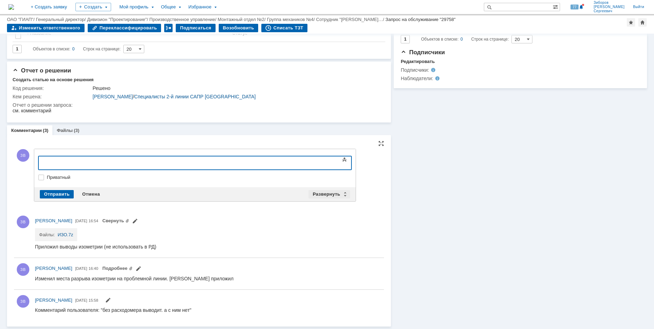
click at [316, 194] on div "Развернуть" at bounding box center [330, 194] width 42 height 8
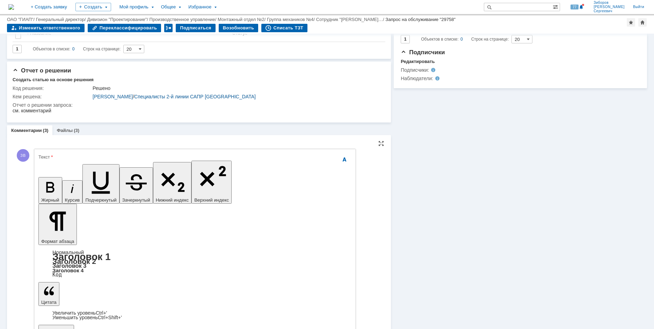
scroll to position [0, 0]
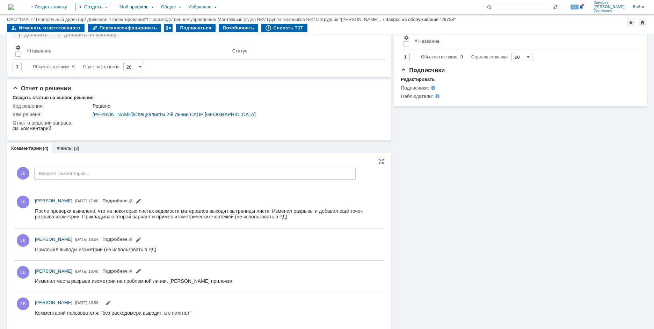
scroll to position [203, 0]
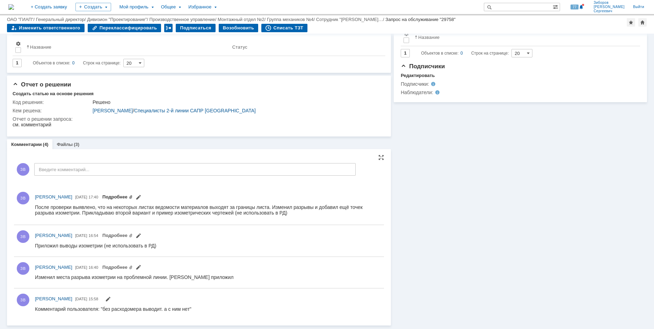
click at [133, 196] on link "Подробнее" at bounding box center [117, 196] width 30 height 5
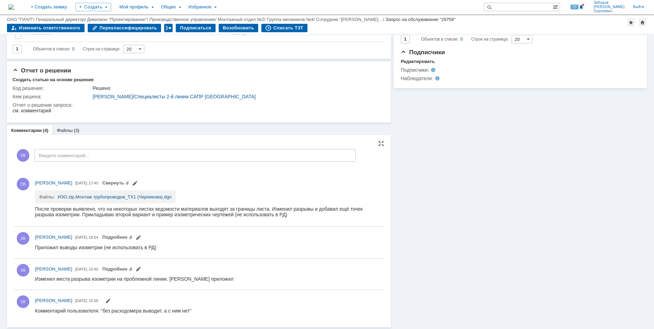
click at [198, 179] on div "ЗВ [PERSON_NAME] [DATE] 17:40 Свернуть Файлы: ИЗО.zip , Монтаж трубопроводов_ТХ…" at bounding box center [199, 199] width 370 height 48
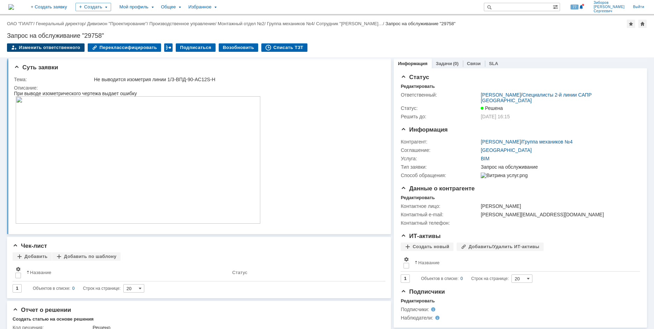
scroll to position [0, 0]
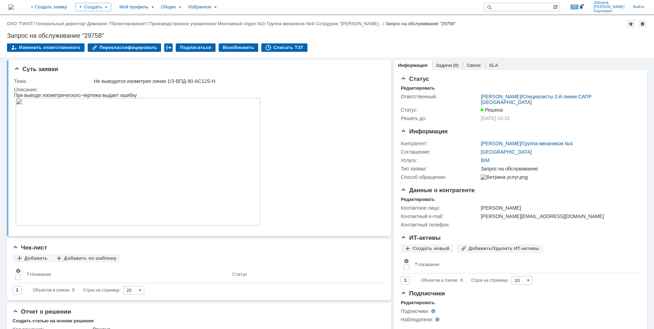
click at [14, 8] on img at bounding box center [11, 7] width 6 height 6
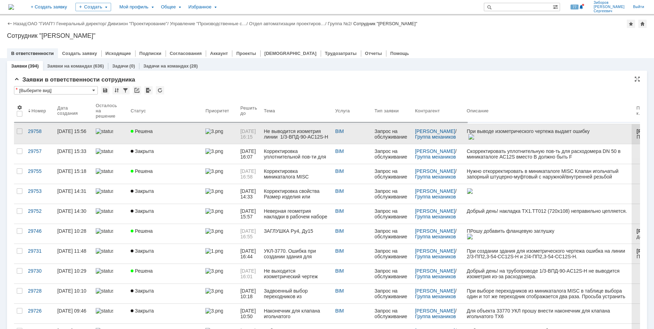
click at [152, 135] on link "Решена" at bounding box center [165, 134] width 75 height 20
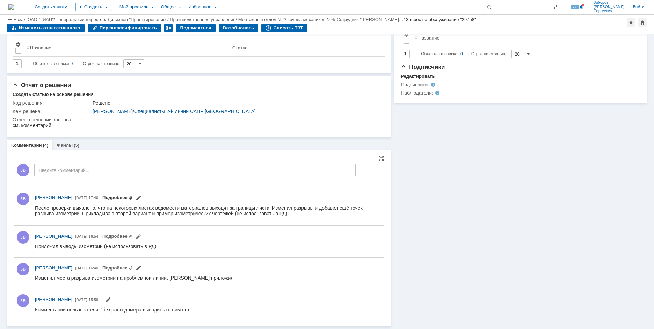
click at [133, 195] on link "Подробнее" at bounding box center [117, 197] width 30 height 5
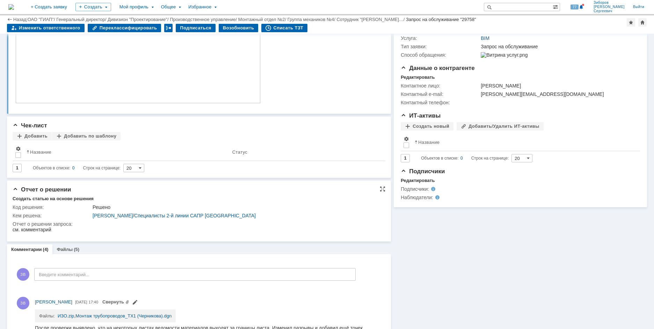
click at [66, 248] on link "Файлы" at bounding box center [65, 248] width 16 height 5
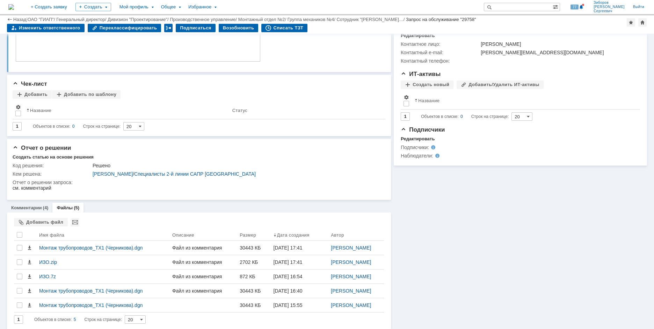
scroll to position [144, 0]
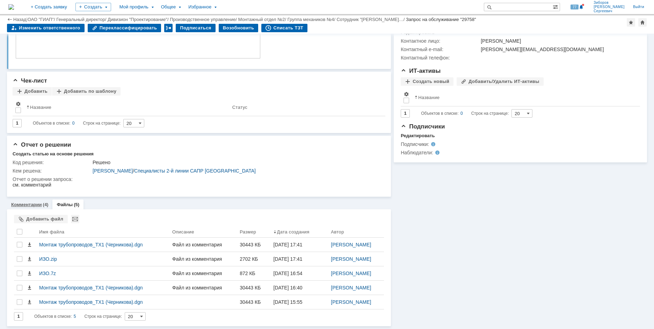
click at [38, 201] on div "Комментарии (4)" at bounding box center [29, 204] width 45 height 10
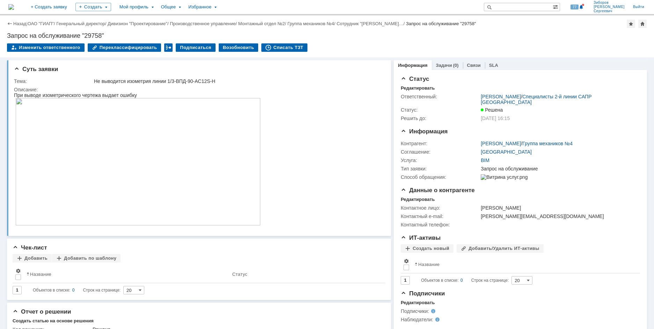
click at [14, 4] on img at bounding box center [11, 7] width 6 height 6
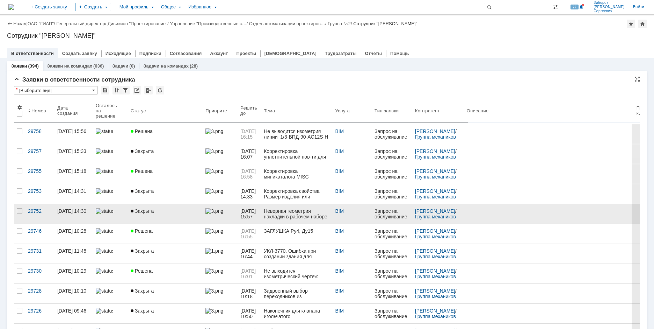
click at [162, 211] on div "Закрыта" at bounding box center [165, 211] width 69 height 6
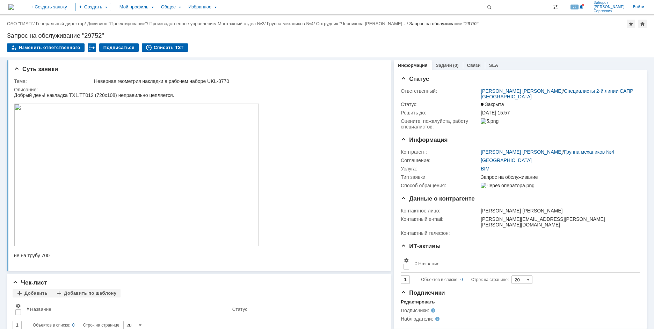
click at [14, 9] on img at bounding box center [11, 7] width 6 height 6
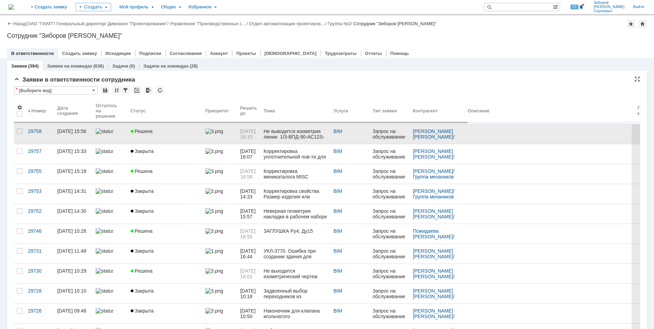
click at [144, 133] on span "Решена" at bounding box center [142, 131] width 22 height 6
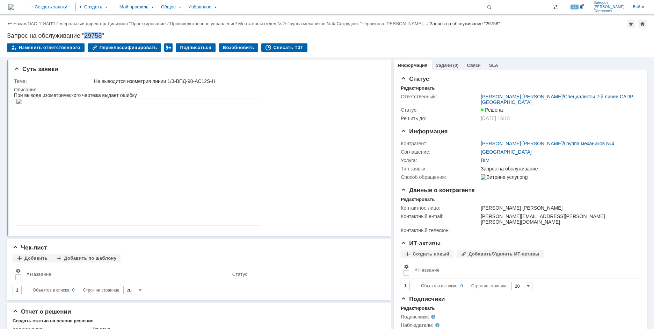
drag, startPoint x: 85, startPoint y: 36, endPoint x: 102, endPoint y: 35, distance: 17.1
click at [102, 35] on div "Запрос на обслуживание "29758"" at bounding box center [327, 35] width 640 height 7
copy div "29758"
